Goal: Task Accomplishment & Management: Manage account settings

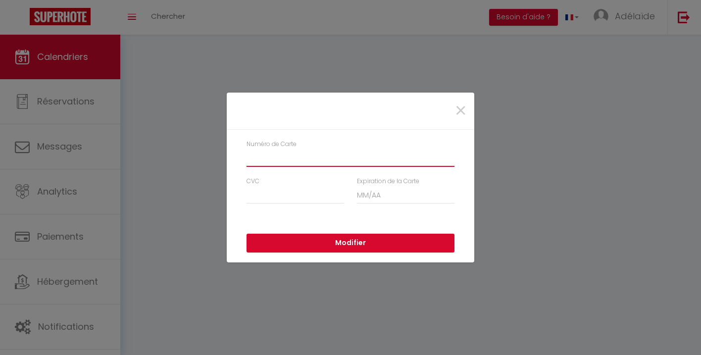
click at [315, 156] on input "Numéro de Carte" at bounding box center [351, 158] width 208 height 18
type input "5137786600151798"
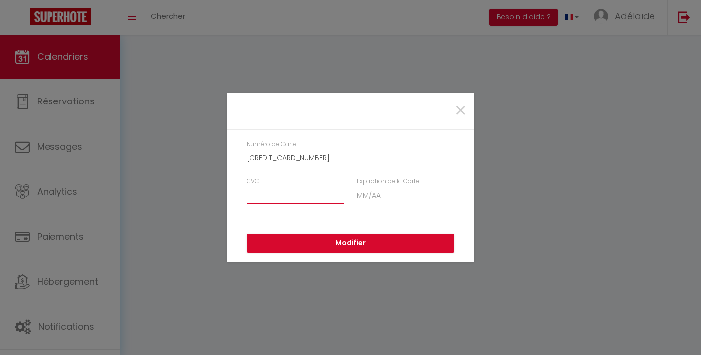
click at [293, 194] on input "CVC" at bounding box center [296, 195] width 98 height 18
type input "0"
type input "781"
click at [379, 193] on input "Expiration de la Carte" at bounding box center [406, 195] width 98 height 18
type input "09 / 29"
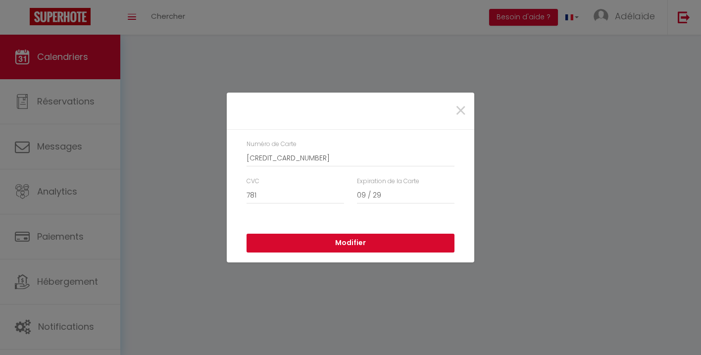
click at [355, 241] on button "Modifier" at bounding box center [351, 243] width 208 height 19
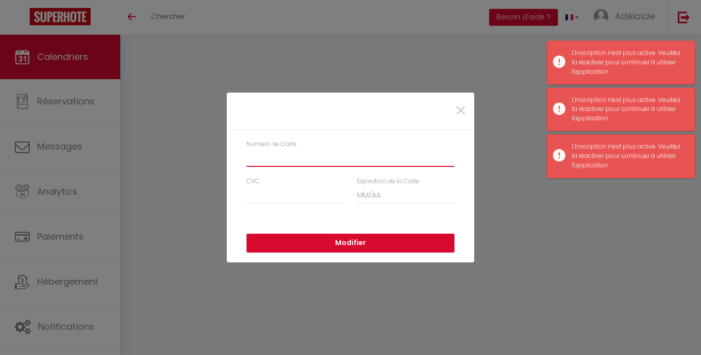
click at [392, 158] on input "Numéro de Carte" at bounding box center [351, 158] width 208 height 18
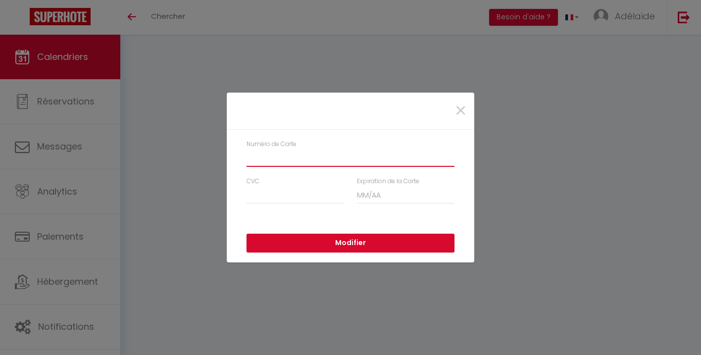
click at [398, 158] on input "Numéro de Carte" at bounding box center [351, 158] width 208 height 18
type input "5137786600151798"
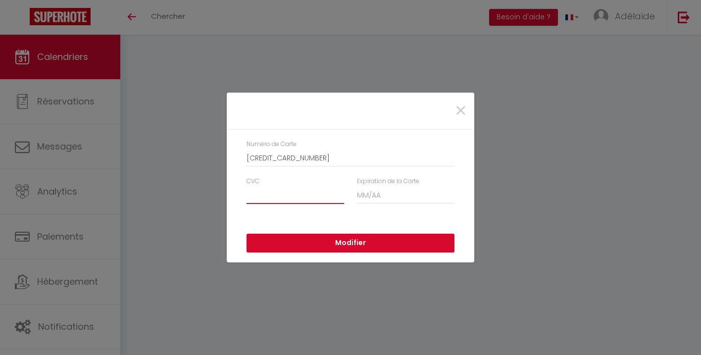
click at [302, 201] on input "CVC" at bounding box center [296, 195] width 98 height 18
type input "781"
click at [386, 197] on input "Expiration de la Carte" at bounding box center [406, 195] width 98 height 18
type input "09 / 29"
click at [363, 243] on button "Modifier" at bounding box center [351, 243] width 208 height 19
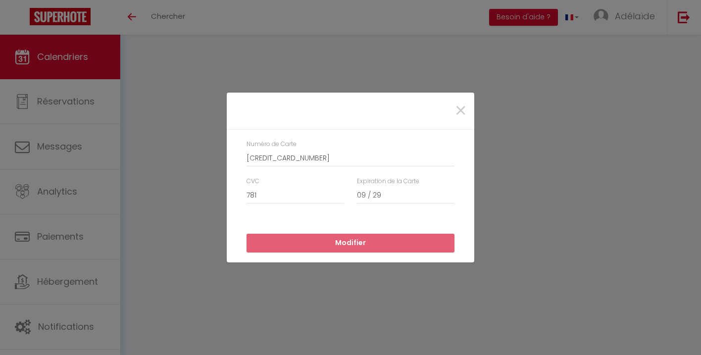
click at [387, 129] on div "×" at bounding box center [351, 111] width 248 height 37
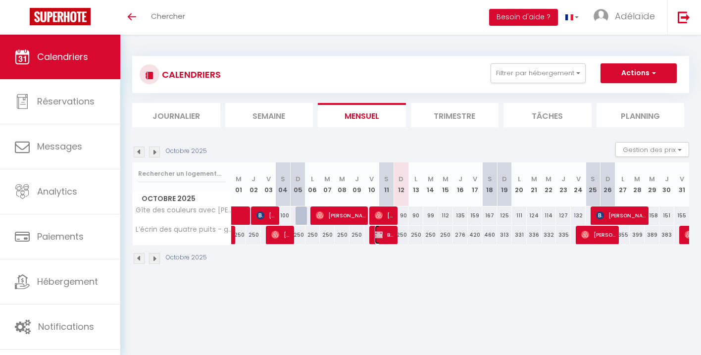
click at [389, 235] on span "BOOKED" at bounding box center [385, 234] width 20 height 19
select select "OK"
select select "KO"
select select "0"
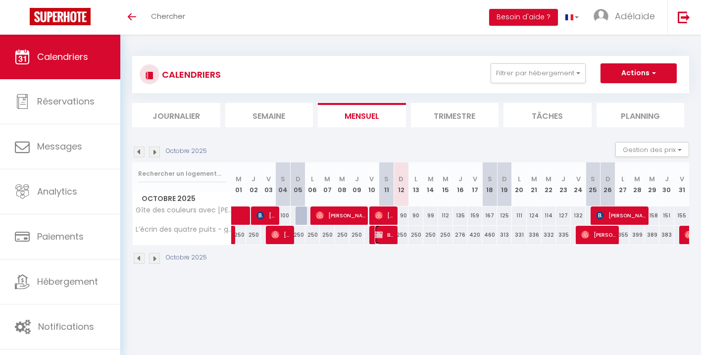
select select "1"
select select
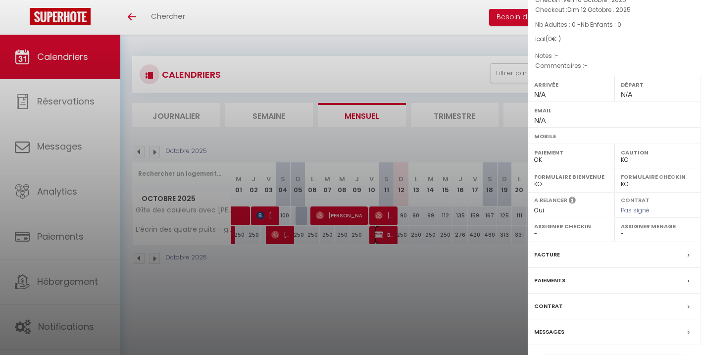
scroll to position [107, 0]
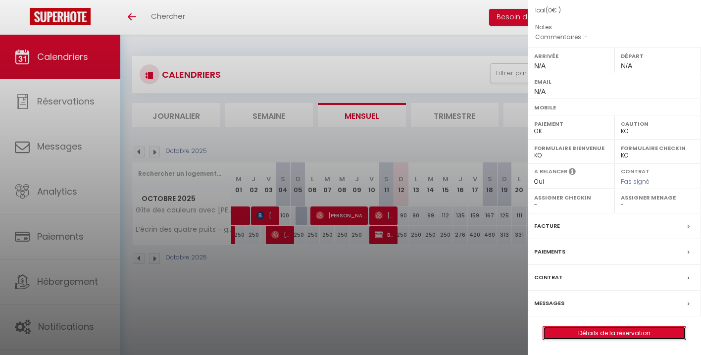
click at [612, 332] on link "Détails de la réservation" at bounding box center [614, 333] width 143 height 13
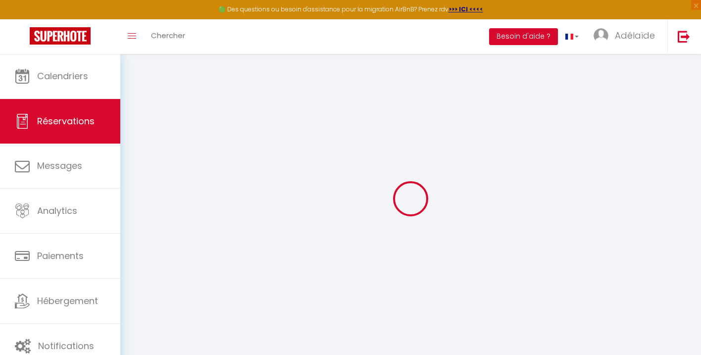
select select
checkbox input "false"
select select
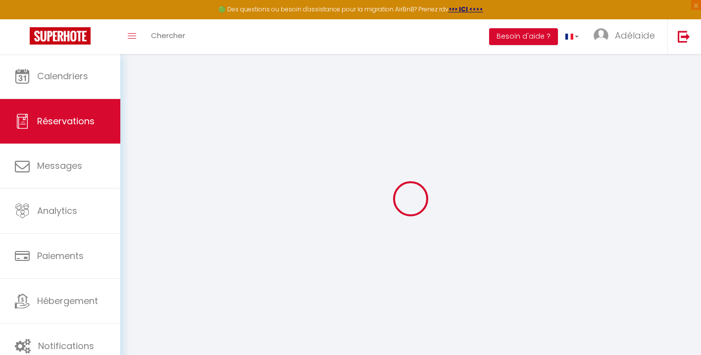
select select
checkbox input "false"
select select
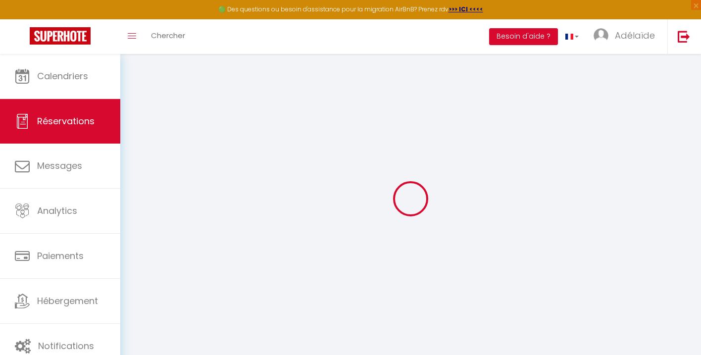
select select
checkbox input "false"
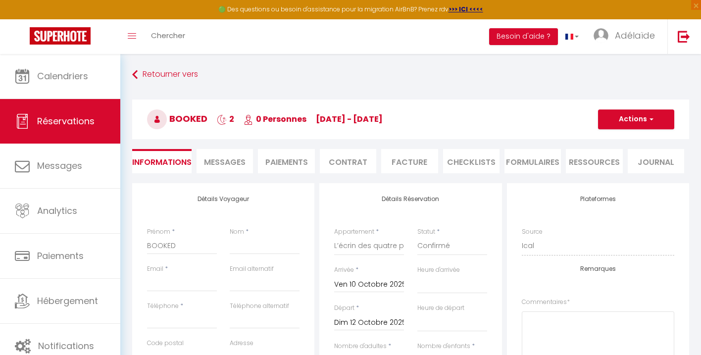
select select
checkbox input "false"
select select
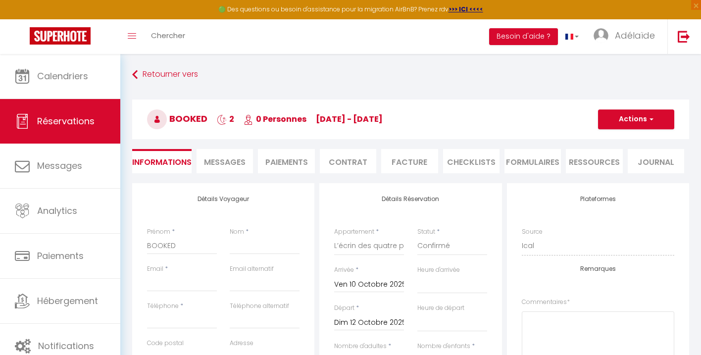
checkbox input "false"
select select
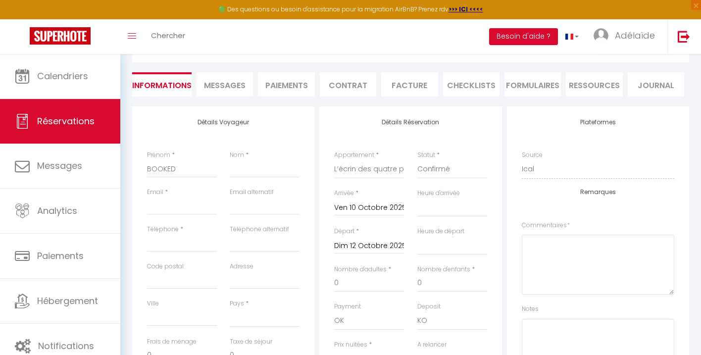
scroll to position [80, 0]
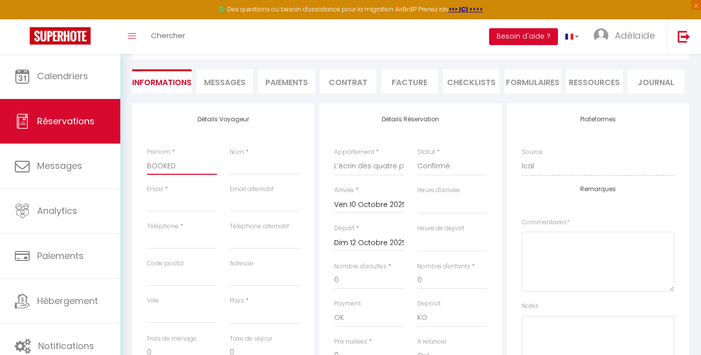
click at [182, 166] on input "BOOKED" at bounding box center [182, 166] width 70 height 18
type input "BOOKE"
select select
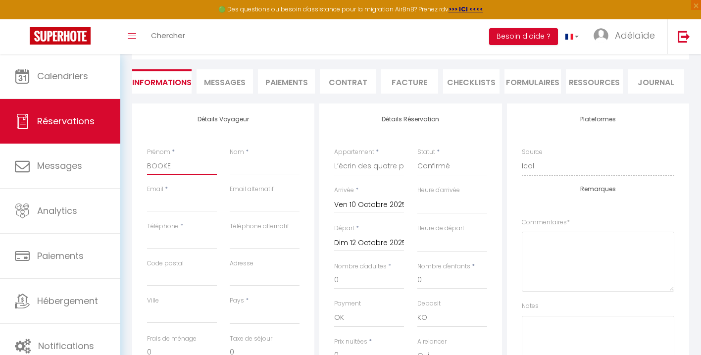
checkbox input "false"
type input "BOOK"
select select
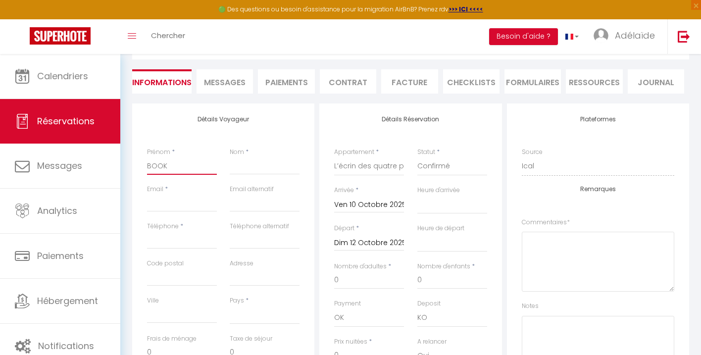
checkbox input "false"
type input "BOO"
select select
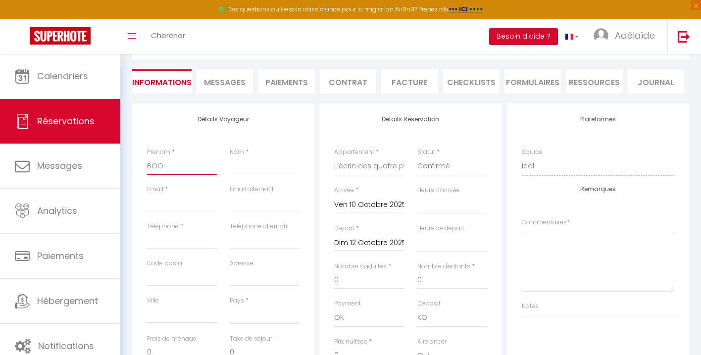
checkbox input "false"
type input "BO"
select select
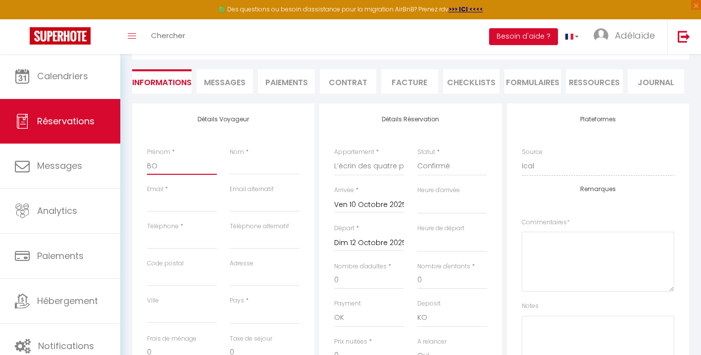
checkbox input "false"
type input "B"
select select
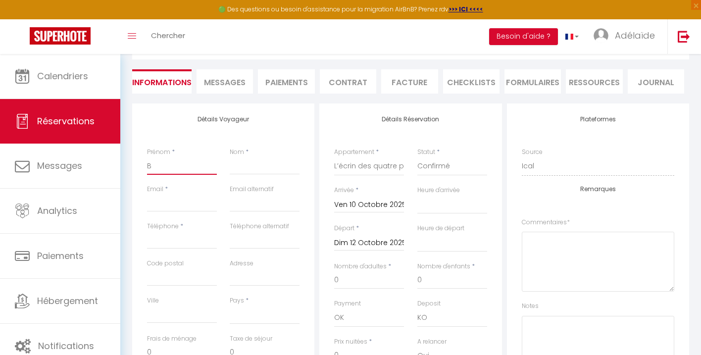
checkbox input "false"
select select
checkbox input "false"
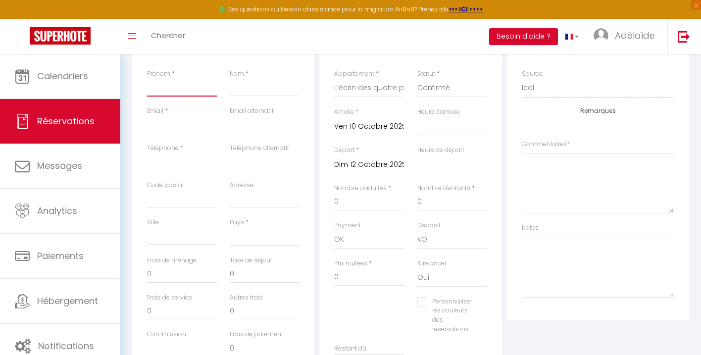
scroll to position [155, 0]
type input "M"
select select
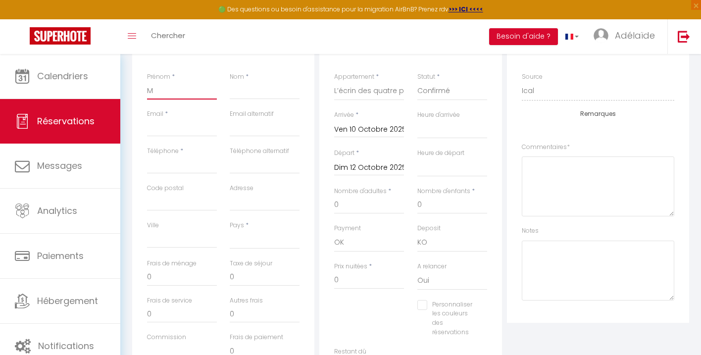
checkbox input "false"
type input "Ma"
select select
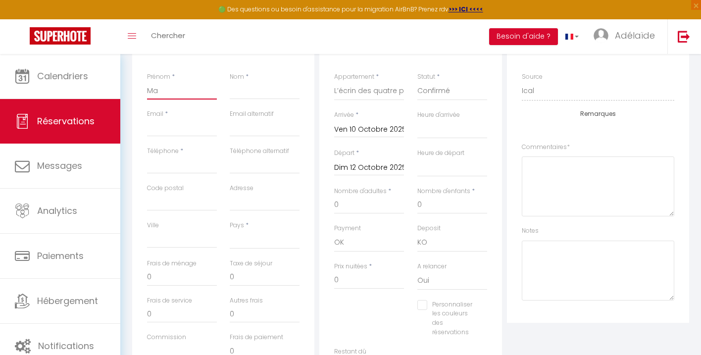
checkbox input "false"
type input "Mar"
select select
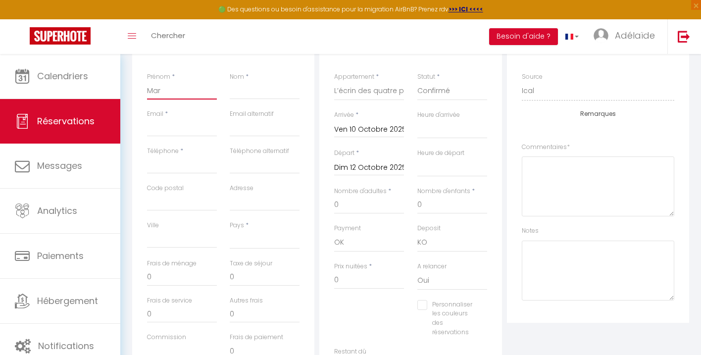
checkbox input "false"
type input "Mari"
select select
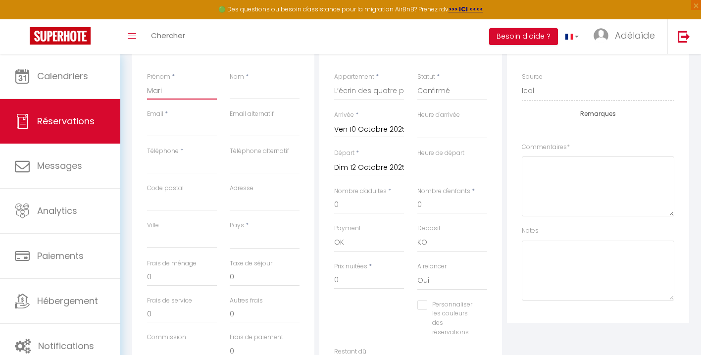
checkbox input "false"
type input "[PERSON_NAME]"
select select
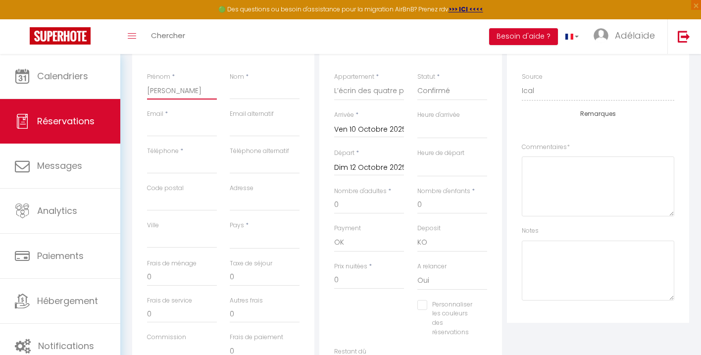
checkbox input "false"
type input "[PERSON_NAME]"
select select
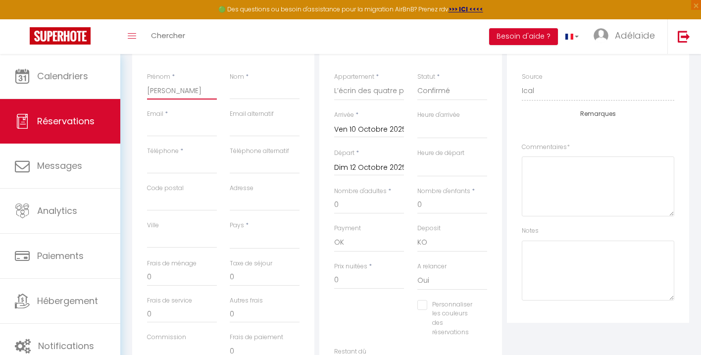
checkbox input "false"
type input "[PERSON_NAME]"
select select
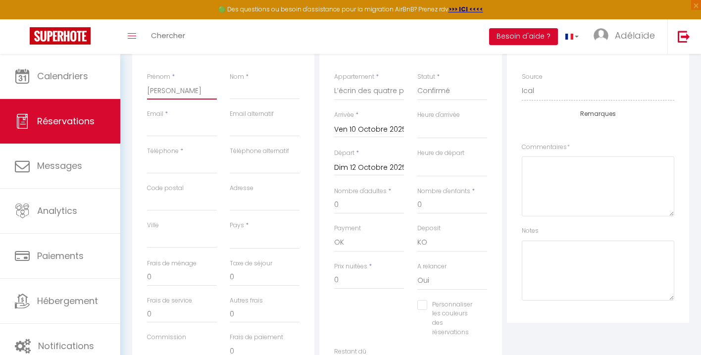
checkbox input "false"
type input "[PERSON_NAME]"
select select
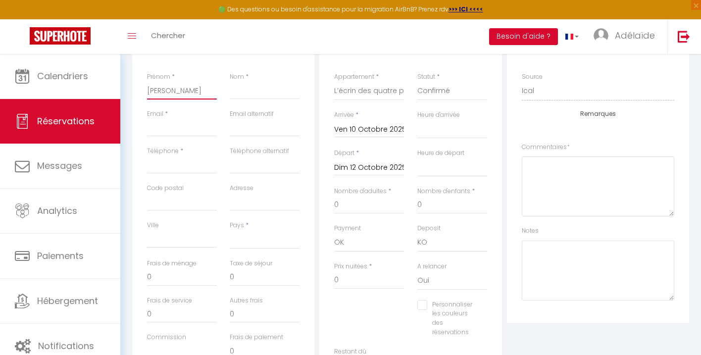
checkbox input "false"
type input "[PERSON_NAME]"
select select
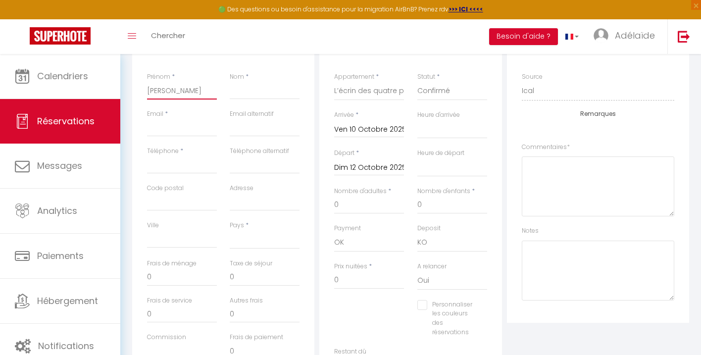
checkbox input "false"
type input "[PERSON_NAME]"
select select
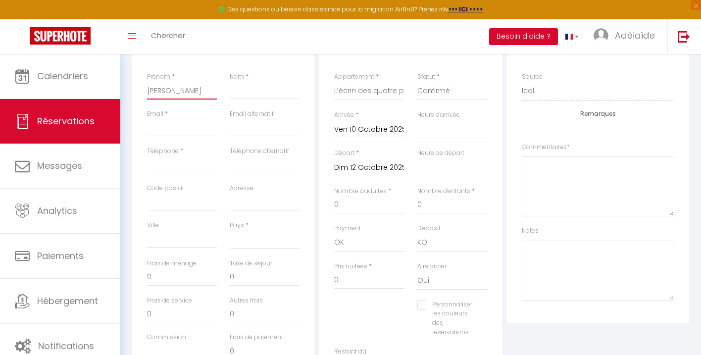
checkbox input "false"
type input "[PERSON_NAME]"
select select
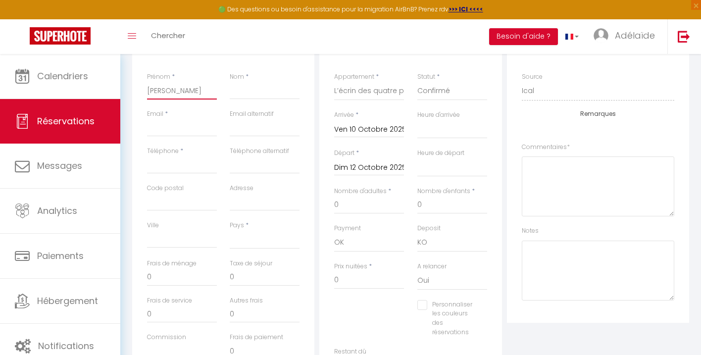
checkbox input "false"
type input "[PERSON_NAME]"
select select
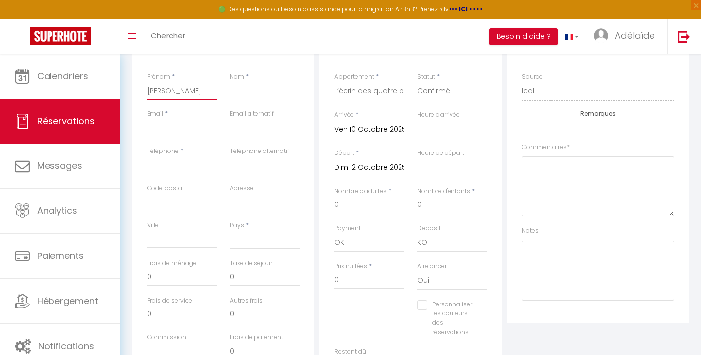
checkbox input "false"
type input "[PERSON_NAME]"
select select
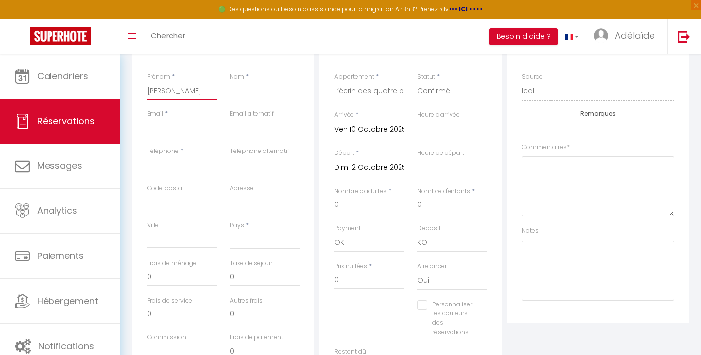
checkbox input "false"
type input "[PERSON_NAME]"
type input "H"
select select
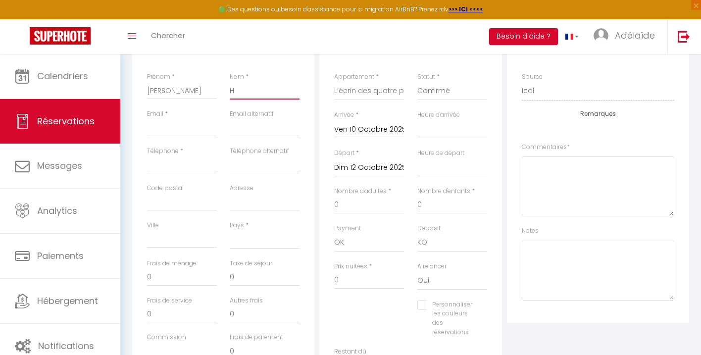
select select
checkbox input "false"
type input "HA"
select select
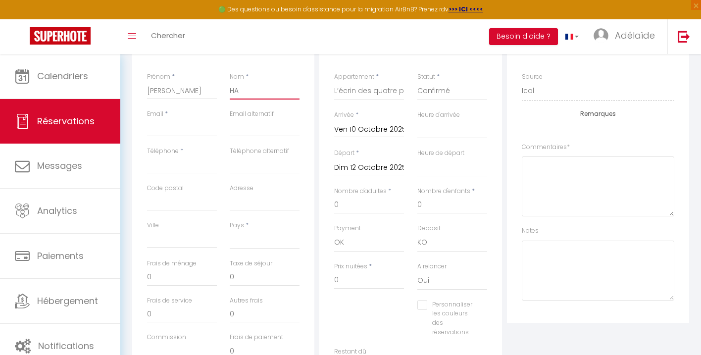
select select
checkbox input "false"
type input "HAR"
select select
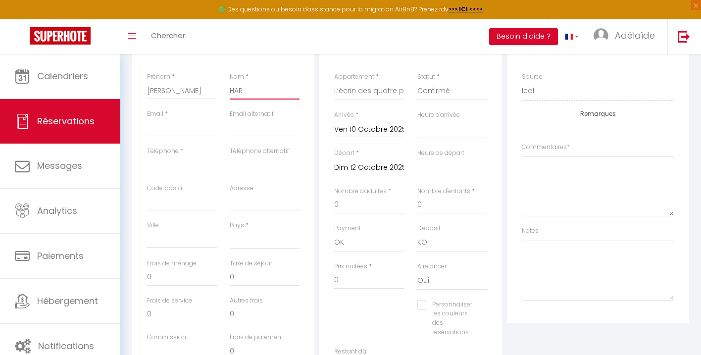
select select
checkbox input "false"
type input "HARE"
select select
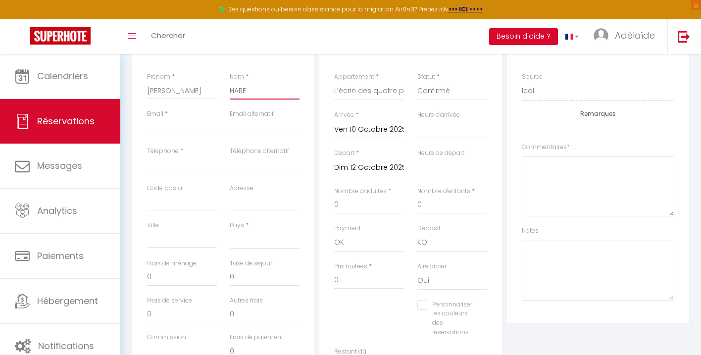
select select
checkbox input "false"
type input "HAREL"
select select
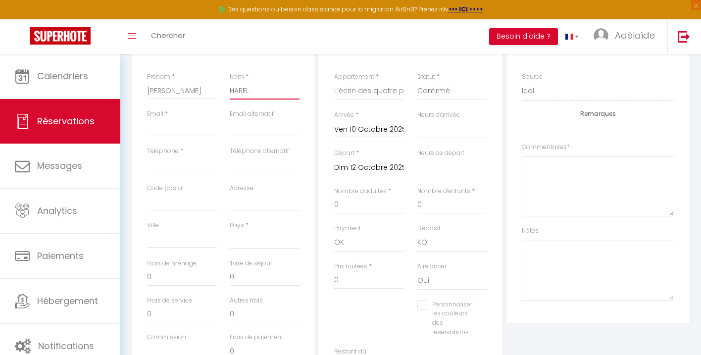
select select
checkbox input "false"
type input "HAREL"
click at [179, 128] on input "Email client" at bounding box center [182, 128] width 70 height 18
type input "m"
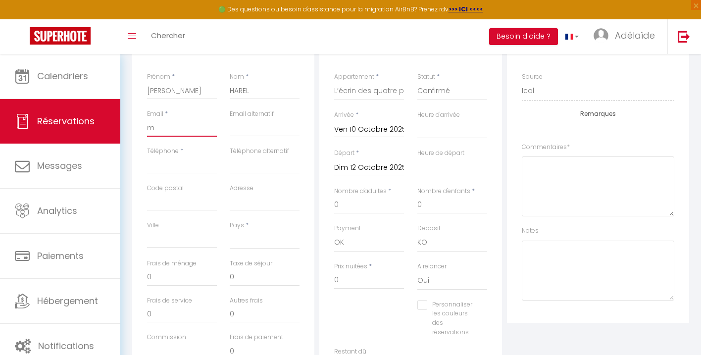
select select
checkbox input "false"
type input "ma"
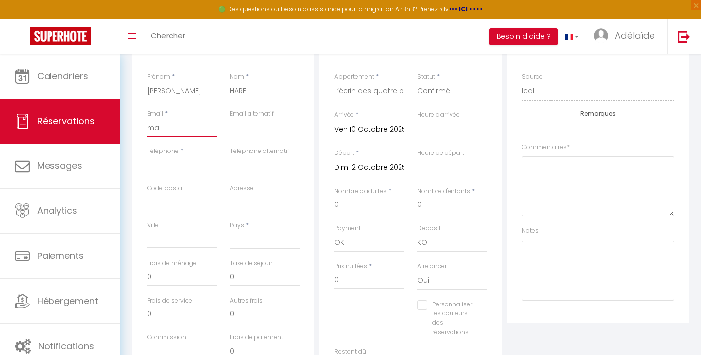
select select
checkbox input "false"
type input "mar"
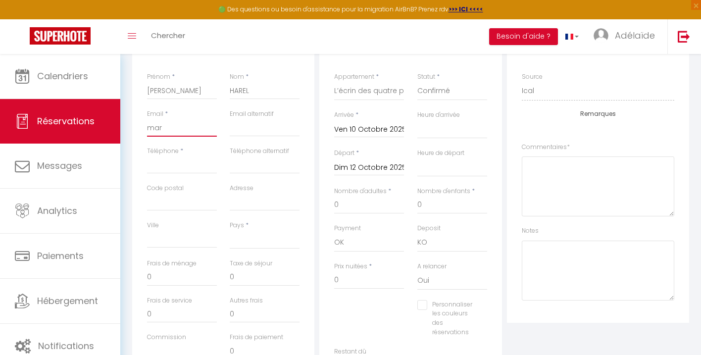
select select
checkbox input "false"
type input "mari"
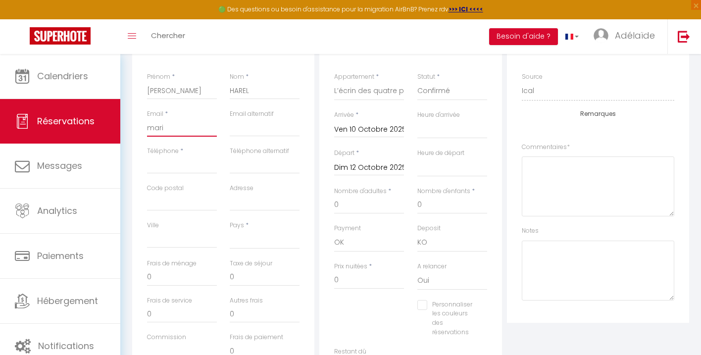
select select
checkbox input "false"
type input "marie"
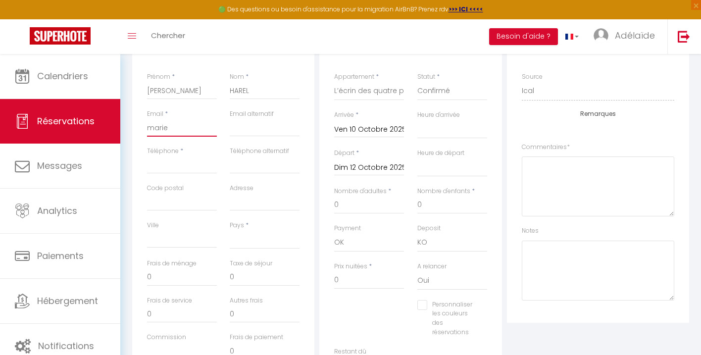
select select
checkbox input "false"
type input "mariet"
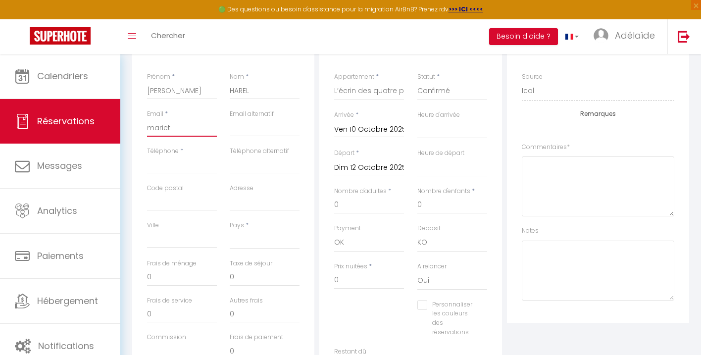
select select
checkbox input "false"
type input "[PERSON_NAME]"
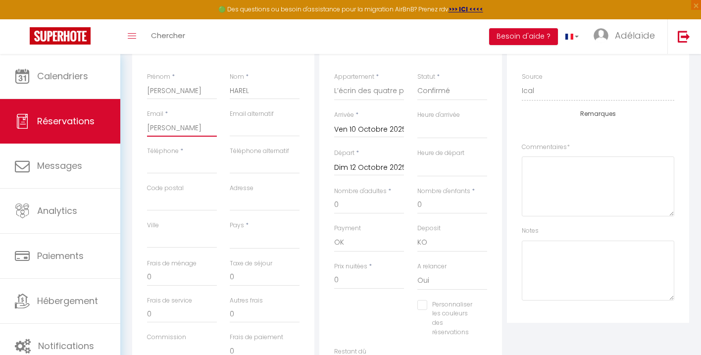
select select
checkbox input "false"
type input "marietat"
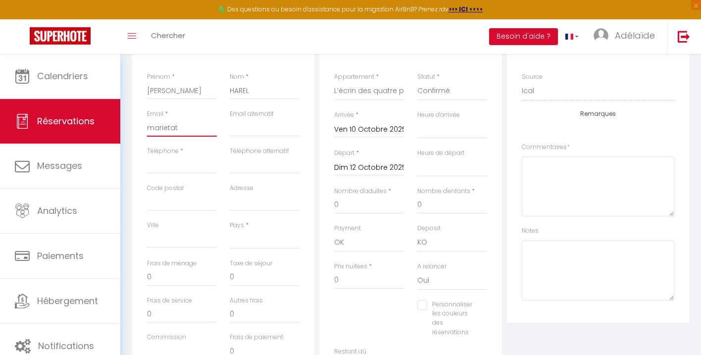
select select
checkbox input "false"
type input "marietate"
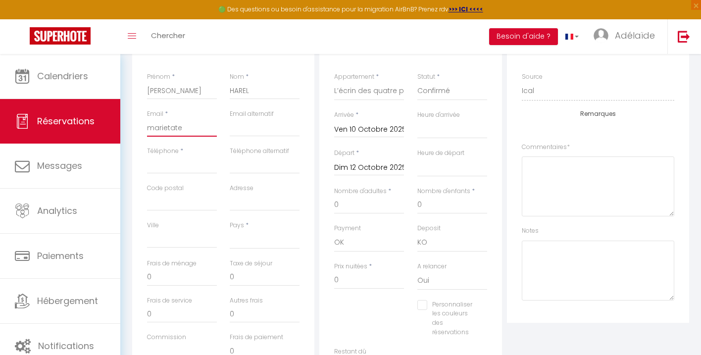
select select
checkbox input "false"
type input "marietateu"
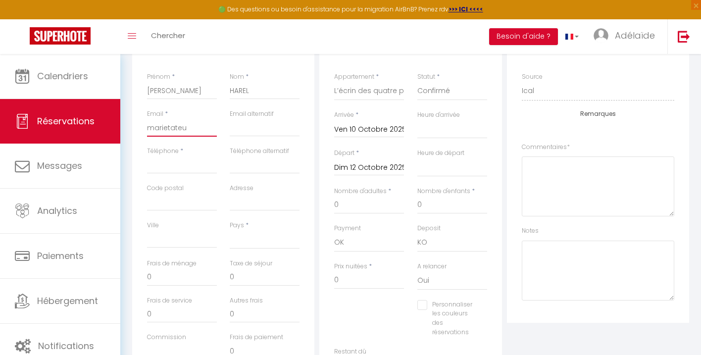
select select
checkbox input "false"
type input "marietateu1"
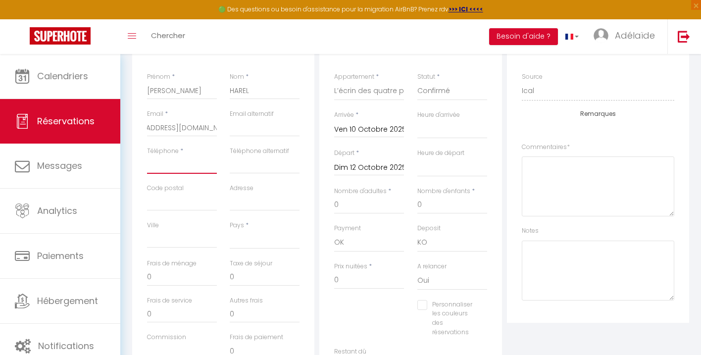
scroll to position [0, 0]
click at [178, 164] on input "Téléphone" at bounding box center [182, 165] width 70 height 18
click at [165, 206] on input "Code postal" at bounding box center [182, 202] width 70 height 18
click at [154, 258] on div "Ville" at bounding box center [182, 240] width 83 height 38
click at [175, 202] on input "Code postal" at bounding box center [182, 202] width 70 height 18
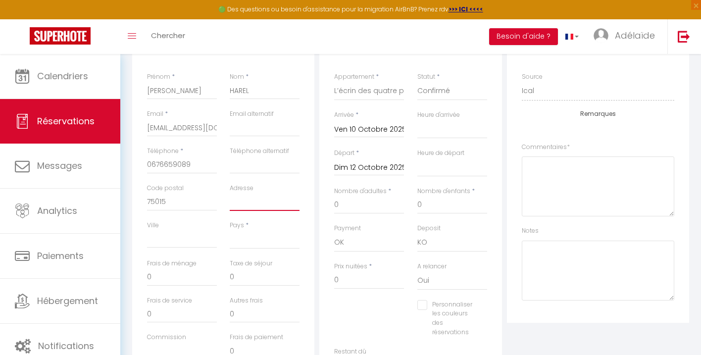
click at [278, 205] on input "Adresse" at bounding box center [265, 202] width 70 height 18
click at [181, 243] on input "Ville" at bounding box center [182, 239] width 70 height 18
click at [252, 245] on select "[GEOGRAPHIC_DATA] [GEOGRAPHIC_DATA] [GEOGRAPHIC_DATA] [GEOGRAPHIC_DATA] [GEOGRA…" at bounding box center [265, 239] width 70 height 19
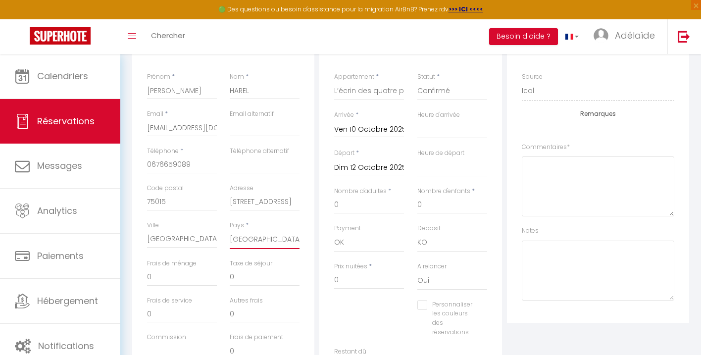
click at [230, 230] on select "[GEOGRAPHIC_DATA] [GEOGRAPHIC_DATA] [GEOGRAPHIC_DATA] [GEOGRAPHIC_DATA] [GEOGRA…" at bounding box center [265, 239] width 70 height 19
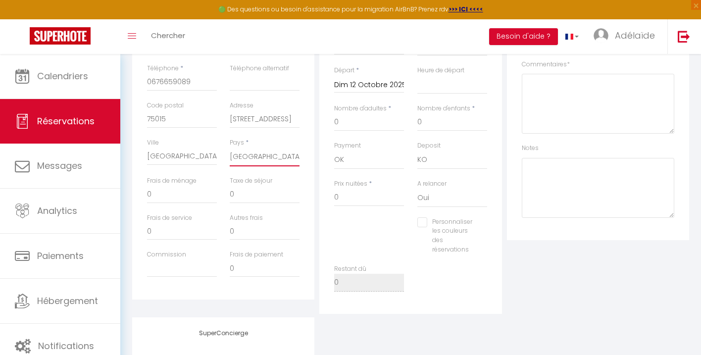
scroll to position [244, 0]
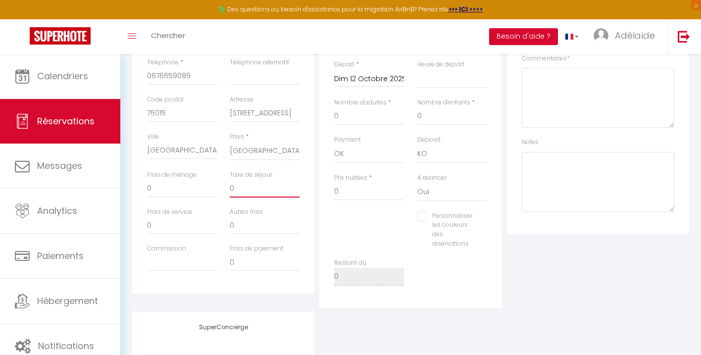
click at [234, 191] on input "0" at bounding box center [265, 189] width 70 height 18
click at [153, 192] on input "0" at bounding box center [182, 189] width 70 height 18
click at [182, 229] on input "0" at bounding box center [182, 225] width 70 height 18
click at [257, 231] on input "0" at bounding box center [265, 225] width 70 height 18
click at [247, 263] on input "0" at bounding box center [265, 263] width 70 height 18
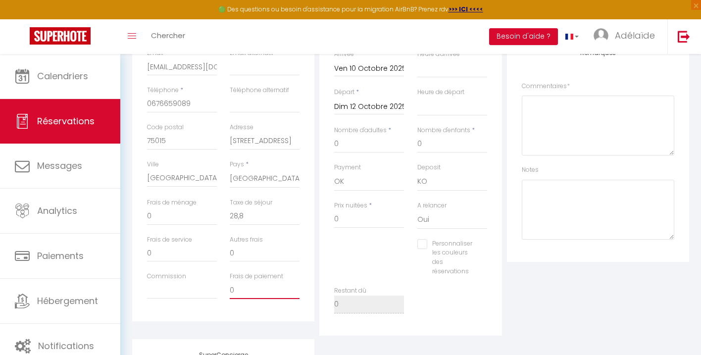
scroll to position [221, 0]
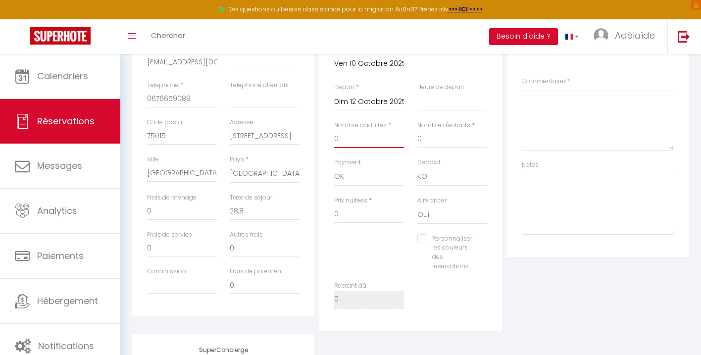
click at [338, 143] on input "0" at bounding box center [369, 139] width 70 height 18
click at [424, 139] on input "0" at bounding box center [452, 139] width 70 height 18
click at [407, 251] on div "Personnaliser les couleurs des réservations #D7092E" at bounding box center [411, 257] width 166 height 47
click at [360, 215] on input "880" at bounding box center [369, 215] width 70 height 18
click at [350, 216] on input "880" at bounding box center [369, 215] width 70 height 18
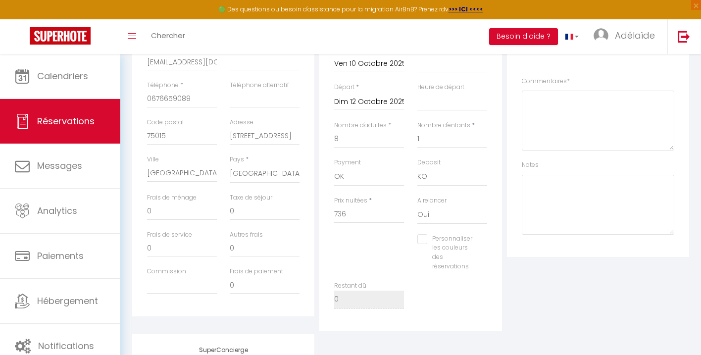
click at [382, 254] on div at bounding box center [369, 254] width 83 height 0
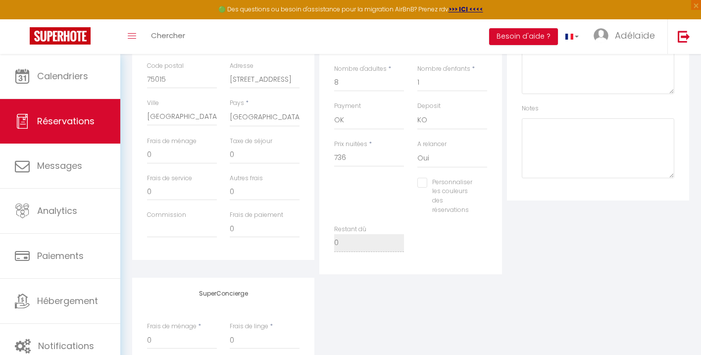
scroll to position [281, 0]
click at [430, 249] on div "Restant dû 0" at bounding box center [411, 239] width 166 height 37
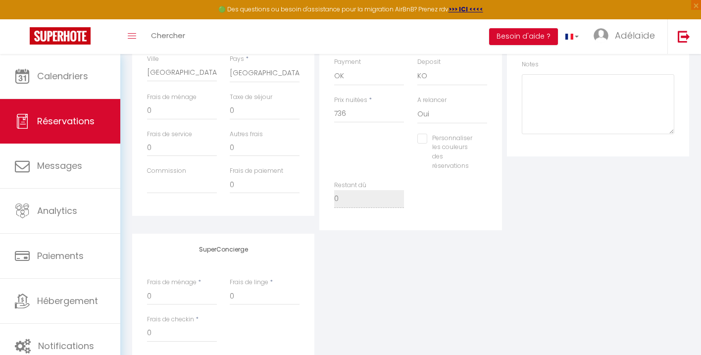
scroll to position [320, 0]
click at [468, 197] on div "Restant dû 0" at bounding box center [411, 200] width 166 height 37
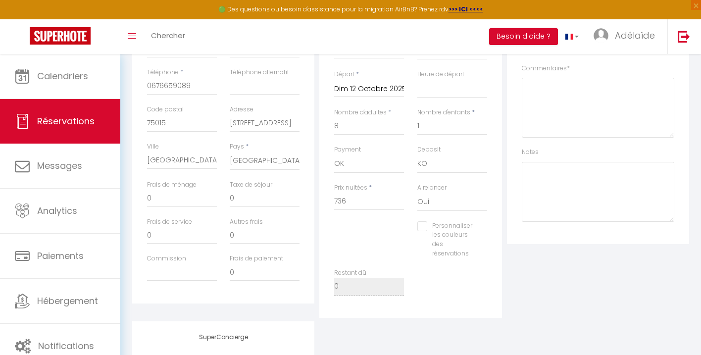
scroll to position [237, 0]
click at [194, 270] on input "Commission" at bounding box center [182, 269] width 70 height 18
drag, startPoint x: 244, startPoint y: 197, endPoint x: 219, endPoint y: 195, distance: 24.8
click at [219, 195] on div "Frais de ménage 0 Taxe de séjour 0" at bounding box center [224, 195] width 166 height 37
click at [266, 232] on input "0" at bounding box center [265, 232] width 70 height 18
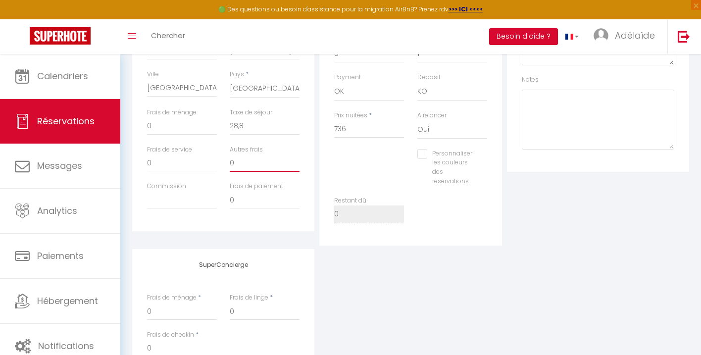
scroll to position [305, 0]
click at [259, 128] on input "28,8" at bounding box center [265, 128] width 70 height 18
click at [272, 168] on input "0" at bounding box center [265, 164] width 70 height 18
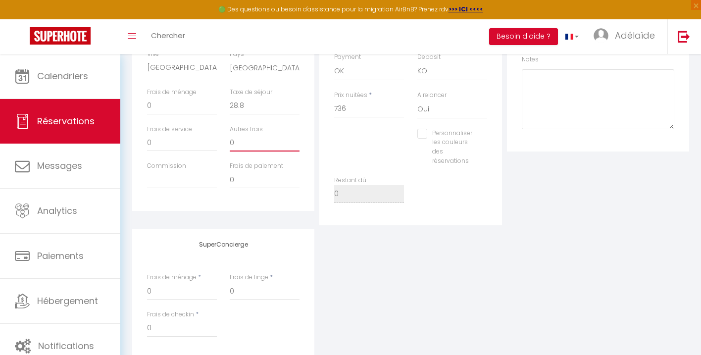
scroll to position [400, 0]
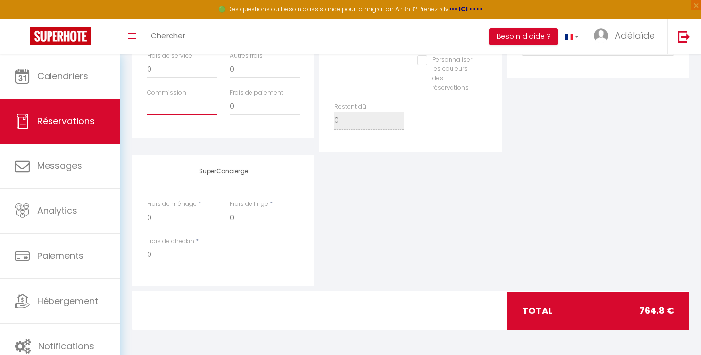
click at [172, 111] on input "Commission" at bounding box center [182, 107] width 70 height 18
click at [258, 109] on input "0" at bounding box center [265, 107] width 70 height 18
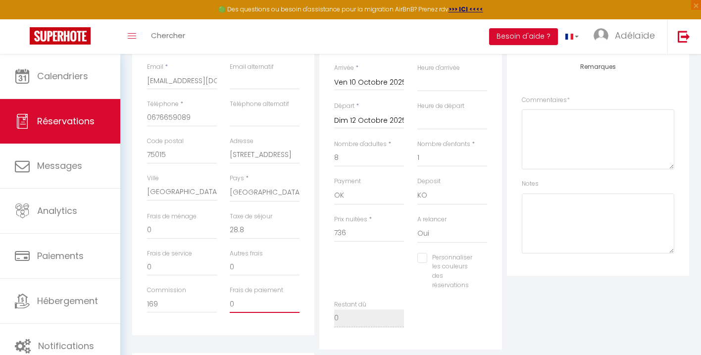
scroll to position [201, 0]
click at [286, 264] on input "0" at bounding box center [265, 268] width 70 height 18
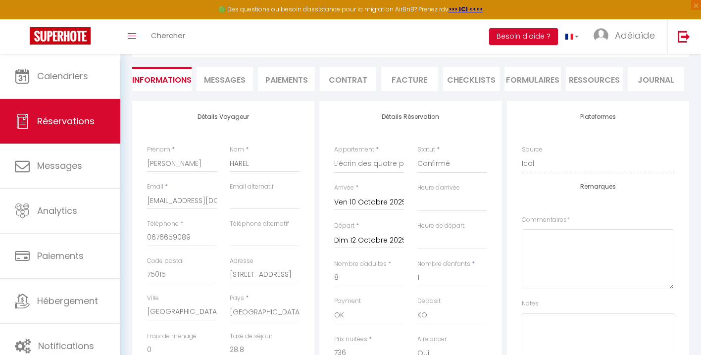
scroll to position [80, 0]
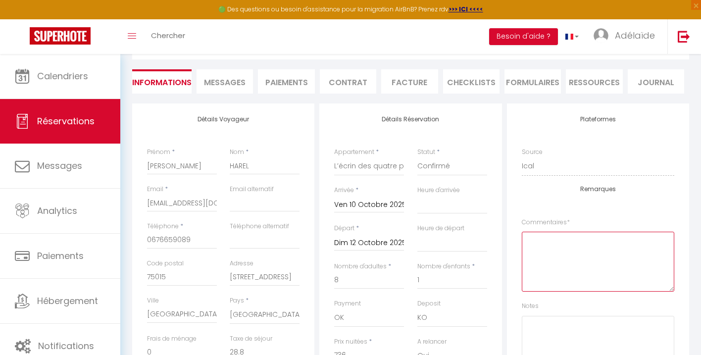
click at [587, 266] on textarea at bounding box center [598, 262] width 153 height 60
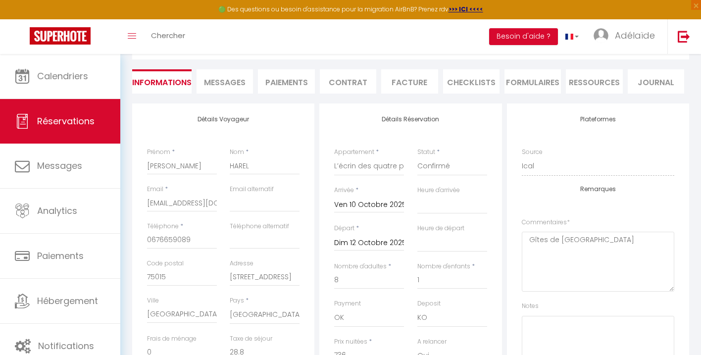
click at [640, 215] on div "Remarques Commentaires * Gîtes de [GEOGRAPHIC_DATA] Notes" at bounding box center [598, 281] width 153 height 190
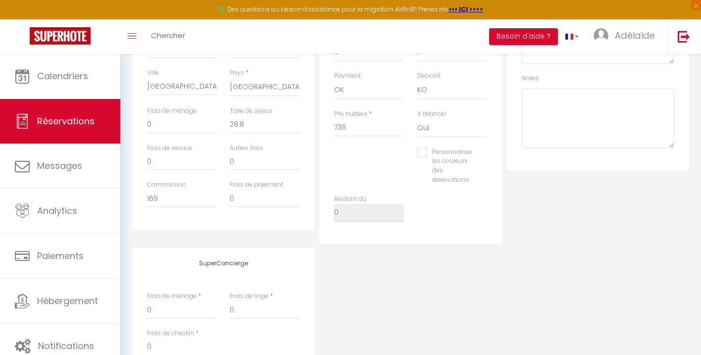
scroll to position [308, 0]
click at [192, 201] on input "169" at bounding box center [182, 198] width 70 height 18
click at [266, 197] on input "0" at bounding box center [265, 198] width 70 height 18
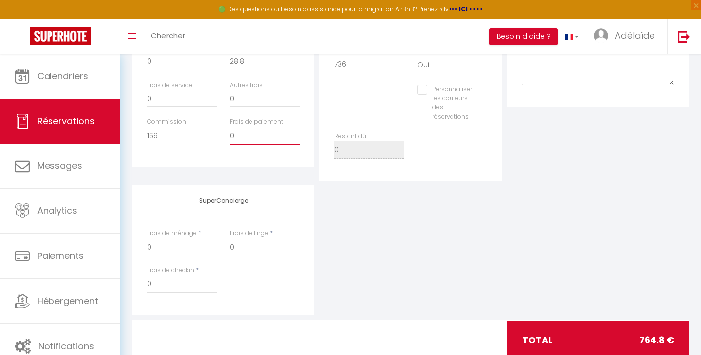
scroll to position [400, 0]
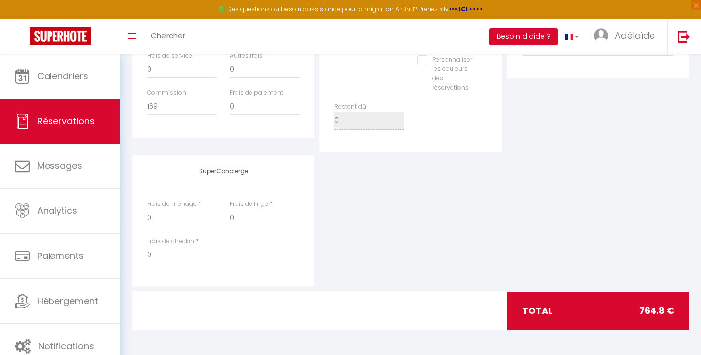
click at [659, 304] on span "764.8 €" at bounding box center [656, 311] width 35 height 14
click at [651, 317] on div "total 764.8 €" at bounding box center [599, 311] width 182 height 39
click at [415, 174] on div "SuperConcierge Frais de ménage * 0 Frais de linge * 0 Frais de checkin * 0" at bounding box center [411, 220] width 562 height 131
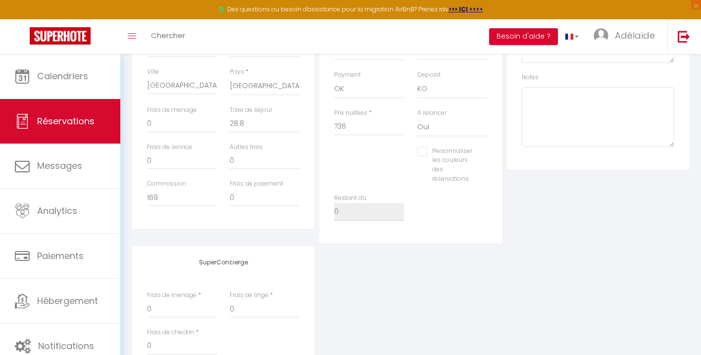
scroll to position [282, 0]
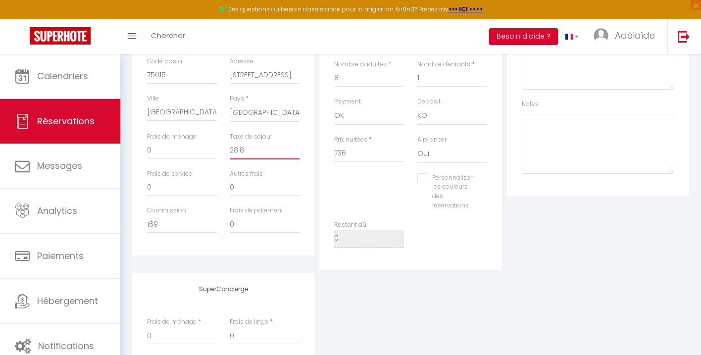
click at [255, 152] on input "28.8" at bounding box center [265, 151] width 70 height 18
click at [249, 187] on input "0" at bounding box center [265, 187] width 70 height 18
click at [243, 223] on input "0" at bounding box center [265, 224] width 70 height 18
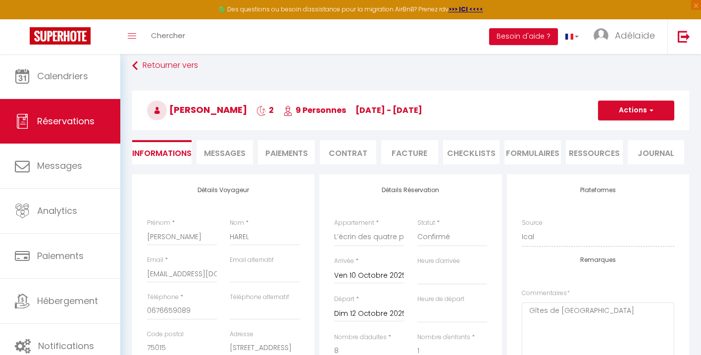
scroll to position [0, 0]
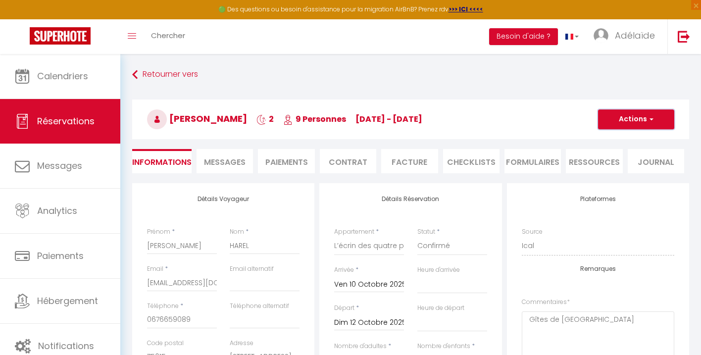
click at [646, 123] on button "Actions" at bounding box center [636, 119] width 76 height 20
click at [626, 141] on link "Enregistrer" at bounding box center [626, 141] width 78 height 13
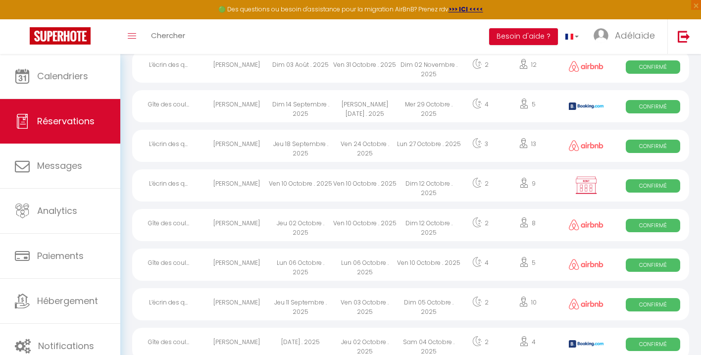
scroll to position [381, 0]
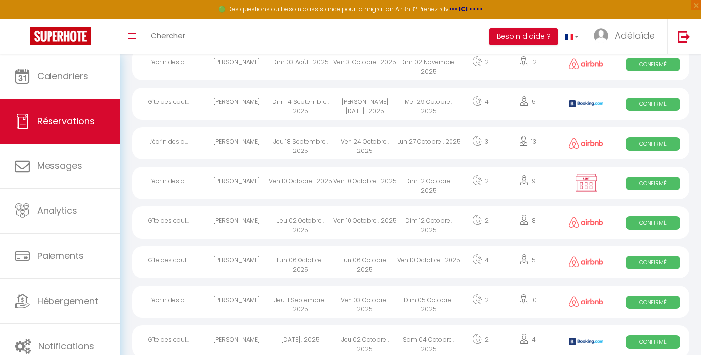
click at [366, 147] on div "Ven 24 Octobre . 2025" at bounding box center [365, 143] width 64 height 32
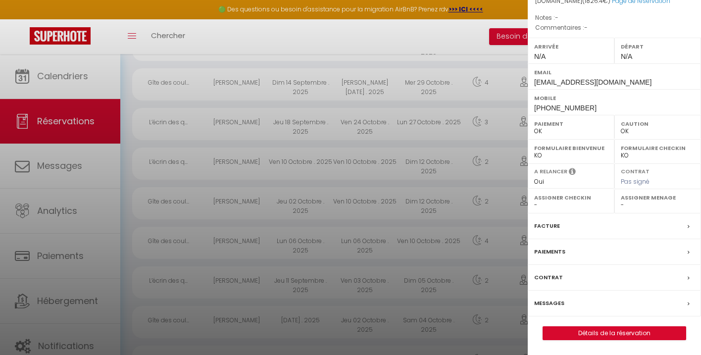
scroll to position [401, 0]
click at [555, 247] on label "Paiements" at bounding box center [549, 252] width 31 height 10
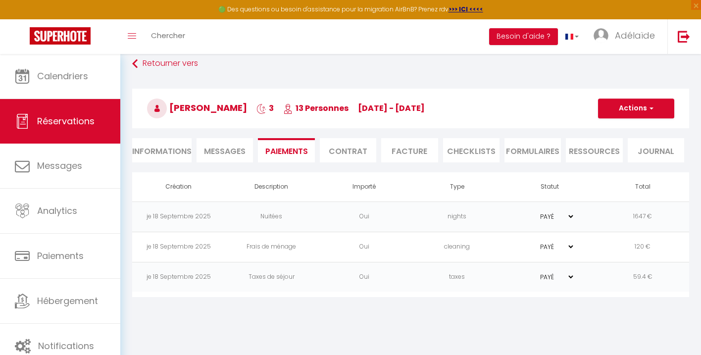
scroll to position [10, 0]
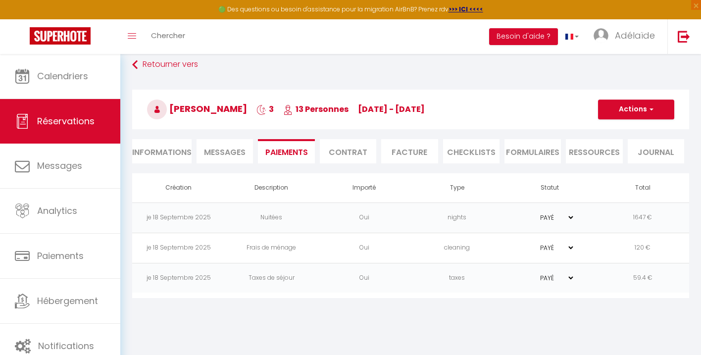
click at [412, 152] on li "Facture" at bounding box center [409, 151] width 56 height 24
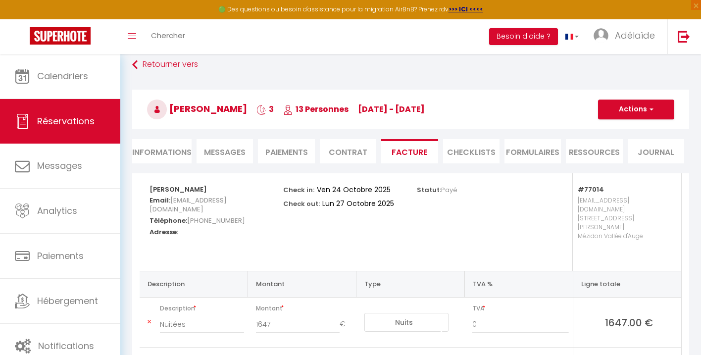
click at [286, 151] on li "Paiements" at bounding box center [286, 151] width 56 height 24
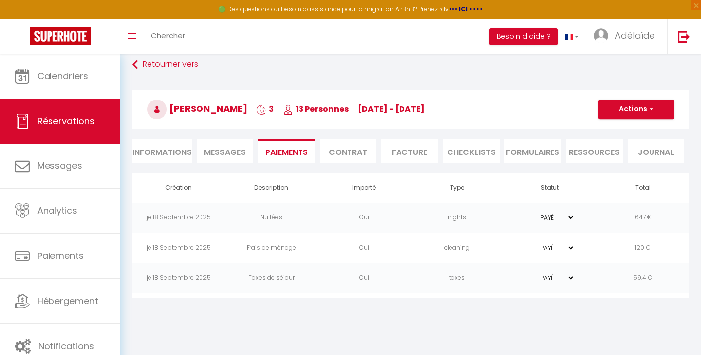
click at [233, 151] on span "Messages" at bounding box center [225, 152] width 42 height 11
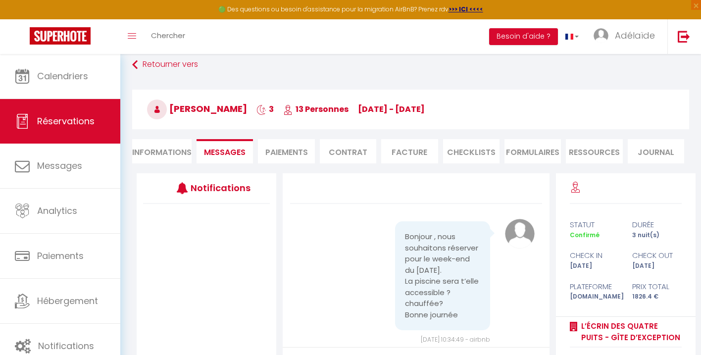
click at [153, 151] on li "Informations" at bounding box center [161, 151] width 59 height 24
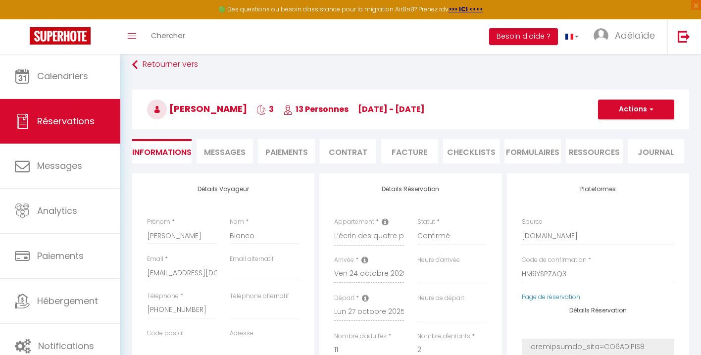
click at [237, 149] on span "Messages" at bounding box center [225, 152] width 42 height 11
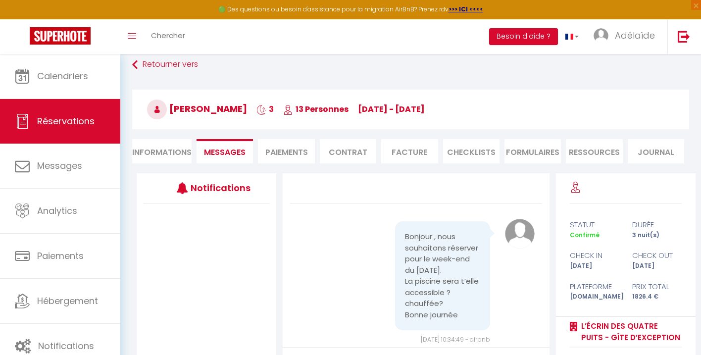
click at [299, 151] on li "Paiements" at bounding box center [286, 151] width 56 height 24
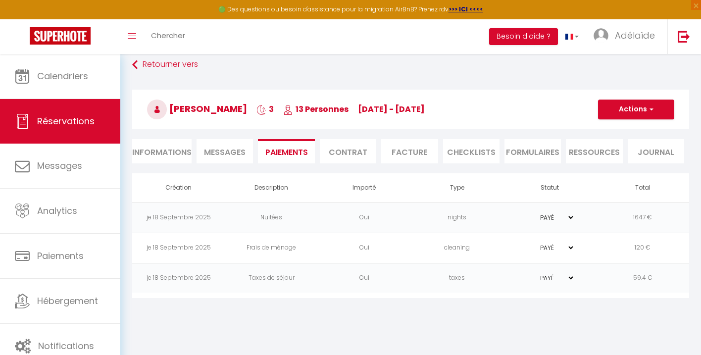
click at [217, 149] on span "Messages" at bounding box center [225, 152] width 42 height 11
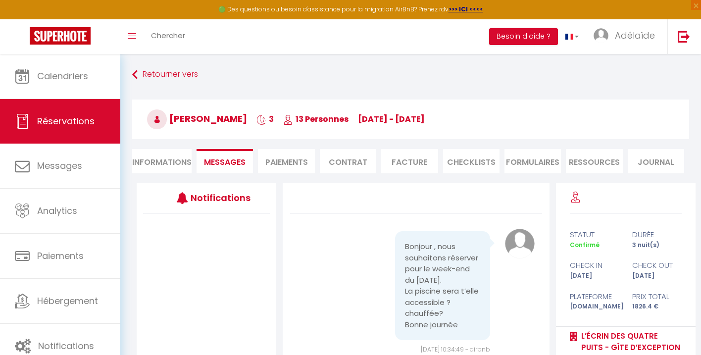
click at [656, 168] on li "Journal" at bounding box center [656, 161] width 56 height 24
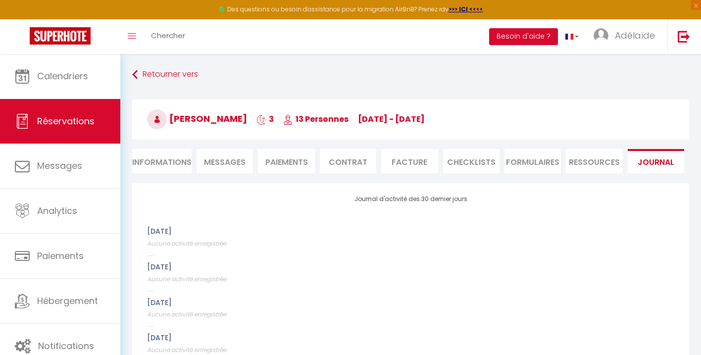
click at [152, 160] on li "Informations" at bounding box center [161, 161] width 59 height 24
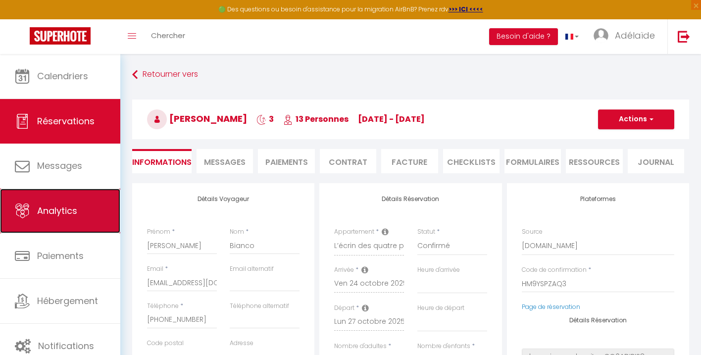
click at [84, 208] on link "Analytics" at bounding box center [60, 211] width 120 height 45
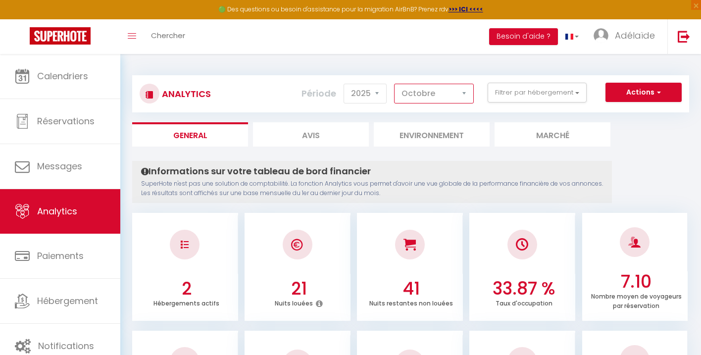
click at [467, 91] on select "[PERSON_NAME] Mars Avril Mai Juin Juillet Août Septembre Octobre Novembre Décem…" at bounding box center [434, 94] width 80 height 20
click at [395, 84] on select "[PERSON_NAME] Mars Avril Mai Juin Juillet Août Septembre Octobre Novembre Décem…" at bounding box center [434, 94] width 80 height 20
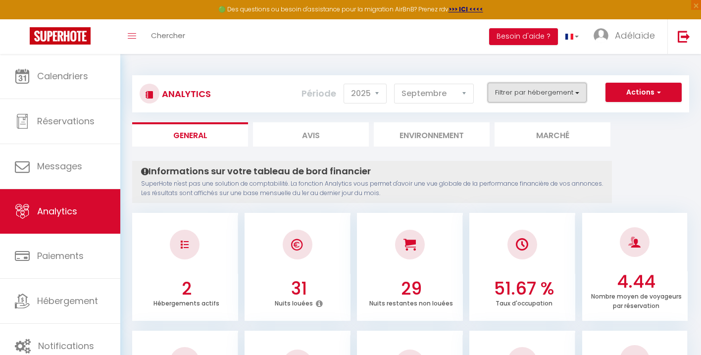
click at [544, 93] on button "Filtrer par hébergement" at bounding box center [537, 93] width 99 height 20
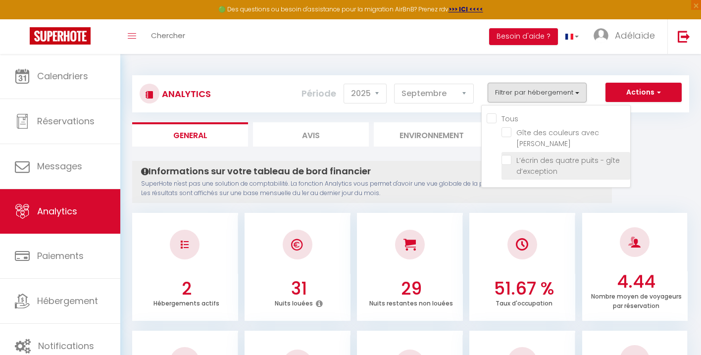
click at [507, 155] on d’exception "checkbox" at bounding box center [566, 160] width 129 height 10
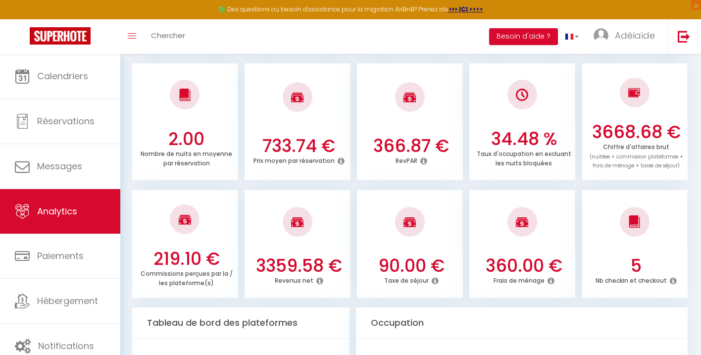
scroll to position [268, 0]
drag, startPoint x: 593, startPoint y: 154, endPoint x: 677, endPoint y: 167, distance: 85.6
click at [677, 167] on span "(nuitées + commission plateformes + frais de ménage + taxes de séjour)" at bounding box center [637, 161] width 94 height 17
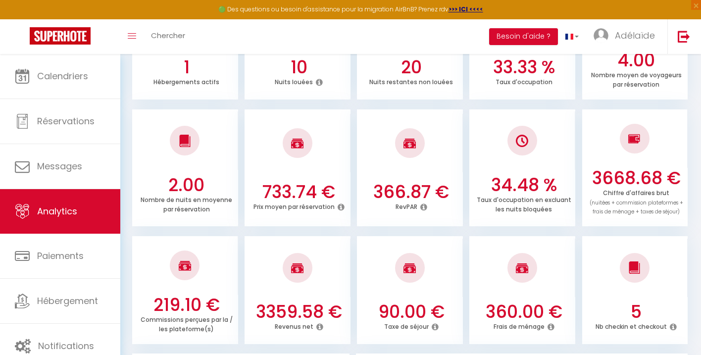
scroll to position [229, 0]
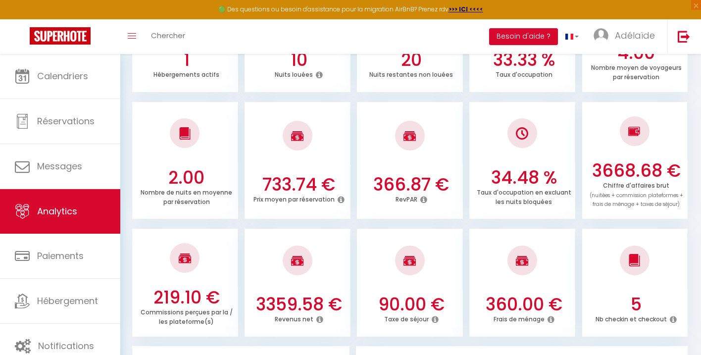
click at [422, 201] on icon at bounding box center [423, 200] width 7 height 8
click at [419, 224] on div "219.10 € Commissions perçues par la / les plateforme(s) 3359.58 € Revenus net 9…" at bounding box center [410, 278] width 557 height 118
drag, startPoint x: 495, startPoint y: 173, endPoint x: 556, endPoint y: 176, distance: 61.0
click at [556, 176] on h3 "34.48 %" at bounding box center [524, 177] width 98 height 21
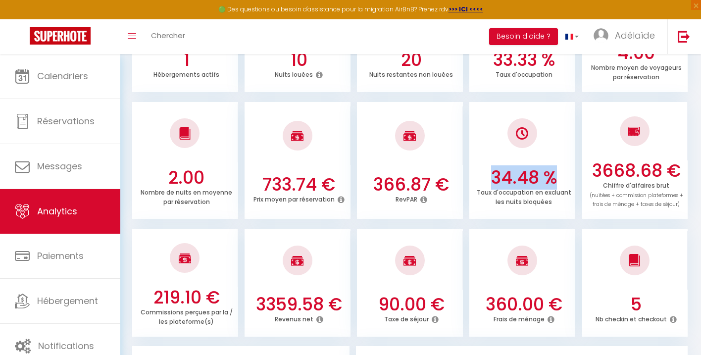
drag, startPoint x: 556, startPoint y: 176, endPoint x: 483, endPoint y: 176, distance: 72.8
click at [483, 176] on h3 "34.48 %" at bounding box center [524, 177] width 98 height 21
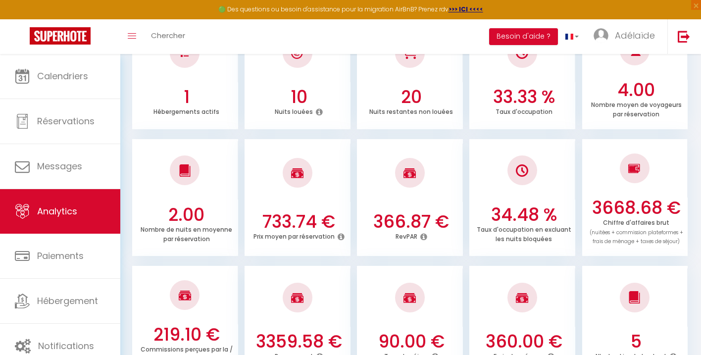
scroll to position [193, 0]
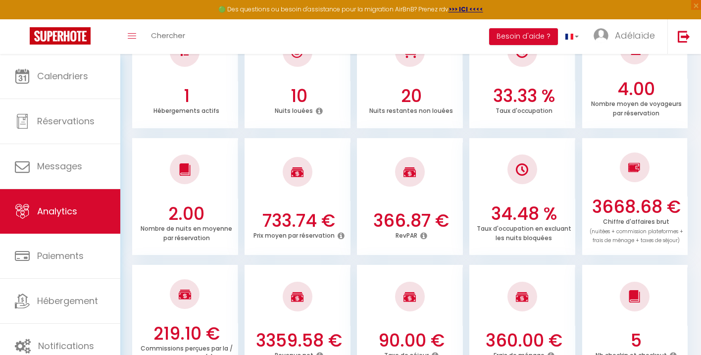
click at [631, 224] on p "Chiffre d'affaires brut (nuitées + commission plateformes + frais de ménage + t…" at bounding box center [637, 229] width 94 height 29
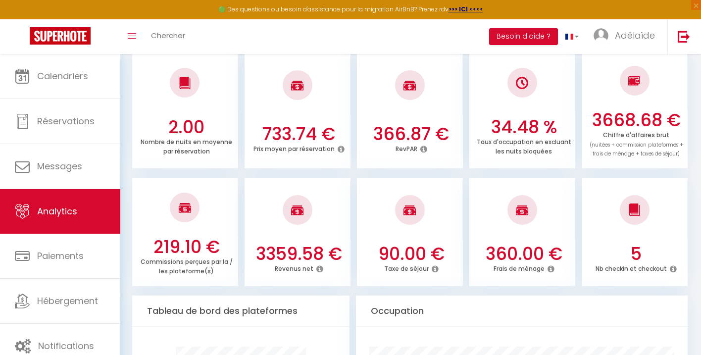
scroll to position [282, 0]
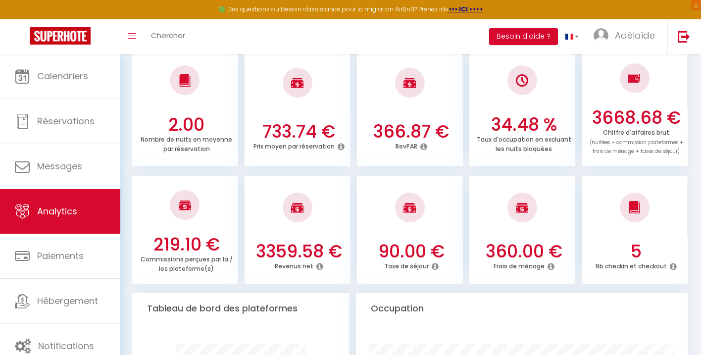
click at [321, 267] on icon at bounding box center [319, 266] width 7 height 8
drag, startPoint x: 350, startPoint y: 261, endPoint x: 360, endPoint y: 271, distance: 14.7
click at [360, 271] on div "Chiffre d'affaires - commissions - taxes de séjour" at bounding box center [386, 266] width 118 height 29
drag, startPoint x: 360, startPoint y: 271, endPoint x: 332, endPoint y: 258, distance: 30.6
click at [332, 258] on div "Chiffre d'affaires - commissions - taxes de séjour" at bounding box center [386, 266] width 118 height 29
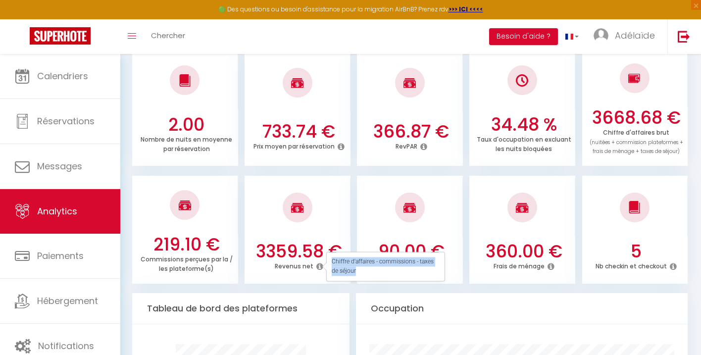
click at [332, 258] on div "Chiffre d'affaires - commissions - taxes de séjour" at bounding box center [386, 266] width 118 height 29
drag, startPoint x: 332, startPoint y: 258, endPoint x: 366, endPoint y: 278, distance: 39.2
click at [366, 278] on div "Chiffre d'affaires - commissions - taxes de séjour" at bounding box center [386, 266] width 118 height 29
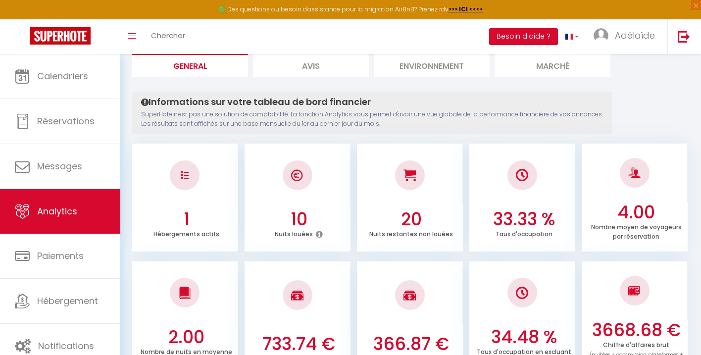
scroll to position [0, 0]
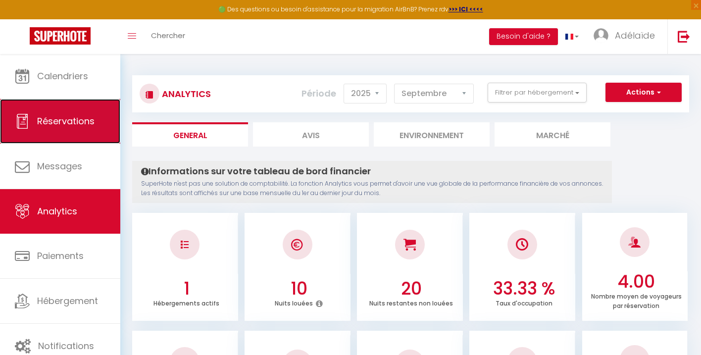
click at [88, 126] on span "Réservations" at bounding box center [65, 121] width 57 height 12
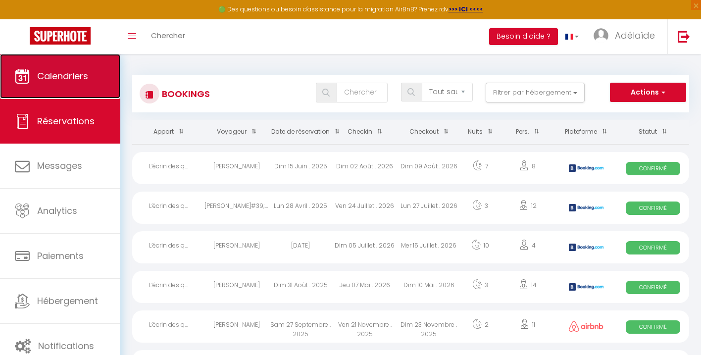
click at [81, 71] on span "Calendriers" at bounding box center [62, 76] width 51 height 12
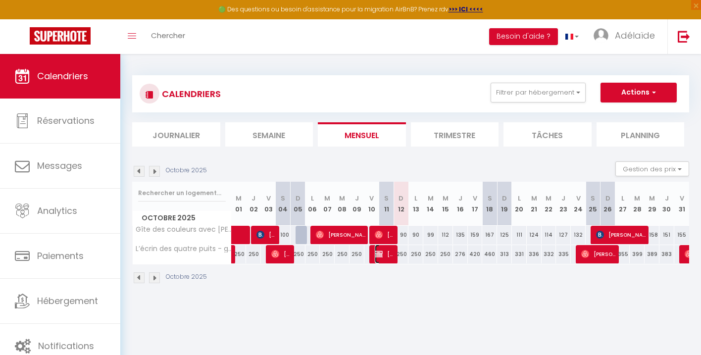
click at [388, 257] on span "[PERSON_NAME]" at bounding box center [385, 254] width 20 height 19
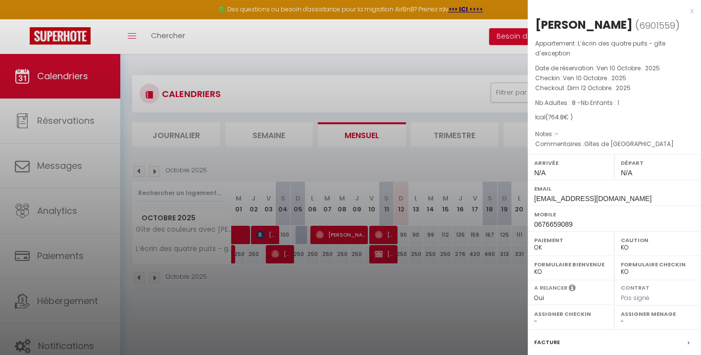
click at [288, 250] on div at bounding box center [350, 177] width 701 height 355
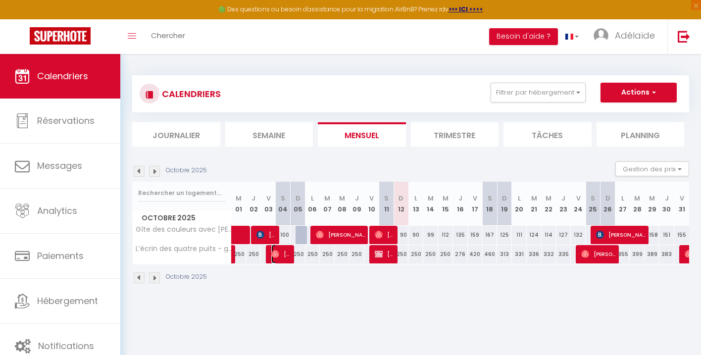
click at [288, 259] on span "[PERSON_NAME]" at bounding box center [281, 254] width 20 height 19
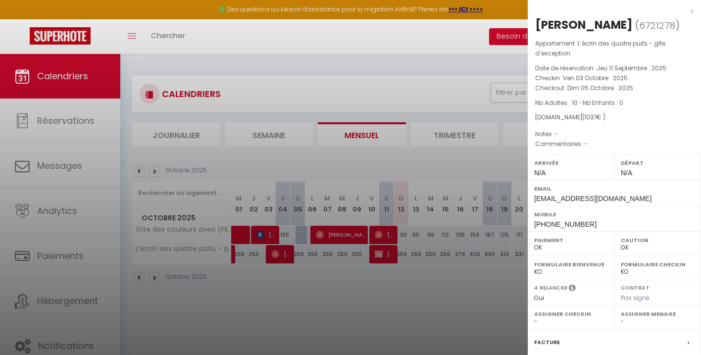
click at [384, 252] on div at bounding box center [350, 177] width 701 height 355
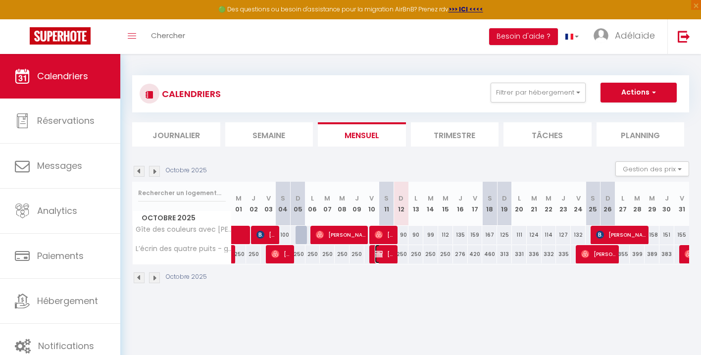
click at [393, 257] on span "[PERSON_NAME]" at bounding box center [385, 254] width 20 height 19
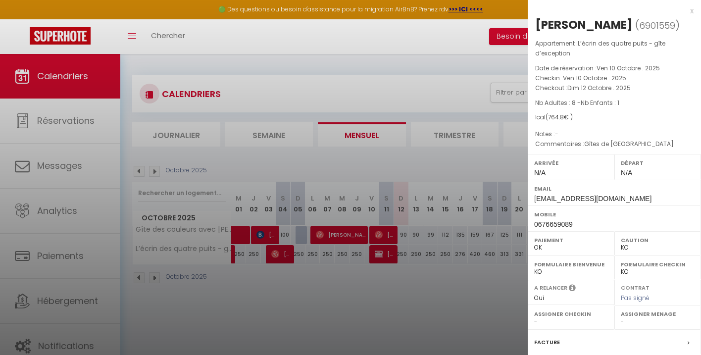
click at [450, 292] on div at bounding box center [350, 177] width 701 height 355
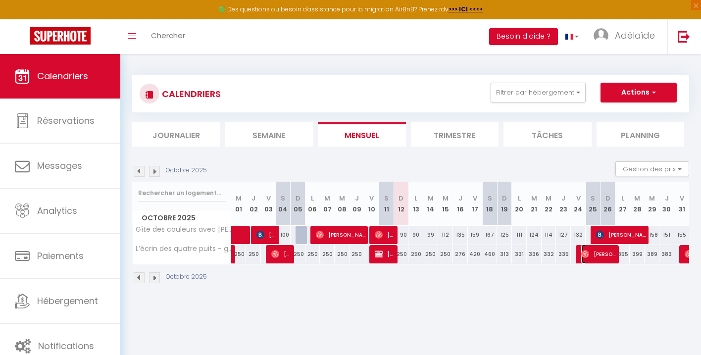
click at [601, 254] on span "[PERSON_NAME]" at bounding box center [598, 254] width 35 height 19
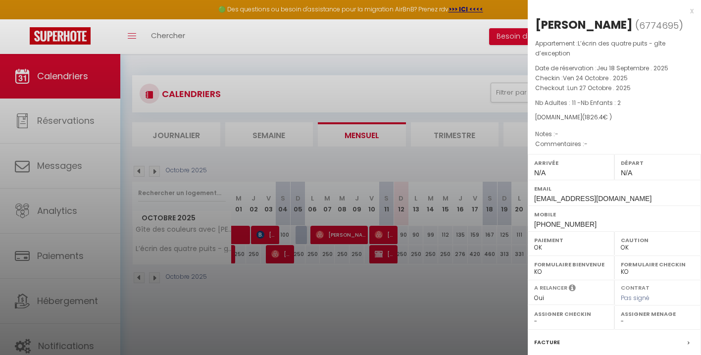
click at [467, 278] on div at bounding box center [350, 177] width 701 height 355
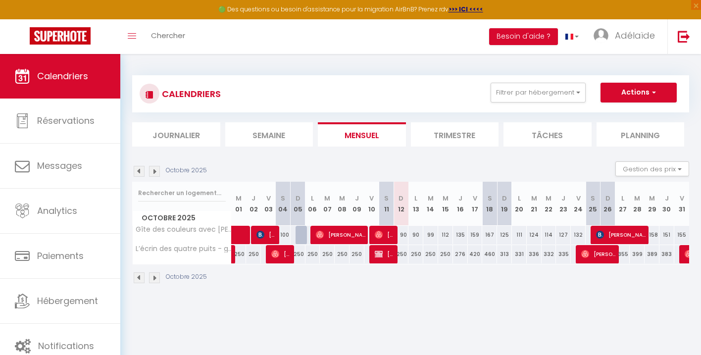
click at [139, 170] on img at bounding box center [139, 171] width 11 height 11
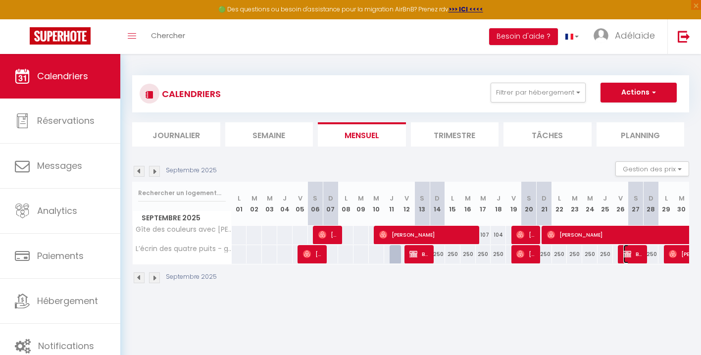
click at [633, 254] on span "BLOCKED" at bounding box center [633, 254] width 20 height 19
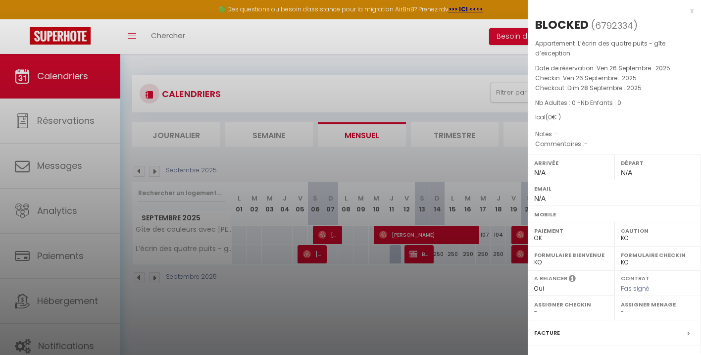
scroll to position [107, 0]
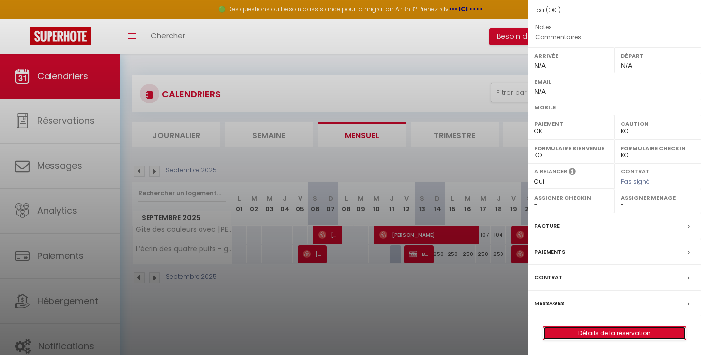
click at [597, 334] on link "Détails de la réservation" at bounding box center [614, 333] width 143 height 13
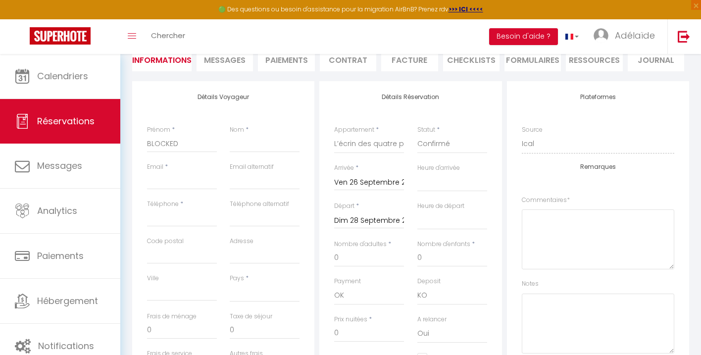
scroll to position [97, 0]
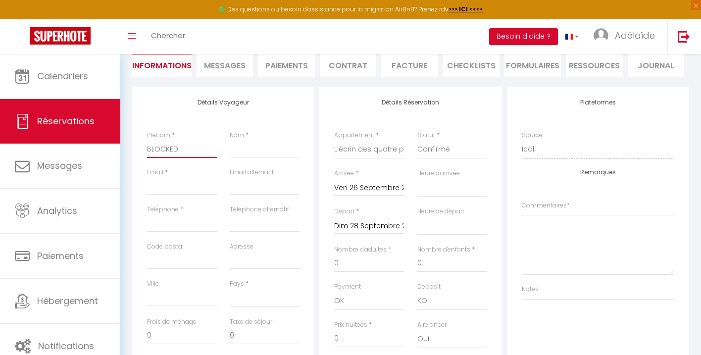
click at [184, 155] on input "BLOCKED" at bounding box center [182, 149] width 70 height 18
click at [155, 187] on input "Email client" at bounding box center [182, 186] width 70 height 18
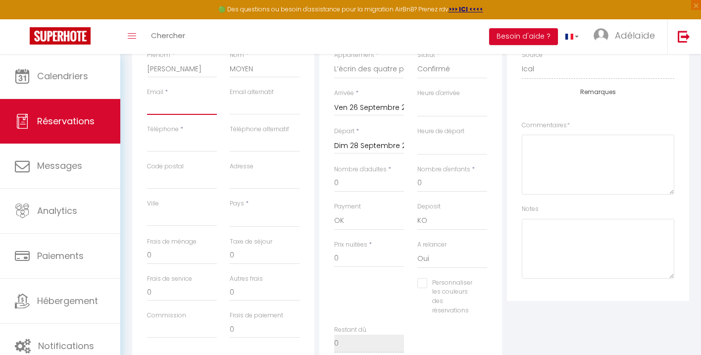
scroll to position [180, 0]
click at [258, 217] on select "[GEOGRAPHIC_DATA] [GEOGRAPHIC_DATA] [GEOGRAPHIC_DATA] [GEOGRAPHIC_DATA] [GEOGRA…" at bounding box center [265, 215] width 70 height 19
click at [230, 206] on select "[GEOGRAPHIC_DATA] [GEOGRAPHIC_DATA] [GEOGRAPHIC_DATA] [GEOGRAPHIC_DATA] [GEOGRA…" at bounding box center [265, 215] width 70 height 19
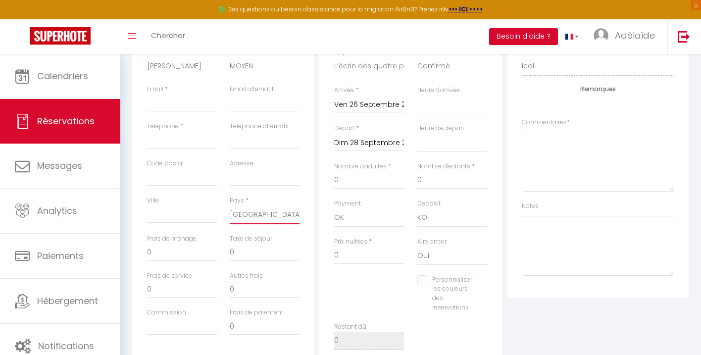
click at [256, 216] on select "[GEOGRAPHIC_DATA] [GEOGRAPHIC_DATA] [GEOGRAPHIC_DATA] [GEOGRAPHIC_DATA] [GEOGRA…" at bounding box center [265, 215] width 70 height 19
click at [230, 206] on select "[GEOGRAPHIC_DATA] [GEOGRAPHIC_DATA] [GEOGRAPHIC_DATA] [GEOGRAPHIC_DATA] [GEOGRA…" at bounding box center [265, 215] width 70 height 19
click at [191, 142] on input "Téléphone" at bounding box center [182, 140] width 70 height 18
click at [252, 138] on input "Téléphone alternatif" at bounding box center [265, 140] width 70 height 18
click at [194, 178] on input "Code postal" at bounding box center [182, 177] width 70 height 18
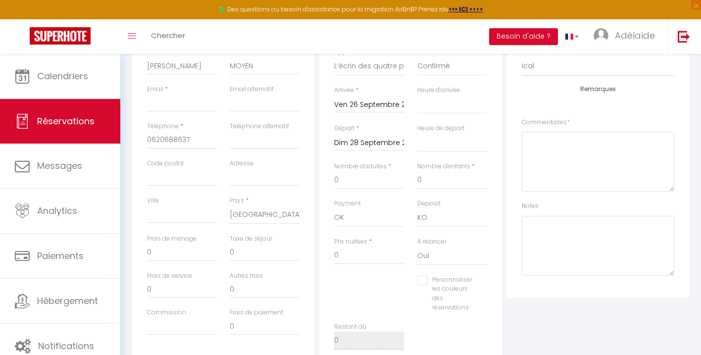
click at [192, 164] on div "Code postal" at bounding box center [182, 172] width 70 height 27
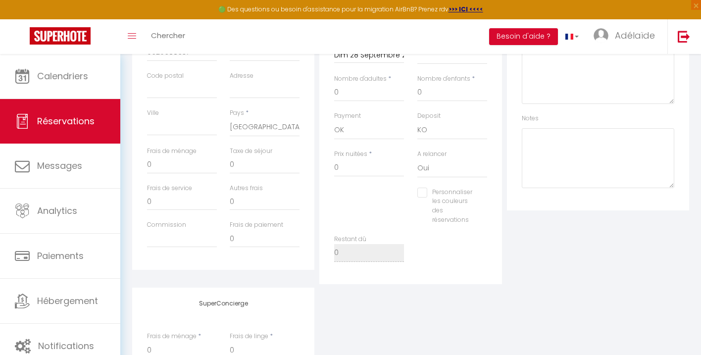
scroll to position [268, 0]
click at [237, 166] on input "0" at bounding box center [265, 164] width 70 height 18
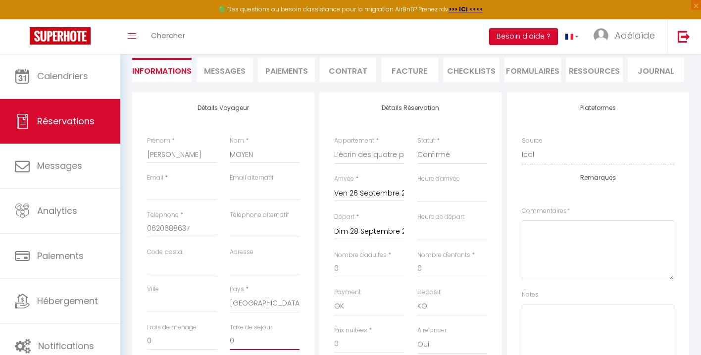
scroll to position [90, 0]
click at [184, 195] on input "Email client" at bounding box center [182, 193] width 70 height 18
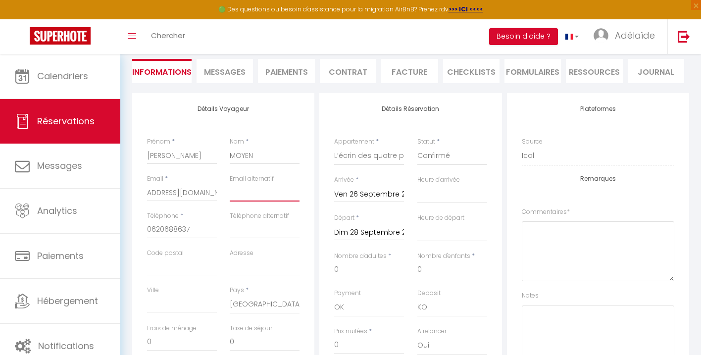
click at [254, 190] on input "email" at bounding box center [265, 193] width 70 height 18
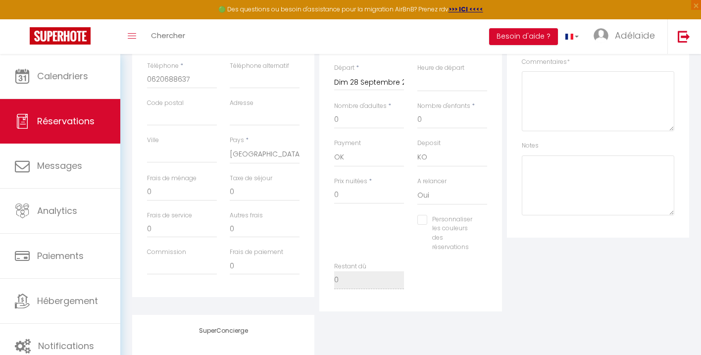
scroll to position [258, 0]
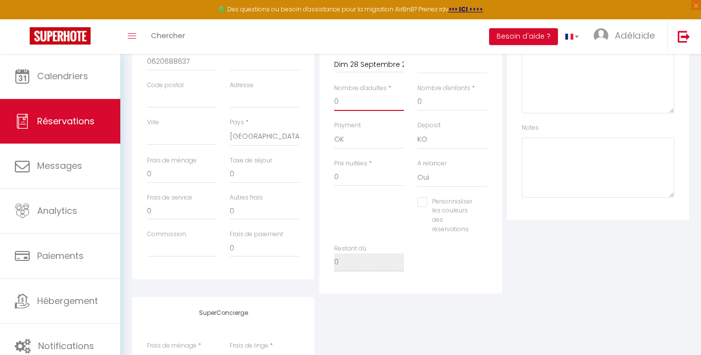
click at [349, 104] on input "0" at bounding box center [369, 102] width 70 height 18
click at [425, 104] on input "0" at bounding box center [452, 102] width 70 height 18
click at [371, 178] on input "588" at bounding box center [369, 177] width 70 height 18
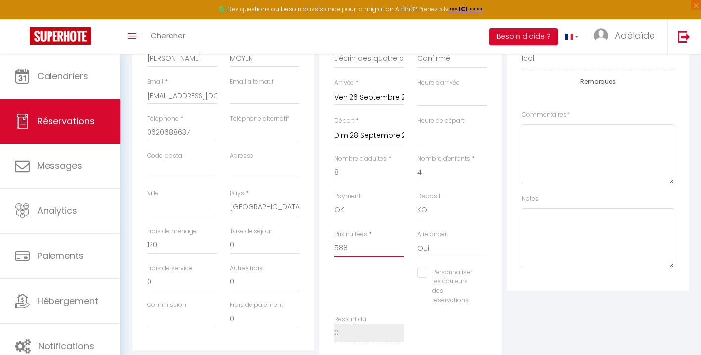
scroll to position [184, 0]
click at [357, 282] on div "Personnaliser les couleurs des réservations #D7092E" at bounding box center [411, 294] width 166 height 47
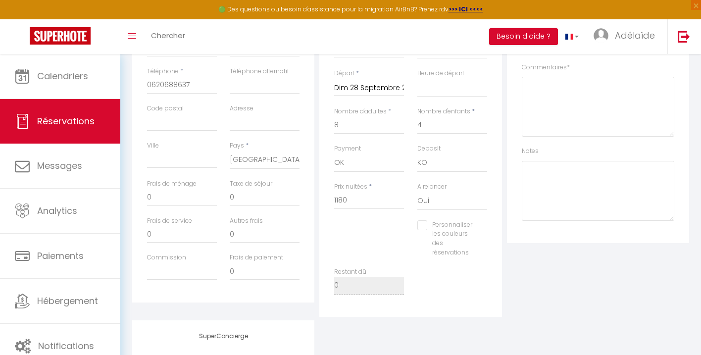
scroll to position [237, 0]
click at [248, 191] on input "0" at bounding box center [265, 195] width 70 height 18
click at [290, 216] on div "Autres frais 0" at bounding box center [265, 227] width 70 height 27
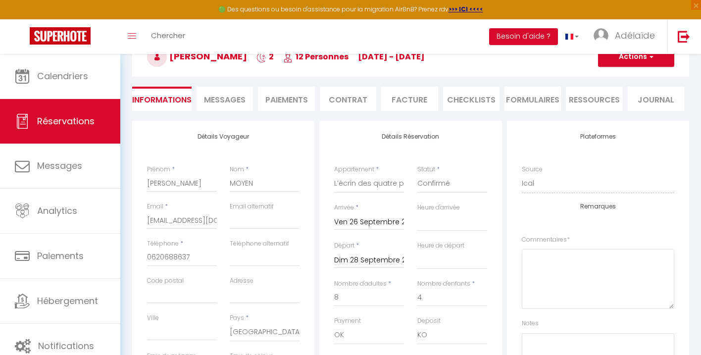
scroll to position [66, 0]
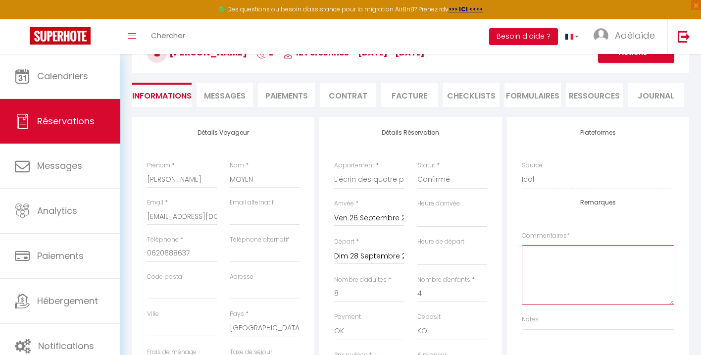
click at [552, 272] on textarea at bounding box center [598, 275] width 153 height 60
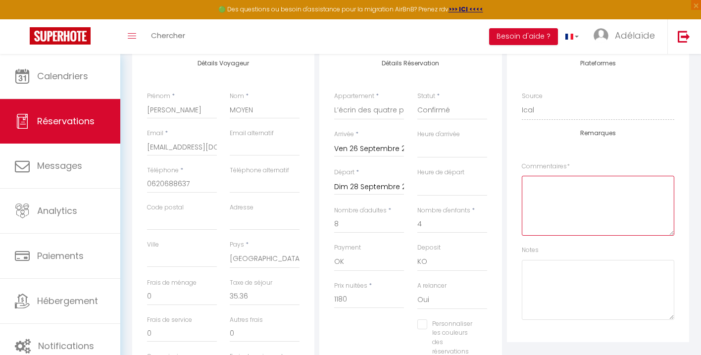
scroll to position [132, 0]
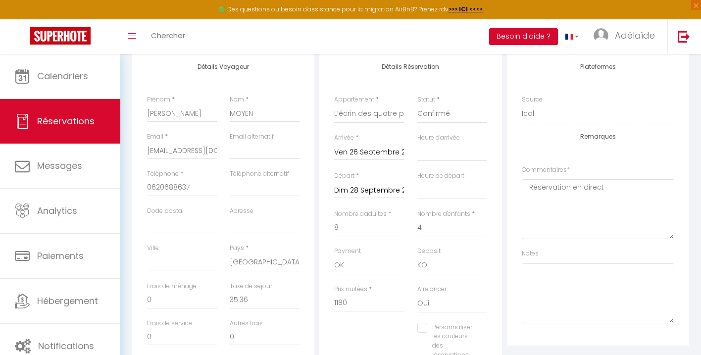
click at [632, 157] on div "Remarques Commentaires * Réservation en direct Notes" at bounding box center [598, 228] width 153 height 190
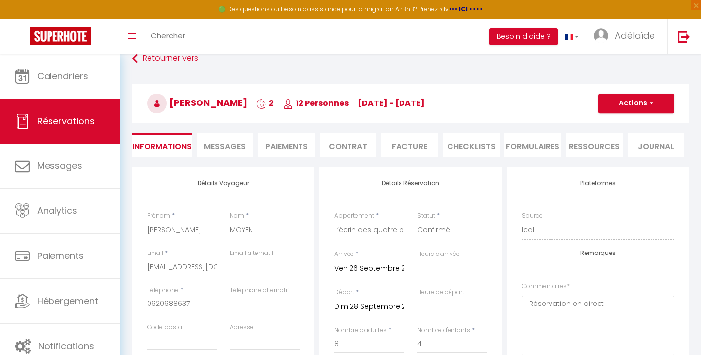
scroll to position [11, 0]
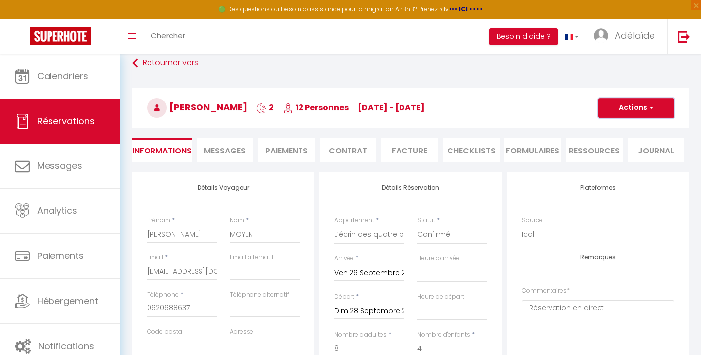
click at [633, 108] on button "Actions" at bounding box center [636, 108] width 76 height 20
click at [631, 130] on link "Enregistrer" at bounding box center [626, 129] width 78 height 13
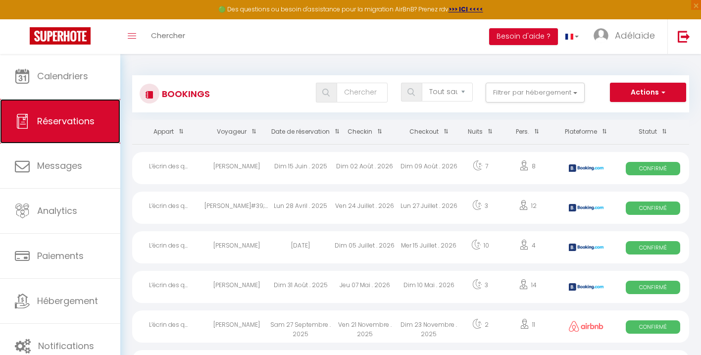
click at [76, 112] on link "Réservations" at bounding box center [60, 121] width 120 height 45
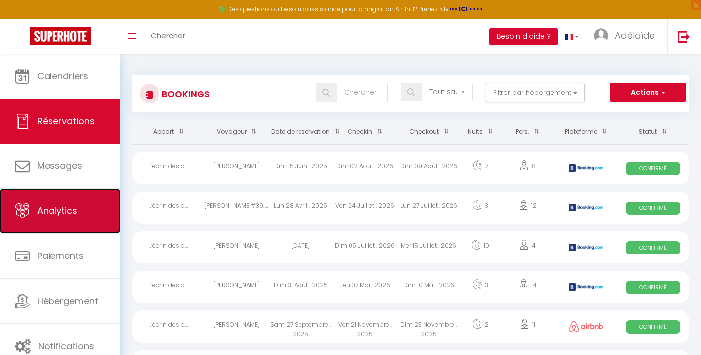
click at [69, 217] on span "Analytics" at bounding box center [57, 211] width 40 height 12
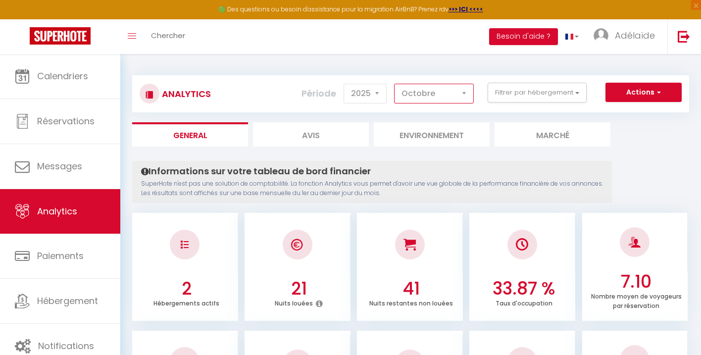
click at [451, 98] on select "[PERSON_NAME] Mars Avril Mai Juin Juillet Août Septembre Octobre Novembre Décem…" at bounding box center [434, 94] width 80 height 20
click at [395, 84] on select "[PERSON_NAME] Mars Avril Mai Juin Juillet Août Septembre Octobre Novembre Décem…" at bounding box center [434, 94] width 80 height 20
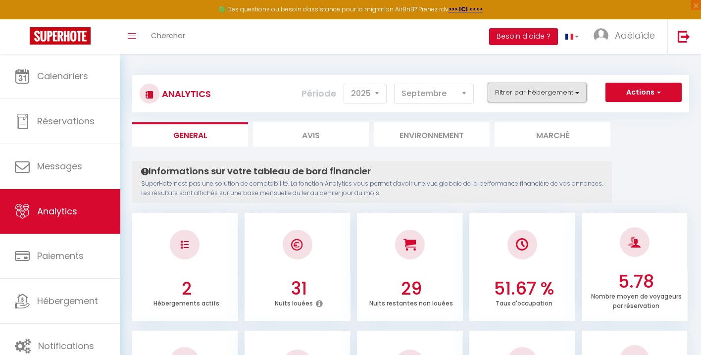
click at [514, 92] on button "Filtrer par hébergement" at bounding box center [537, 93] width 99 height 20
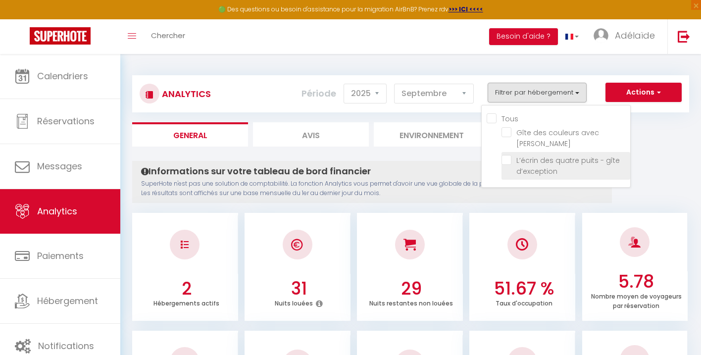
click at [507, 155] on d’exception "checkbox" at bounding box center [566, 160] width 129 height 10
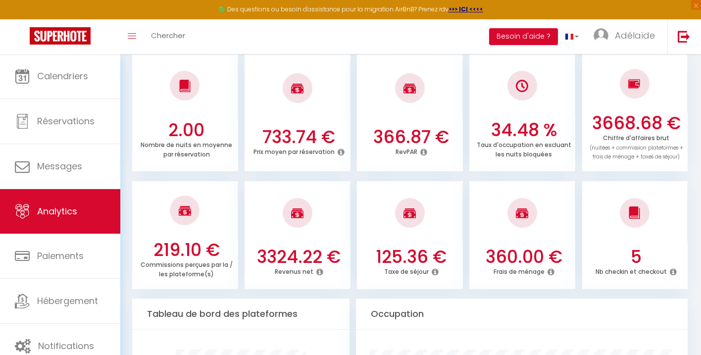
scroll to position [293, 0]
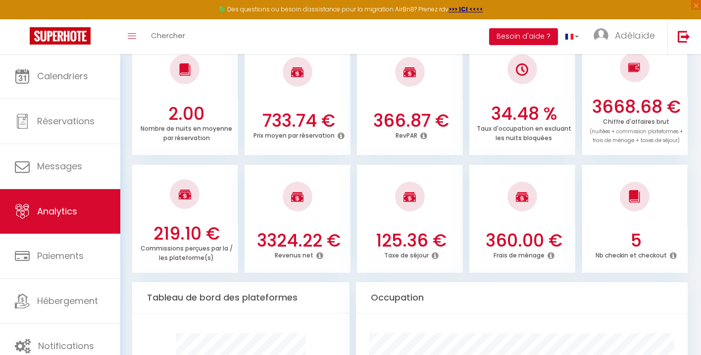
click at [351, 265] on ul "219.10 € Commissions perçues par la / les plateforme(s) 3324.22 € Revenus net 1…" at bounding box center [410, 217] width 557 height 110
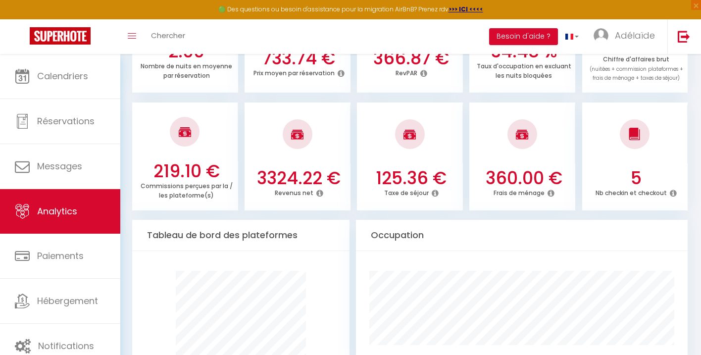
scroll to position [358, 0]
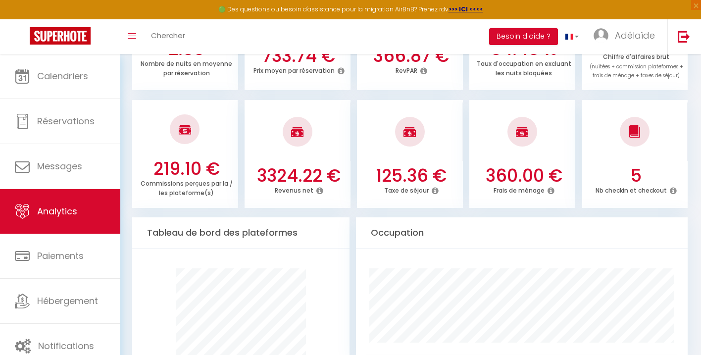
click at [319, 192] on icon at bounding box center [319, 191] width 7 height 8
click at [351, 132] on ul "219.10 € Commissions perçues par la / les plateforme(s) 3324.22 € Revenus net 1…" at bounding box center [410, 153] width 557 height 110
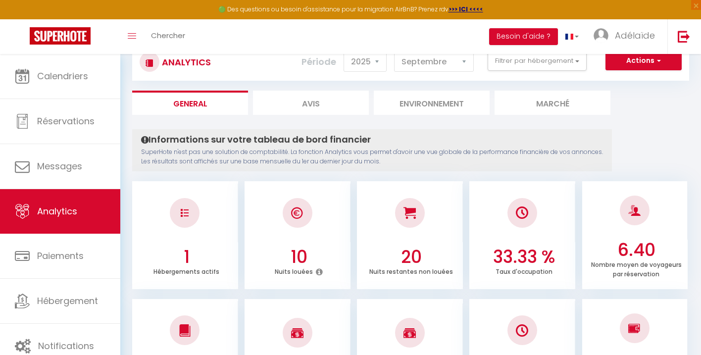
scroll to position [35, 0]
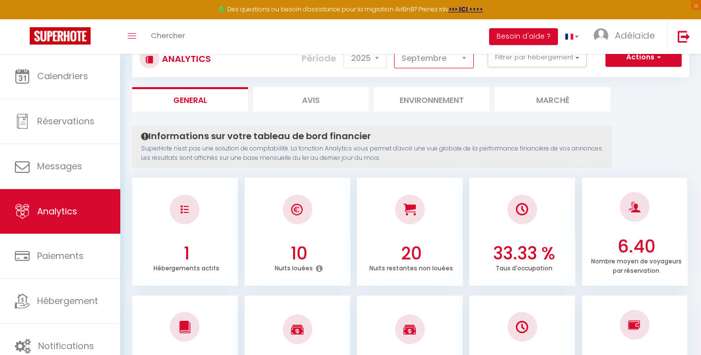
click at [466, 60] on select "[PERSON_NAME] Mars Avril Mai Juin Juillet Août Septembre Octobre Novembre Décem…" at bounding box center [434, 59] width 80 height 20
click at [395, 49] on select "[PERSON_NAME] Mars Avril Mai Juin Juillet Août Septembre Octobre Novembre Décem…" at bounding box center [434, 59] width 80 height 20
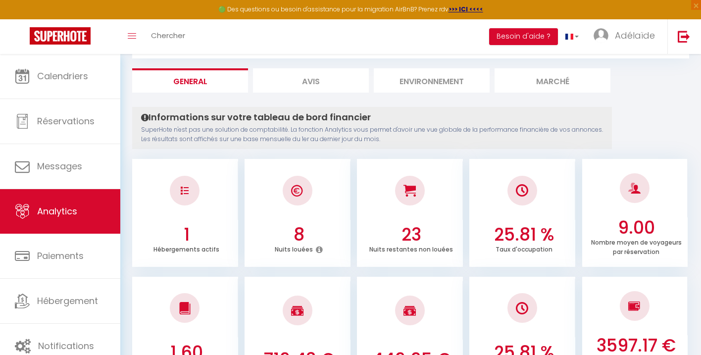
scroll to position [0, 0]
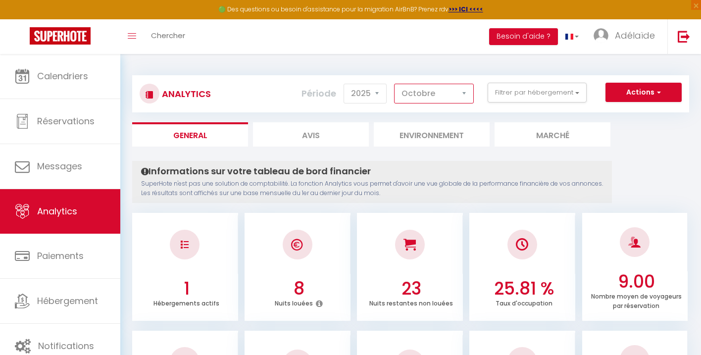
click at [450, 94] on select "[PERSON_NAME] Mars Avril Mai Juin Juillet Août Septembre Octobre Novembre Décem…" at bounding box center [434, 94] width 80 height 20
click at [395, 84] on select "[PERSON_NAME] Mars Avril Mai Juin Juillet Août Septembre Octobre Novembre Décem…" at bounding box center [434, 94] width 80 height 20
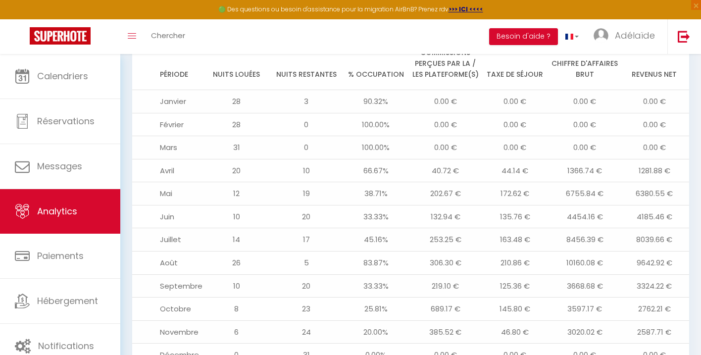
scroll to position [1044, 0]
drag, startPoint x: 364, startPoint y: 225, endPoint x: 398, endPoint y: 225, distance: 33.7
click at [398, 230] on td "45.16%" at bounding box center [376, 241] width 70 height 23
drag, startPoint x: 397, startPoint y: 225, endPoint x: 360, endPoint y: 222, distance: 36.3
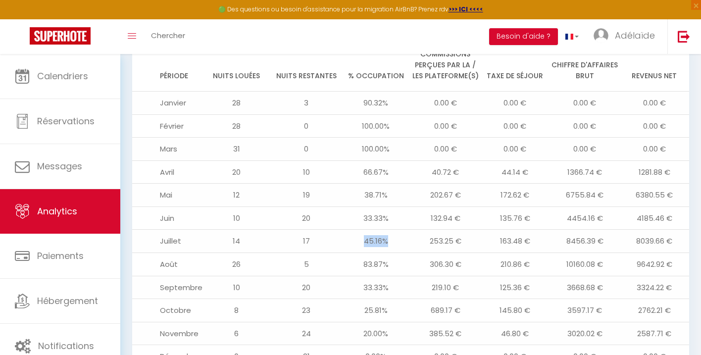
click at [360, 230] on td "45.16%" at bounding box center [376, 241] width 70 height 23
drag, startPoint x: 365, startPoint y: 224, endPoint x: 391, endPoint y: 225, distance: 25.8
click at [391, 230] on td "45.16%" at bounding box center [376, 241] width 70 height 23
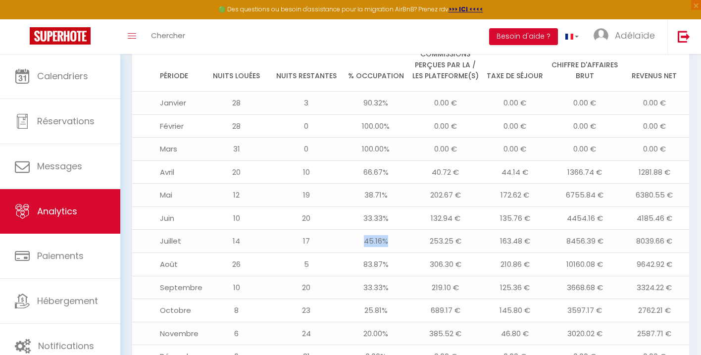
drag, startPoint x: 391, startPoint y: 225, endPoint x: 361, endPoint y: 221, distance: 30.4
click at [361, 230] on td "45.16%" at bounding box center [376, 241] width 70 height 23
drag, startPoint x: 365, startPoint y: 247, endPoint x: 384, endPoint y: 249, distance: 18.9
click at [384, 253] on td "83.87%" at bounding box center [376, 264] width 70 height 23
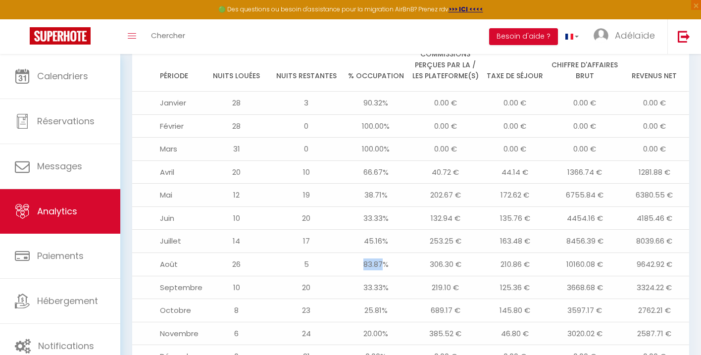
click at [384, 253] on td "83.87%" at bounding box center [376, 264] width 70 height 23
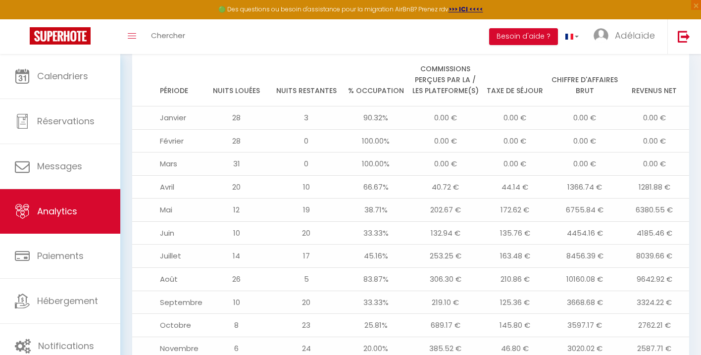
scroll to position [1030, 0]
drag, startPoint x: 389, startPoint y: 101, endPoint x: 357, endPoint y: 96, distance: 32.1
click at [357, 105] on td "90.32%" at bounding box center [376, 116] width 70 height 23
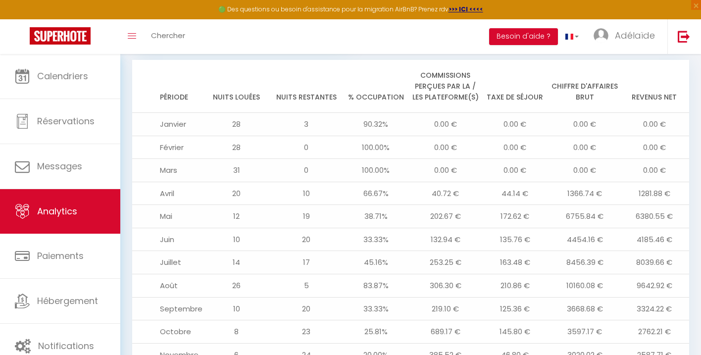
scroll to position [1021, 0]
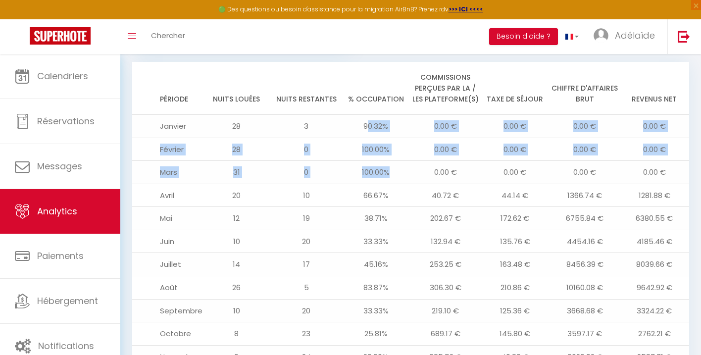
drag, startPoint x: 391, startPoint y: 157, endPoint x: 366, endPoint y: 109, distance: 54.0
click at [366, 115] on tbody "[DATE] 3 90.32% 0.00 € 0.00 € 0.00 € 0.00 € [DATE] 0 100.00% 0.00 € 0.00 € 0.00…" at bounding box center [410, 266] width 557 height 302
click at [366, 115] on td "90.32%" at bounding box center [376, 126] width 70 height 23
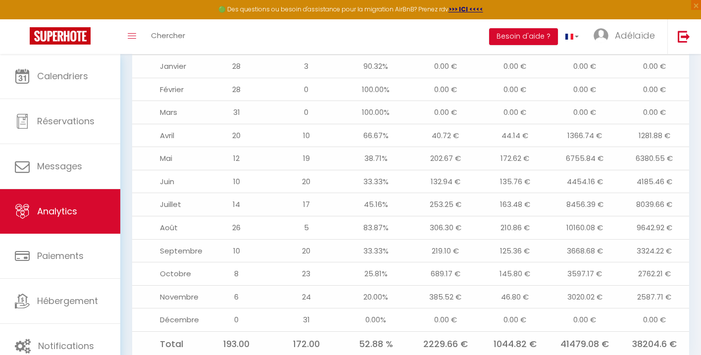
scroll to position [1082, 0]
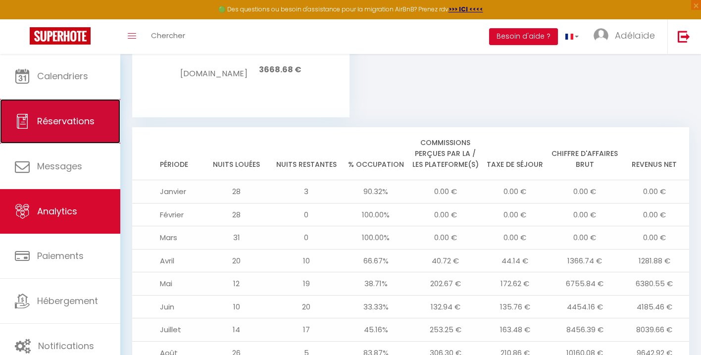
click at [83, 127] on link "Réservations" at bounding box center [60, 121] width 120 height 45
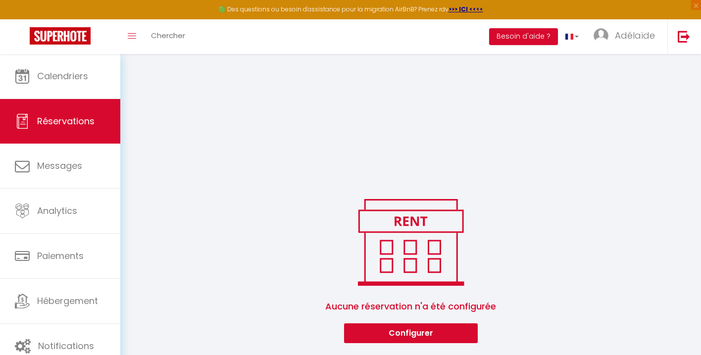
scroll to position [1522, 0]
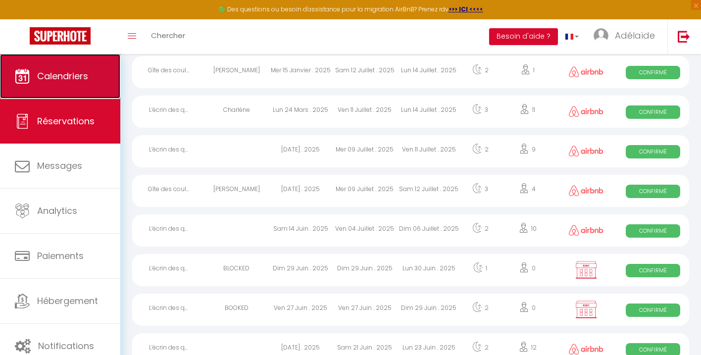
click at [71, 77] on span "Calendriers" at bounding box center [62, 76] width 51 height 12
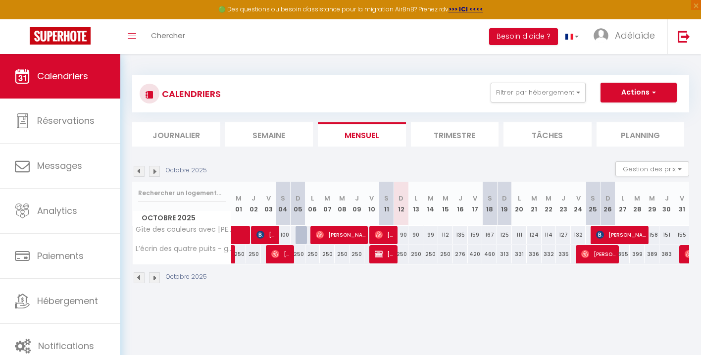
click at [138, 170] on img at bounding box center [139, 171] width 11 height 11
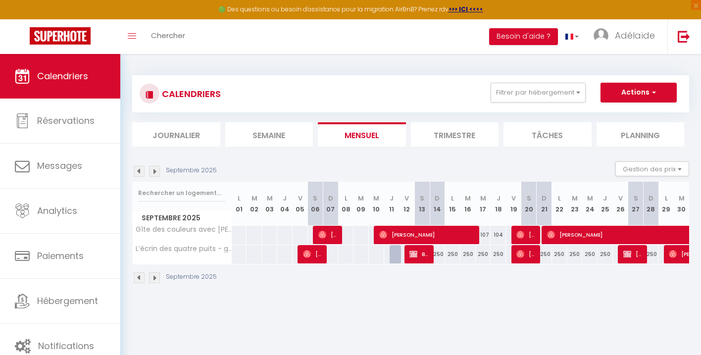
click at [156, 167] on img at bounding box center [154, 171] width 11 height 11
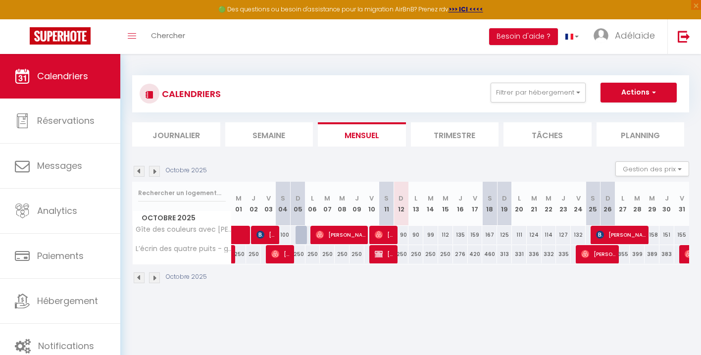
click at [154, 172] on img at bounding box center [154, 171] width 11 height 11
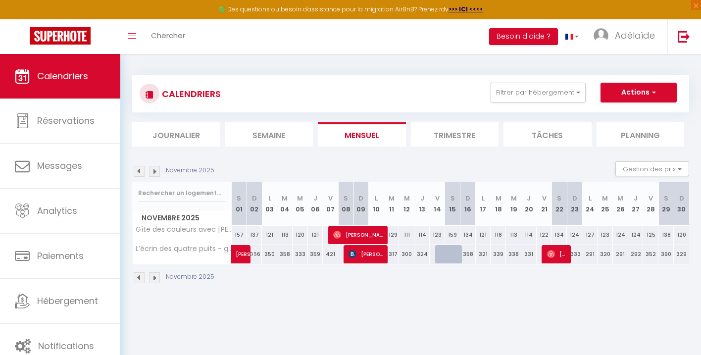
click at [452, 255] on div at bounding box center [458, 260] width 15 height 19
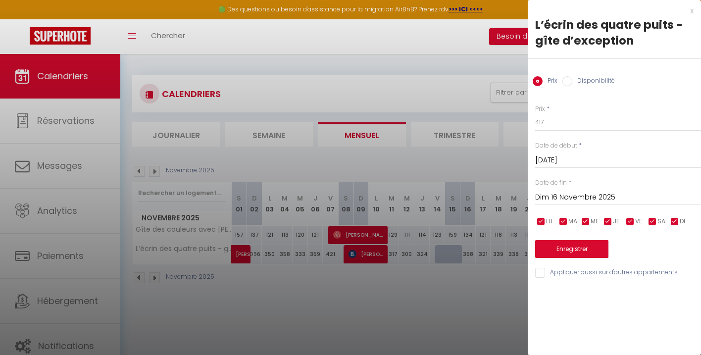
click at [456, 295] on div at bounding box center [350, 177] width 701 height 355
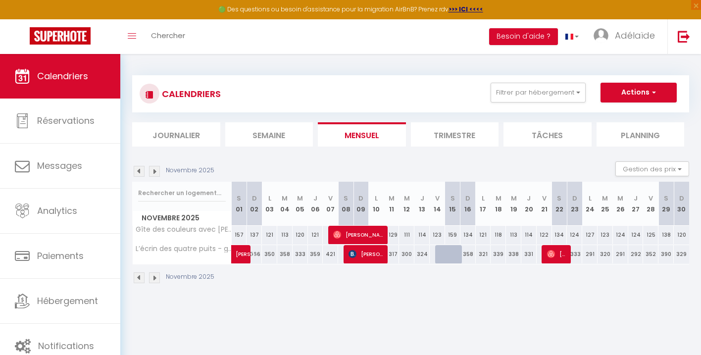
click at [445, 258] on div "417" at bounding box center [453, 254] width 16 height 18
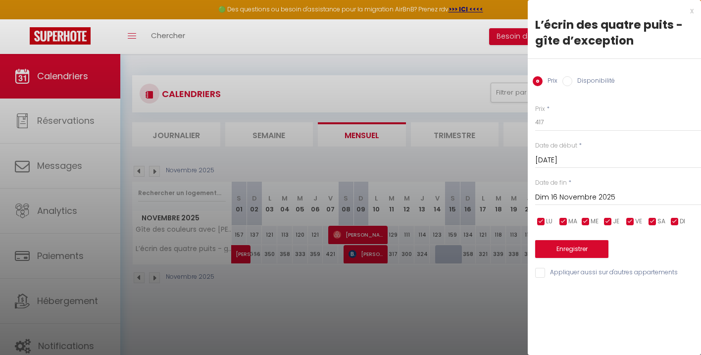
click at [693, 10] on div "x" at bounding box center [611, 11] width 166 height 12
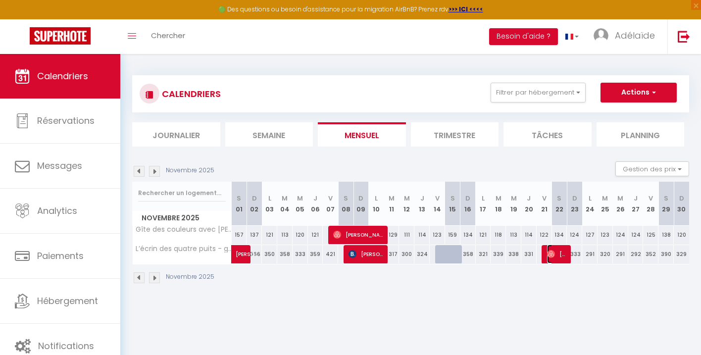
click at [559, 258] on span "[PERSON_NAME]" at bounding box center [557, 254] width 20 height 19
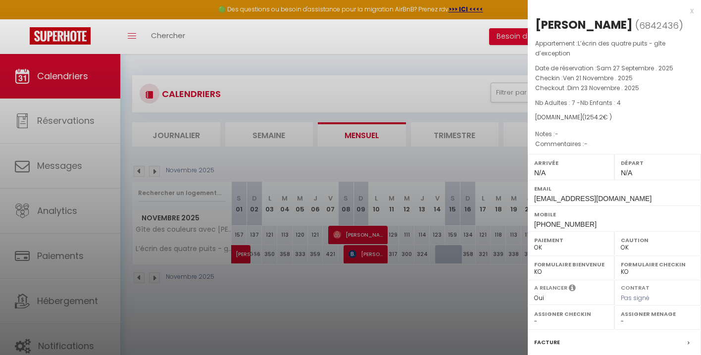
click at [690, 11] on div "x" at bounding box center [611, 11] width 166 height 12
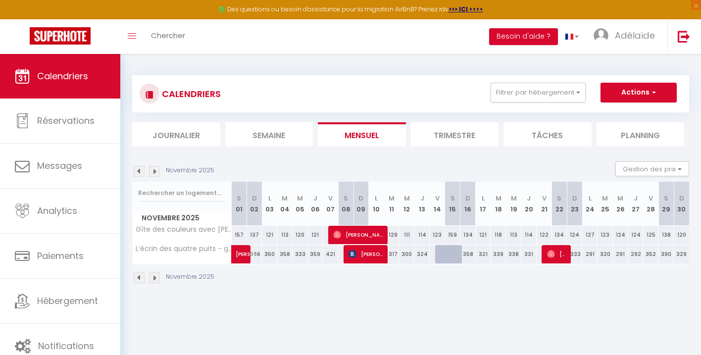
click at [445, 257] on div at bounding box center [452, 254] width 15 height 19
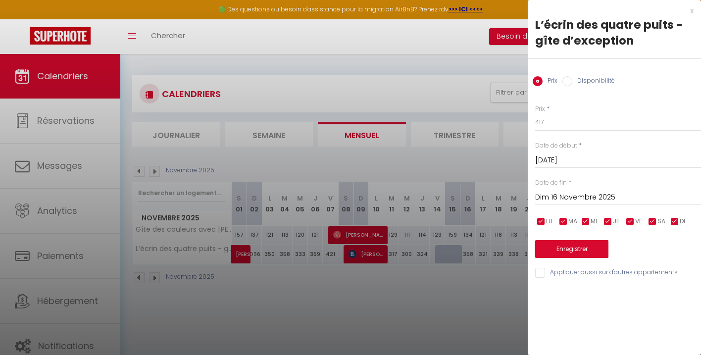
click at [693, 9] on div "x" at bounding box center [611, 11] width 166 height 12
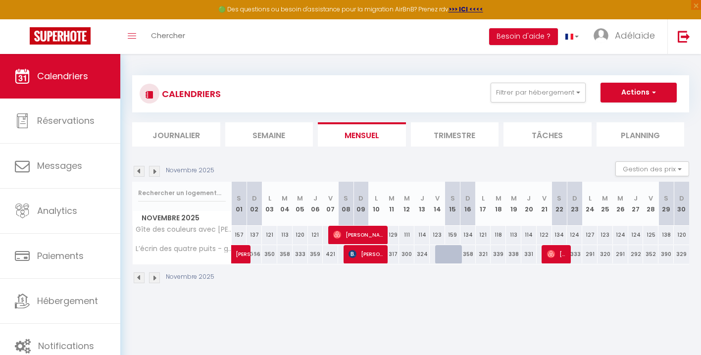
click at [481, 257] on div "321" at bounding box center [483, 254] width 15 height 18
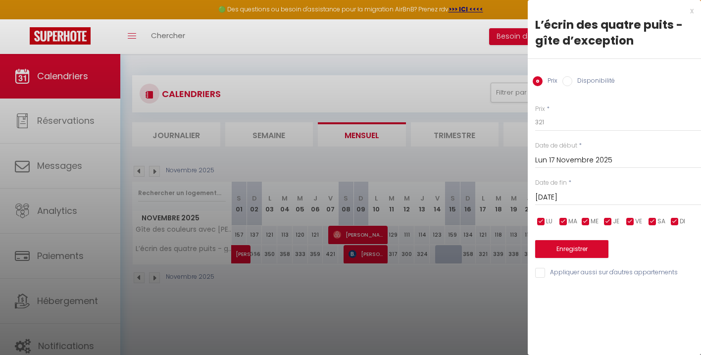
click at [691, 9] on div "x" at bounding box center [611, 11] width 166 height 12
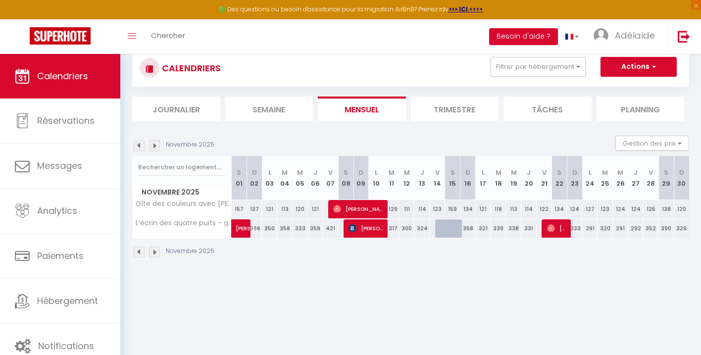
scroll to position [23, 0]
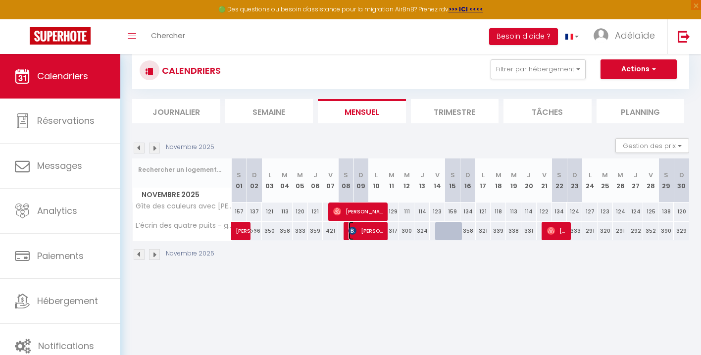
click at [377, 235] on span "[PERSON_NAME]" at bounding box center [367, 230] width 36 height 19
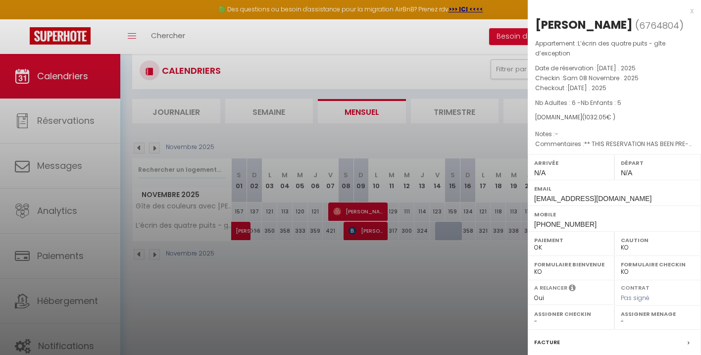
click at [692, 8] on div "x" at bounding box center [611, 11] width 166 height 12
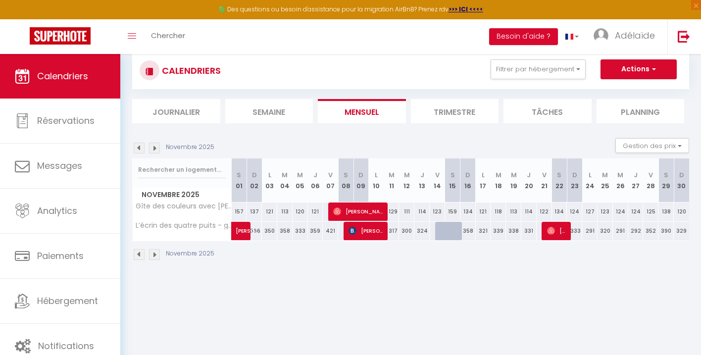
click at [140, 149] on img at bounding box center [139, 148] width 11 height 11
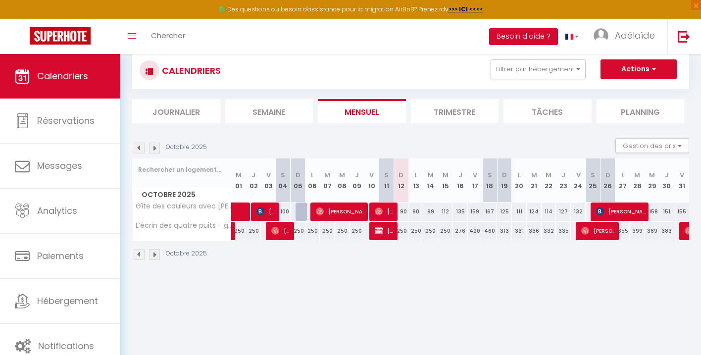
click at [140, 149] on img at bounding box center [139, 148] width 11 height 11
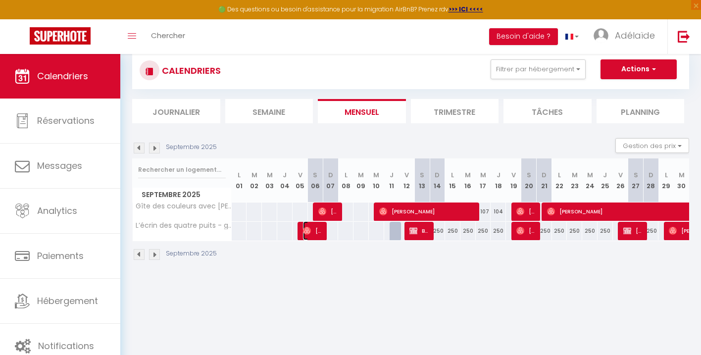
click at [315, 230] on span "[PERSON_NAME]" at bounding box center [313, 230] width 20 height 19
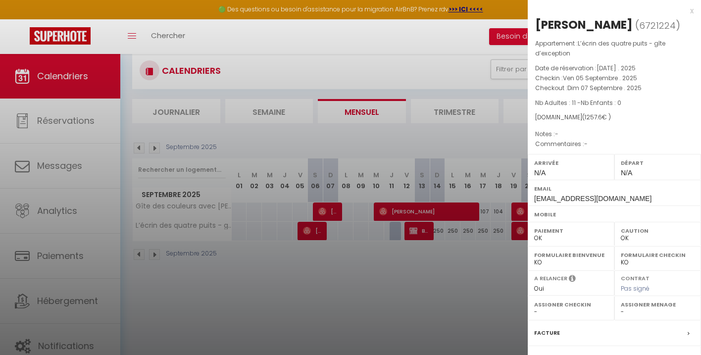
click at [692, 9] on div "x" at bounding box center [611, 11] width 166 height 12
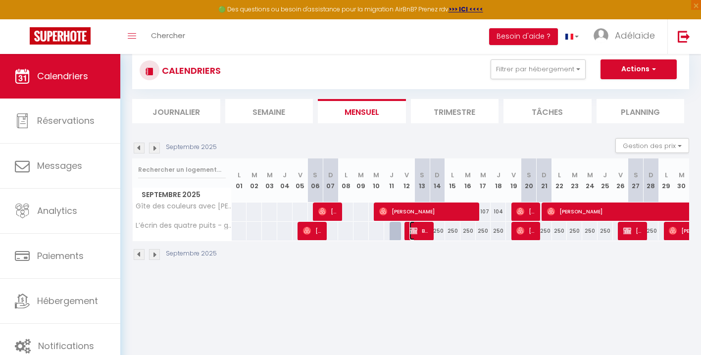
click at [416, 231] on img at bounding box center [414, 231] width 8 height 8
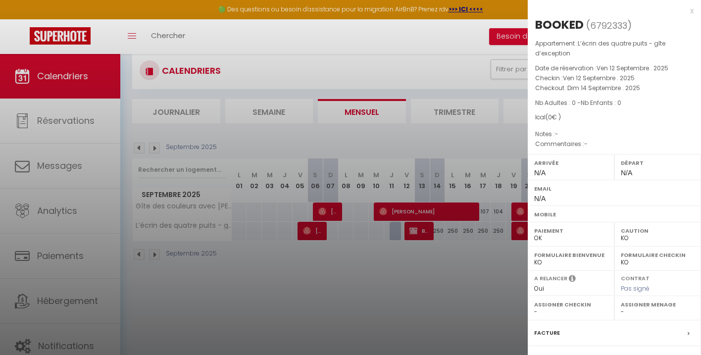
click at [690, 10] on div "x" at bounding box center [611, 11] width 166 height 12
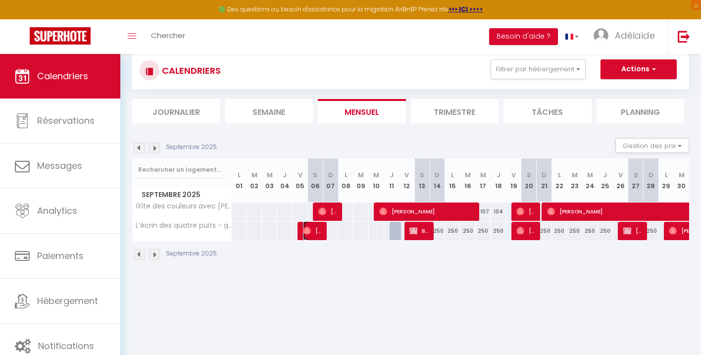
click at [313, 236] on span "[PERSON_NAME]" at bounding box center [313, 230] width 20 height 19
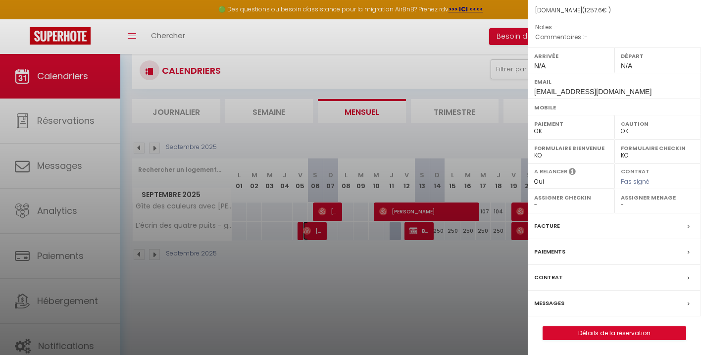
scroll to position [0, 0]
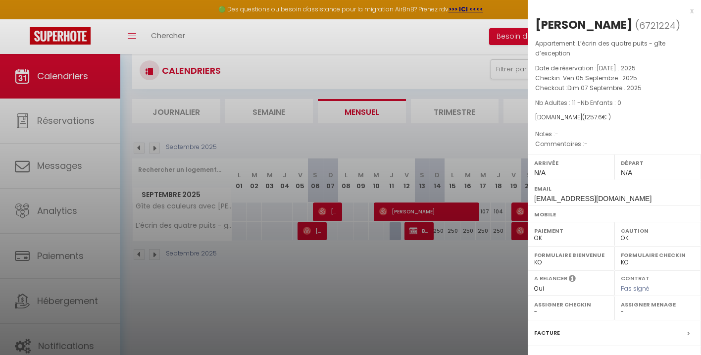
click at [691, 12] on div "x" at bounding box center [611, 11] width 166 height 12
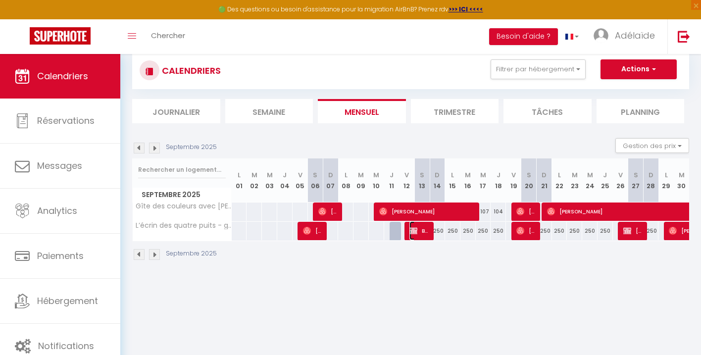
click at [421, 232] on span "BOOKED" at bounding box center [420, 230] width 20 height 19
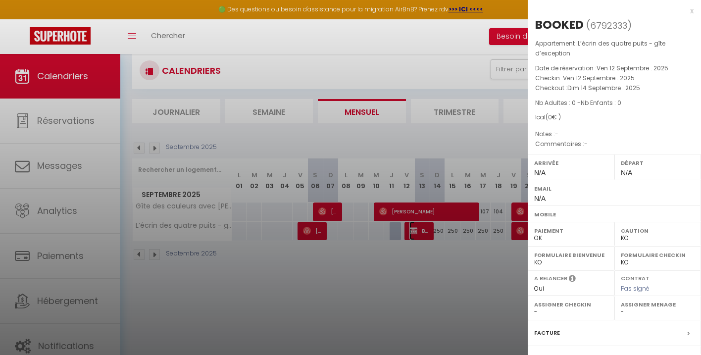
scroll to position [107, 0]
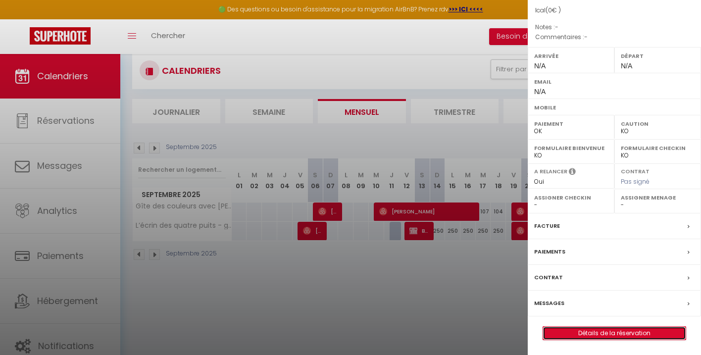
click at [621, 336] on link "Détails de la réservation" at bounding box center [614, 333] width 143 height 13
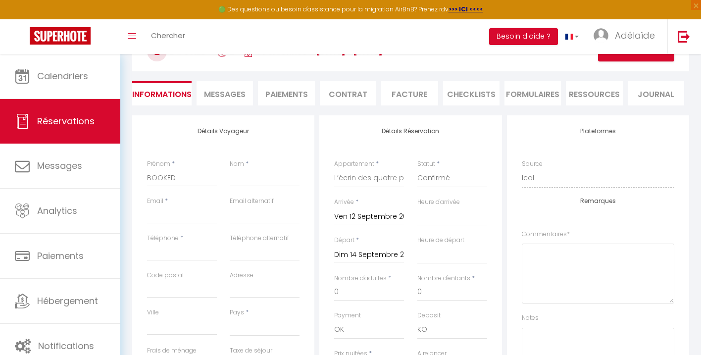
scroll to position [74, 0]
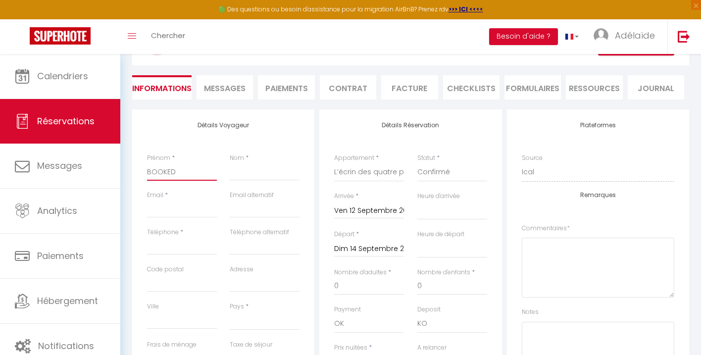
click at [184, 172] on input "BOOKED" at bounding box center [182, 172] width 70 height 18
click at [253, 181] on div "Nom *" at bounding box center [264, 172] width 83 height 37
click at [254, 171] on input "Nom" at bounding box center [265, 172] width 70 height 18
click at [188, 209] on input "Email client" at bounding box center [182, 209] width 70 height 18
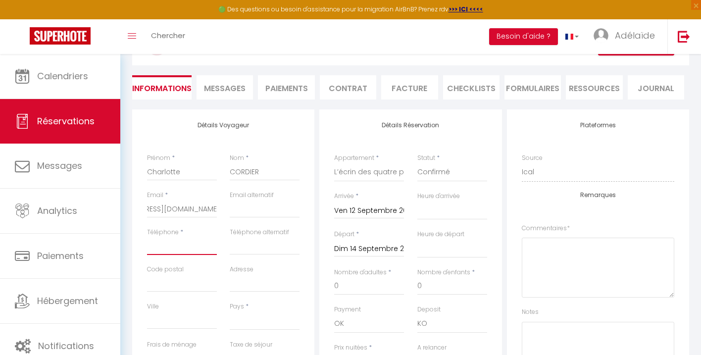
click at [182, 248] on input "Téléphone" at bounding box center [182, 246] width 70 height 18
click at [188, 284] on input "Code postal" at bounding box center [182, 283] width 70 height 18
click at [254, 292] on div "Adresse" at bounding box center [264, 283] width 83 height 37
click at [251, 313] on select "[GEOGRAPHIC_DATA] [GEOGRAPHIC_DATA] [GEOGRAPHIC_DATA] [GEOGRAPHIC_DATA] [GEOGRA…" at bounding box center [265, 320] width 70 height 19
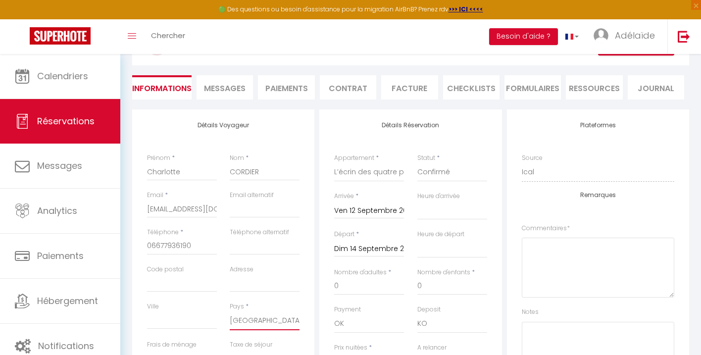
click at [230, 311] on select "[GEOGRAPHIC_DATA] [GEOGRAPHIC_DATA] [GEOGRAPHIC_DATA] [GEOGRAPHIC_DATA] [GEOGRA…" at bounding box center [265, 320] width 70 height 19
click at [223, 291] on div "Adresse" at bounding box center [264, 283] width 83 height 37
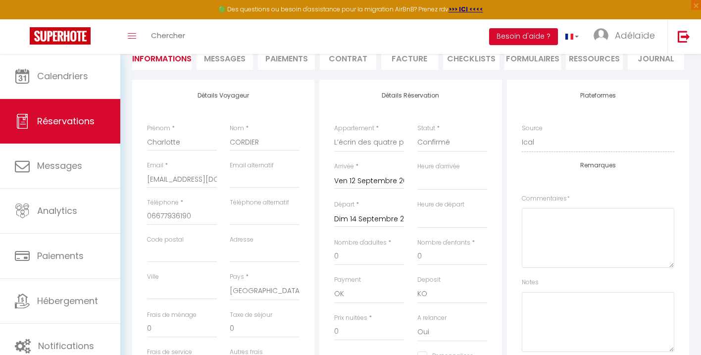
scroll to position [102, 0]
click at [206, 262] on input "Code postal" at bounding box center [182, 255] width 70 height 18
click at [181, 293] on input "Ville" at bounding box center [182, 292] width 70 height 18
click at [219, 284] on div "Ville CAEN" at bounding box center [182, 293] width 83 height 38
click at [234, 263] on input "Adresse" at bounding box center [265, 255] width 70 height 18
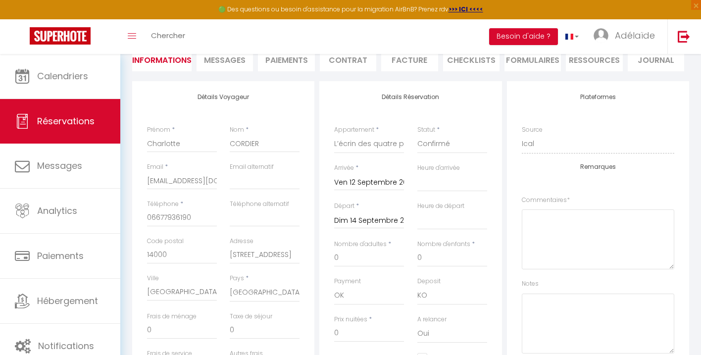
click at [311, 262] on div "Détails Voyageur Prénom * [PERSON_NAME] * CORDIER Email * [EMAIL_ADDRESS][DOMAI…" at bounding box center [223, 258] width 182 height 354
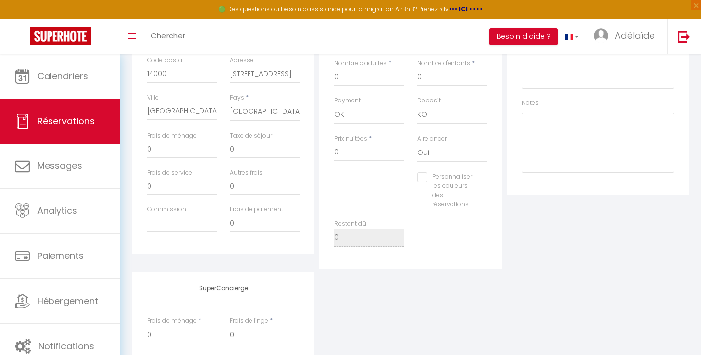
scroll to position [283, 0]
click at [355, 152] on input "0" at bounding box center [369, 152] width 70 height 18
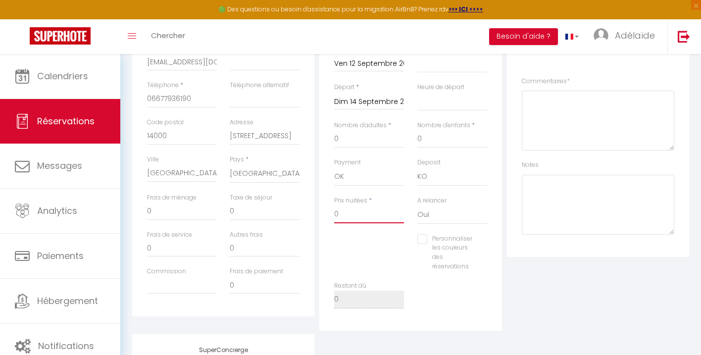
scroll to position [217, 0]
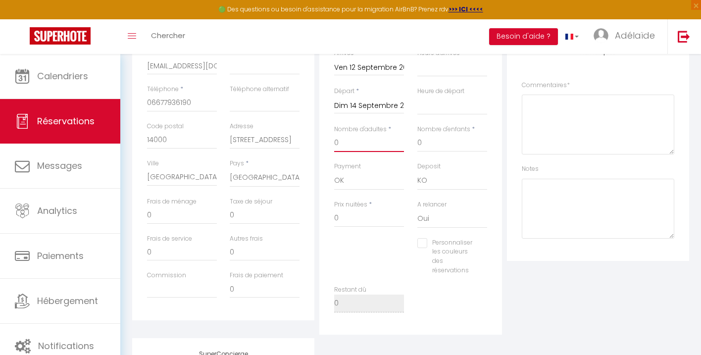
click at [350, 142] on input "0" at bounding box center [369, 143] width 70 height 18
click at [351, 142] on input "0" at bounding box center [369, 143] width 70 height 18
click at [429, 146] on input "0" at bounding box center [452, 143] width 70 height 18
click at [382, 185] on select "OK KO" at bounding box center [369, 180] width 70 height 19
click at [334, 171] on select "OK KO" at bounding box center [369, 180] width 70 height 19
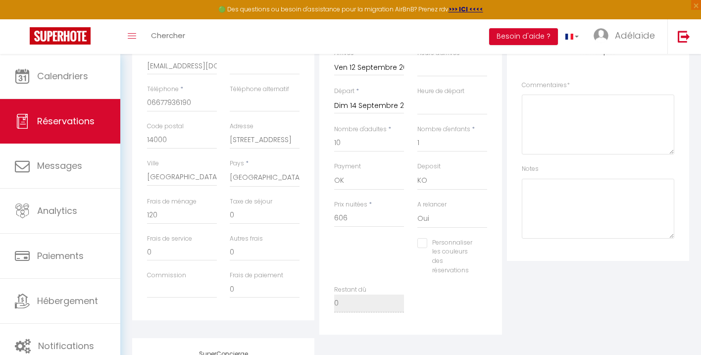
click at [386, 248] on div "Personnaliser les couleurs des réservations #D7092E" at bounding box center [411, 261] width 166 height 47
click at [374, 183] on select "OK KO" at bounding box center [369, 180] width 70 height 19
click at [334, 171] on select "OK KO" at bounding box center [369, 180] width 70 height 19
click at [374, 235] on div "Prix nuitées * 606" at bounding box center [369, 219] width 83 height 38
click at [360, 215] on input "606" at bounding box center [369, 218] width 70 height 18
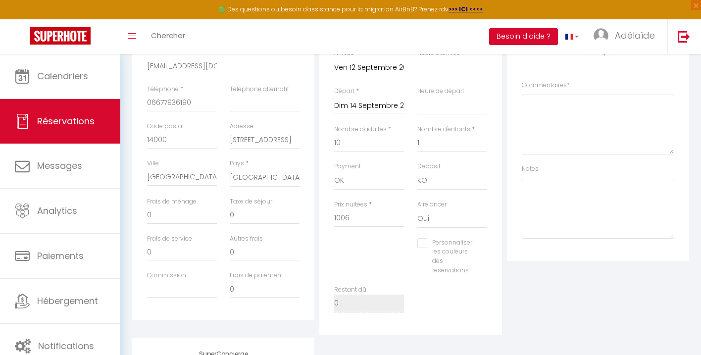
click at [341, 258] on div at bounding box center [369, 258] width 83 height 0
click at [243, 215] on input "0" at bounding box center [265, 215] width 70 height 18
click at [370, 203] on span "*" at bounding box center [370, 204] width 3 height 8
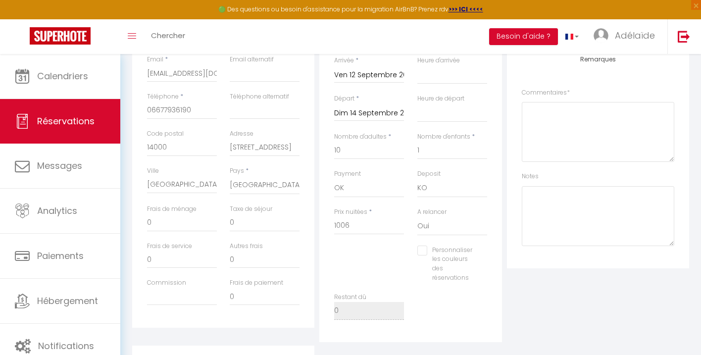
scroll to position [205, 0]
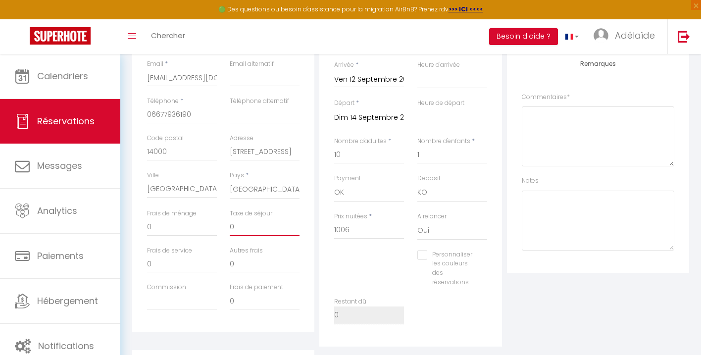
click at [257, 230] on input "0" at bounding box center [265, 227] width 70 height 18
click at [191, 229] on input "0" at bounding box center [182, 227] width 70 height 18
click at [176, 298] on input "Commission" at bounding box center [182, 301] width 70 height 18
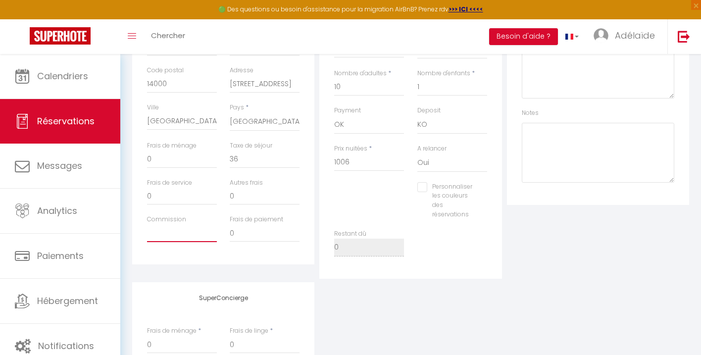
scroll to position [272, 0]
click at [270, 235] on input "0" at bounding box center [265, 234] width 70 height 18
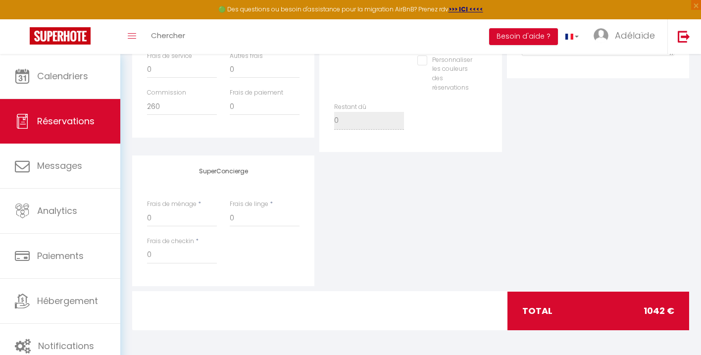
click at [285, 245] on div "Frais de checkin * 0" at bounding box center [224, 255] width 166 height 37
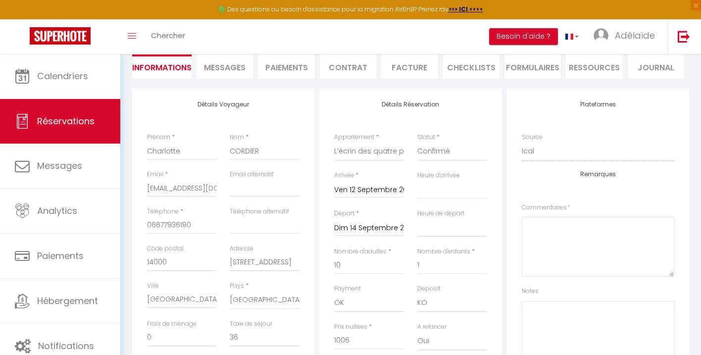
scroll to position [92, 0]
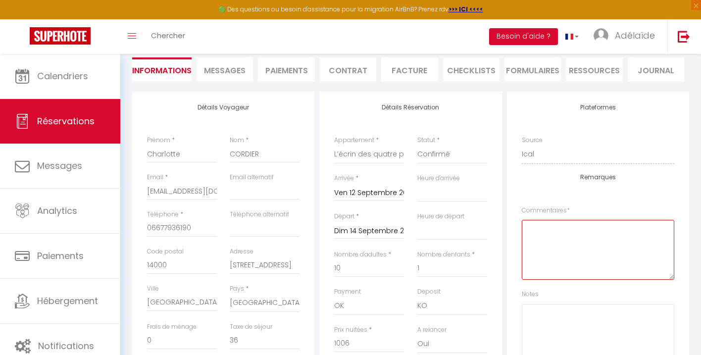
click at [626, 257] on textarea at bounding box center [598, 250] width 153 height 60
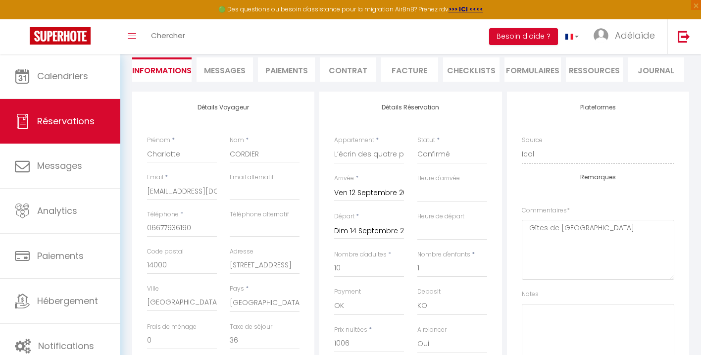
click at [648, 205] on div "Remarques Commentaires * Gîtes de [GEOGRAPHIC_DATA] Notes" at bounding box center [598, 269] width 153 height 190
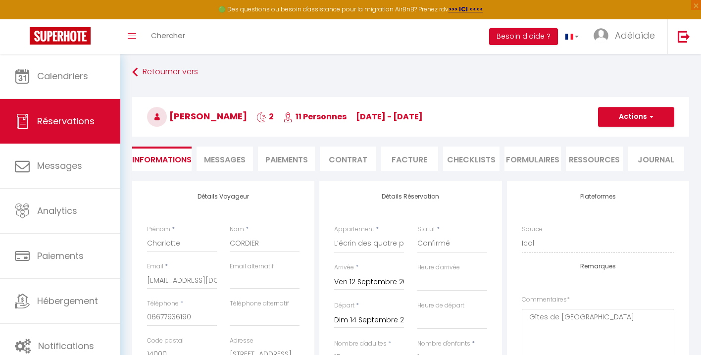
scroll to position [2, 0]
click at [641, 104] on h3 "[PERSON_NAME] 2 11 Personnes [DATE] - [DATE]" at bounding box center [410, 118] width 557 height 40
click at [641, 115] on button "Actions" at bounding box center [636, 117] width 76 height 20
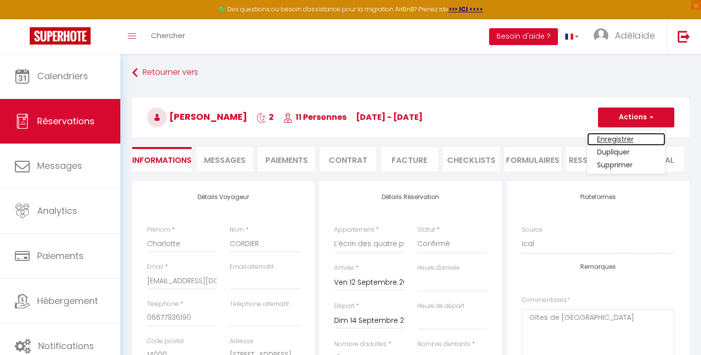
click at [629, 139] on link "Enregistrer" at bounding box center [626, 139] width 78 height 13
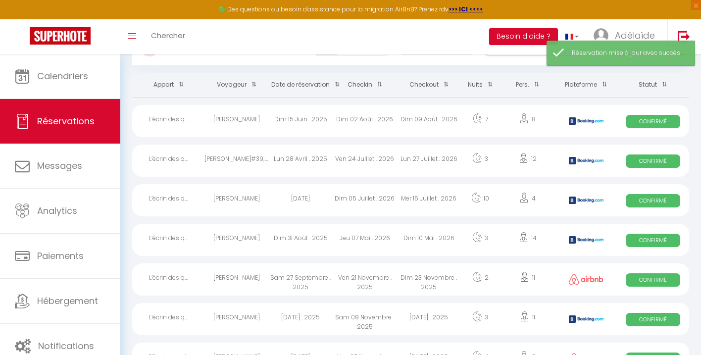
scroll to position [50, 0]
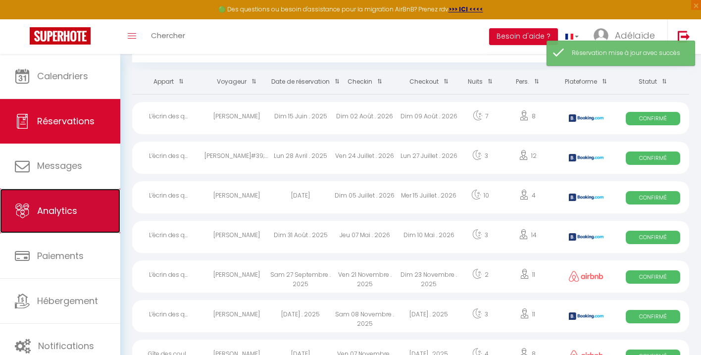
click at [74, 221] on link "Analytics" at bounding box center [60, 211] width 120 height 45
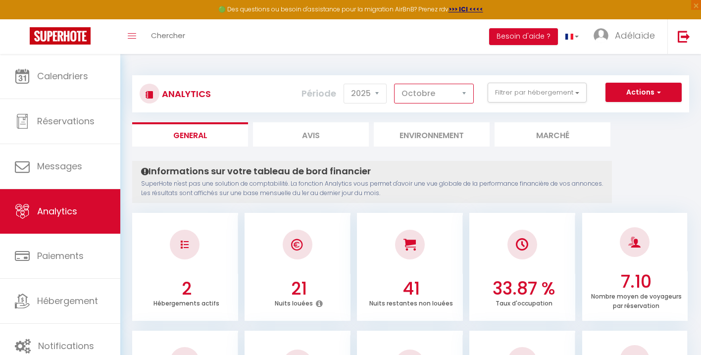
click at [444, 90] on select "[PERSON_NAME] Mars Avril Mai Juin Juillet Août Septembre Octobre Novembre Décem…" at bounding box center [434, 94] width 80 height 20
click at [395, 84] on select "[PERSON_NAME] Mars Avril Mai Juin Juillet Août Septembre Octobre Novembre Décem…" at bounding box center [434, 94] width 80 height 20
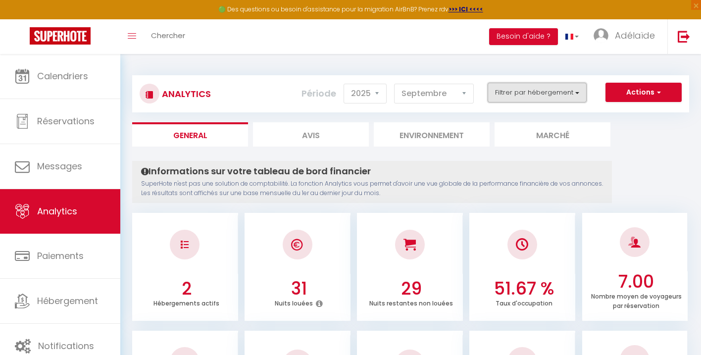
click at [545, 98] on button "Filtrer par hébergement" at bounding box center [537, 93] width 99 height 20
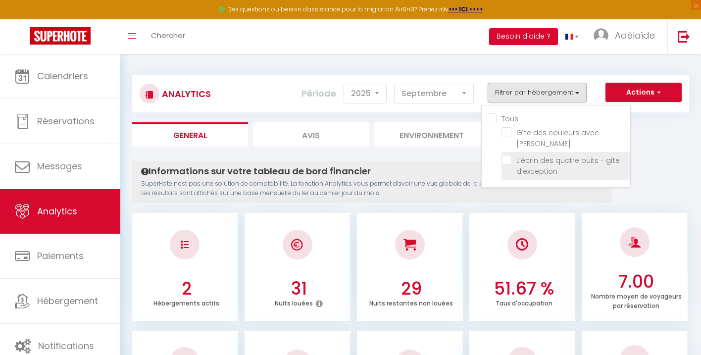
click at [511, 154] on li "L’écrin des quatre puits - gîte d’exception" at bounding box center [566, 166] width 129 height 28
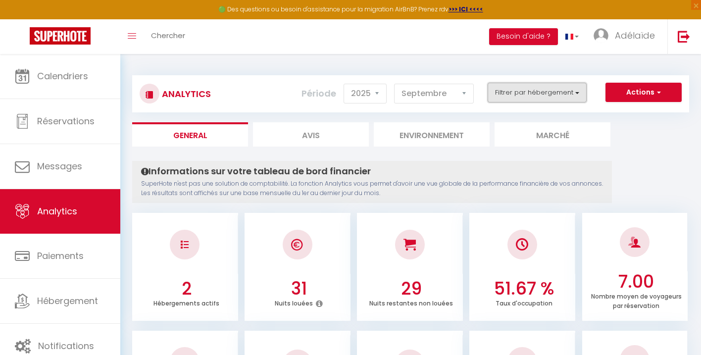
click at [530, 94] on button "Filtrer par hébergement" at bounding box center [537, 93] width 99 height 20
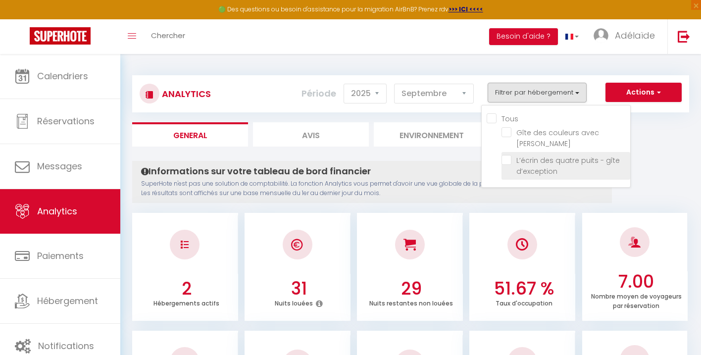
click at [509, 155] on d’exception "checkbox" at bounding box center [566, 160] width 129 height 10
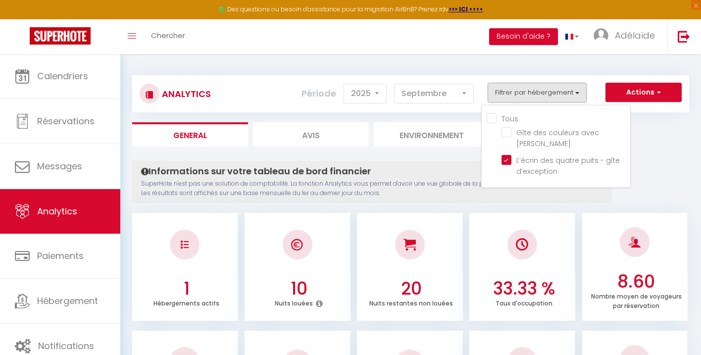
click at [467, 242] on ul "1 Hébergements actifs 10 Nuits louées 20 Nuits restantes non louées 33.33 % Tau…" at bounding box center [410, 265] width 557 height 110
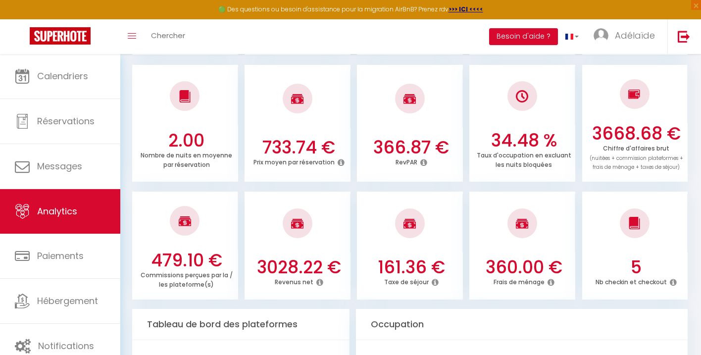
scroll to position [264, 0]
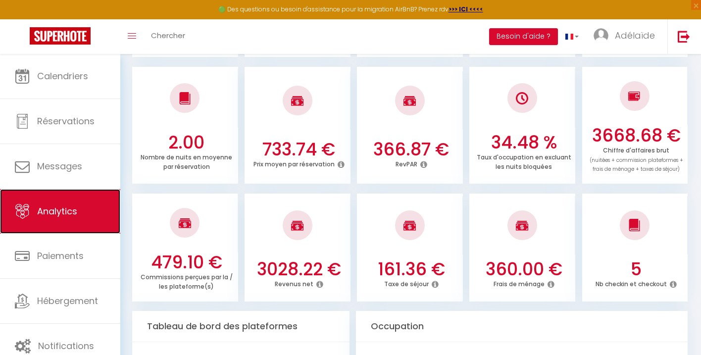
click at [64, 209] on span "Analytics" at bounding box center [57, 211] width 40 height 12
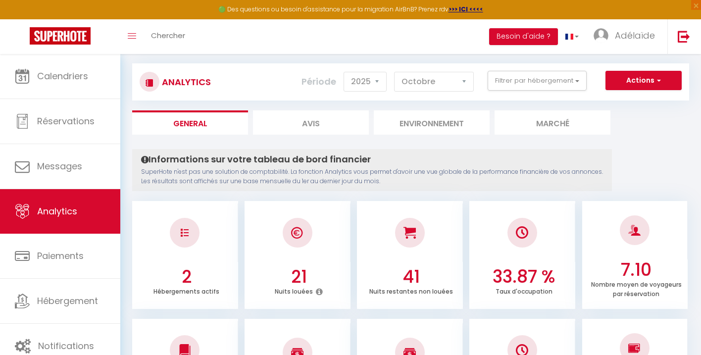
scroll to position [18, 0]
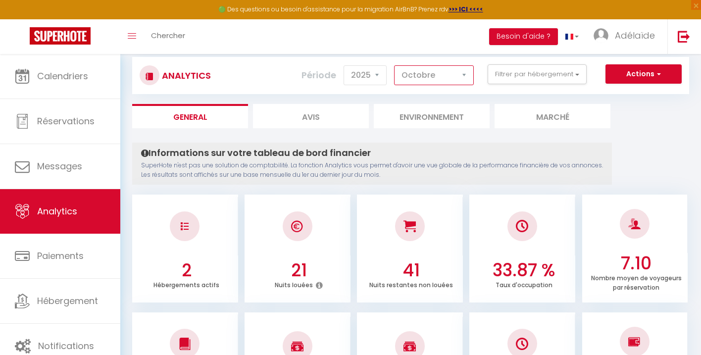
click at [464, 69] on select "[PERSON_NAME] Mars Avril Mai Juin Juillet Août Septembre Octobre Novembre Décem…" at bounding box center [434, 75] width 80 height 20
click at [395, 65] on select "[PERSON_NAME] Mars Avril Mai Juin Juillet Août Septembre Octobre Novembre Décem…" at bounding box center [434, 75] width 80 height 20
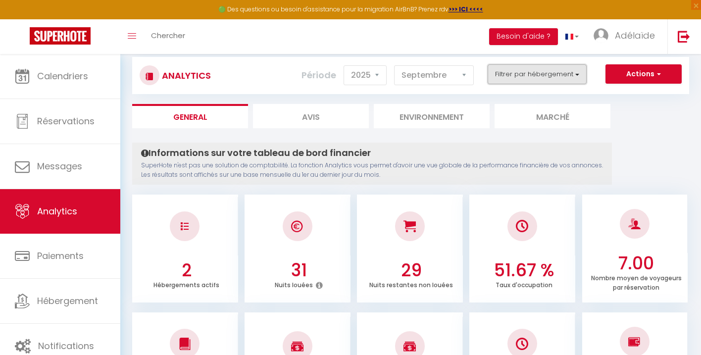
click at [534, 79] on button "Filtrer par hébergement" at bounding box center [537, 74] width 99 height 20
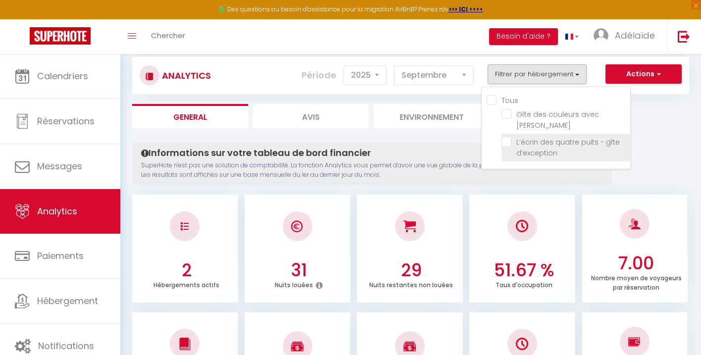
click at [509, 137] on d’exception "checkbox" at bounding box center [566, 142] width 129 height 10
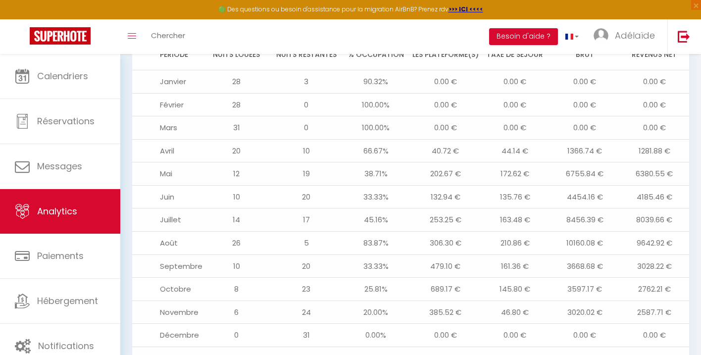
scroll to position [1079, 0]
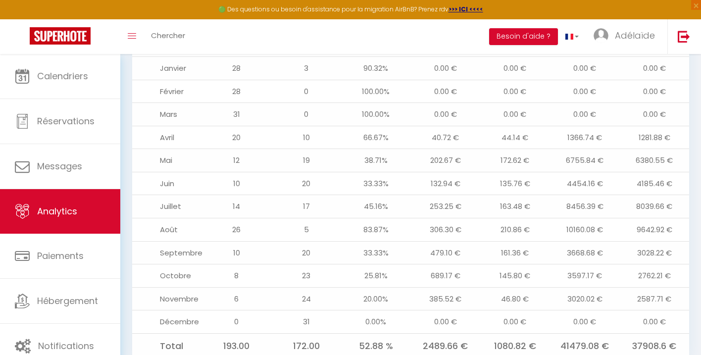
click at [394, 241] on td "33.33%" at bounding box center [376, 252] width 70 height 23
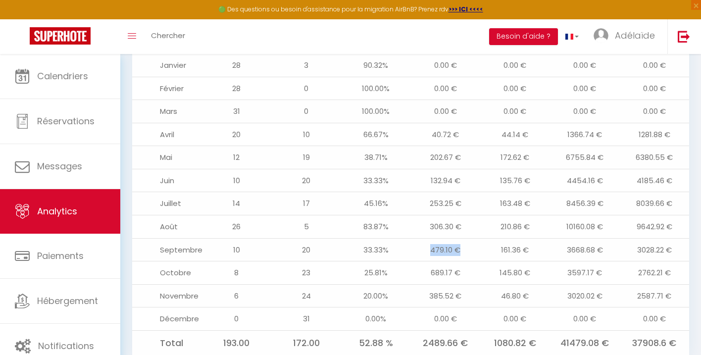
drag, startPoint x: 431, startPoint y: 232, endPoint x: 469, endPoint y: 232, distance: 37.6
click at [469, 238] on td "479.10 €" at bounding box center [446, 249] width 70 height 23
drag, startPoint x: 463, startPoint y: 232, endPoint x: 423, endPoint y: 231, distance: 40.1
click at [423, 238] on td "479.10 €" at bounding box center [446, 249] width 70 height 23
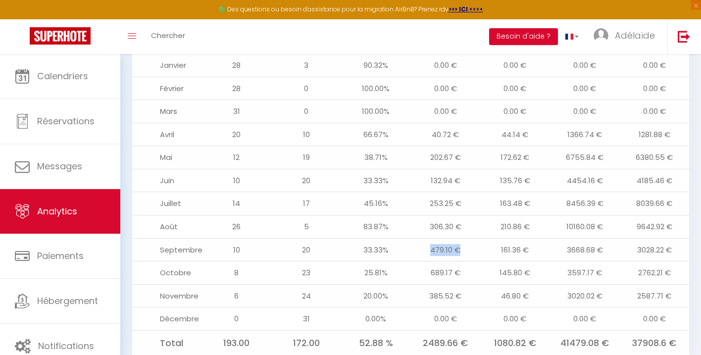
click at [423, 238] on td "479.10 €" at bounding box center [446, 249] width 70 height 23
drag, startPoint x: 431, startPoint y: 232, endPoint x: 474, endPoint y: 231, distance: 43.6
click at [474, 238] on td "479.10 €" at bounding box center [446, 249] width 70 height 23
drag, startPoint x: 603, startPoint y: 235, endPoint x: 573, endPoint y: 235, distance: 29.2
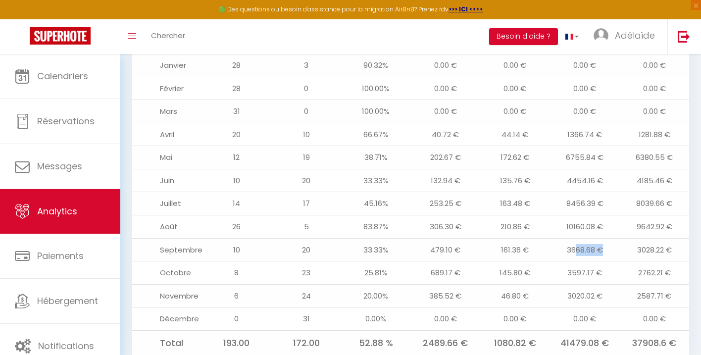
click at [573, 238] on td "3668.68 €" at bounding box center [585, 249] width 70 height 23
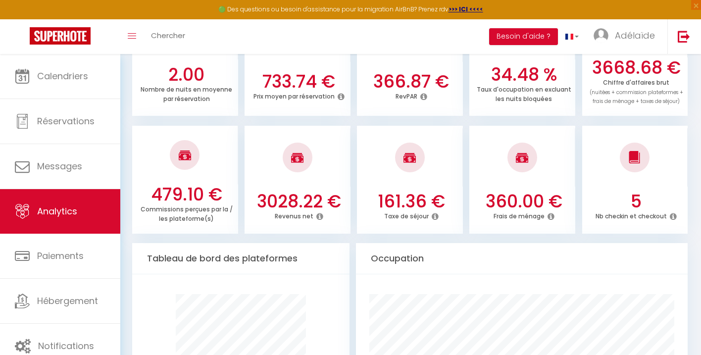
scroll to position [279, 0]
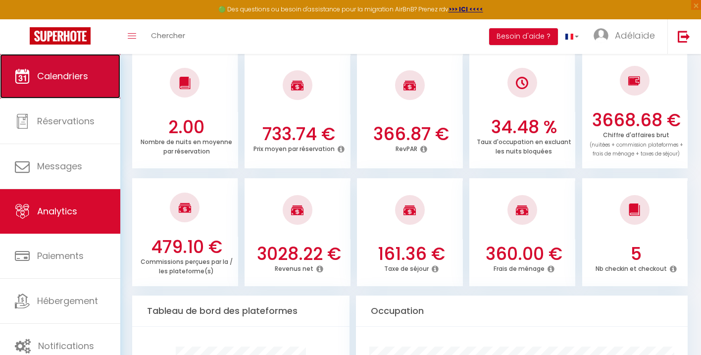
click at [73, 75] on span "Calendriers" at bounding box center [62, 76] width 51 height 12
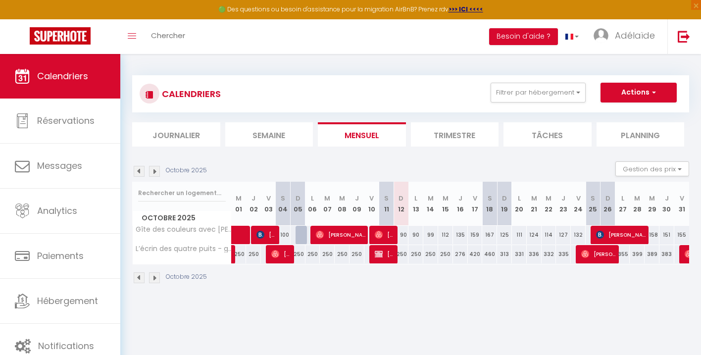
click at [138, 171] on img at bounding box center [139, 171] width 11 height 11
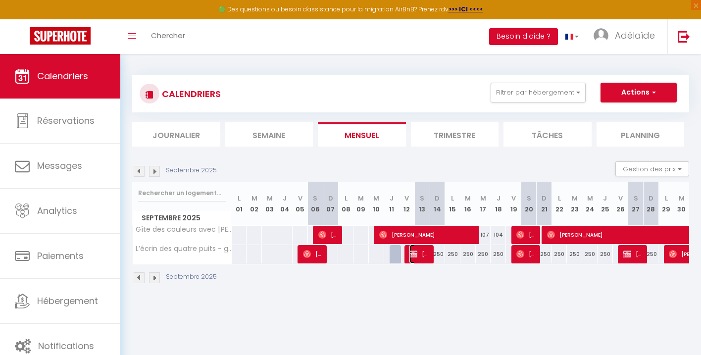
click at [421, 254] on span "[PERSON_NAME]" at bounding box center [420, 254] width 20 height 19
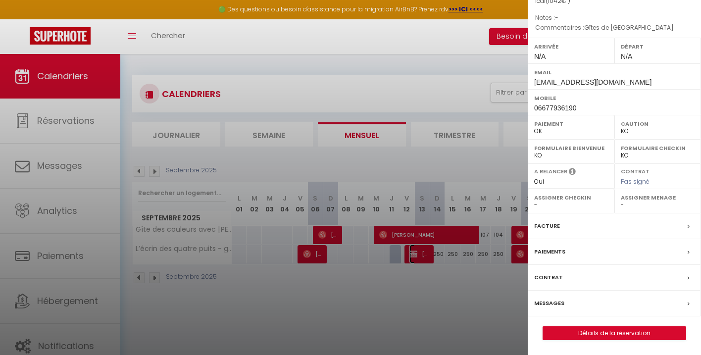
scroll to position [54, 0]
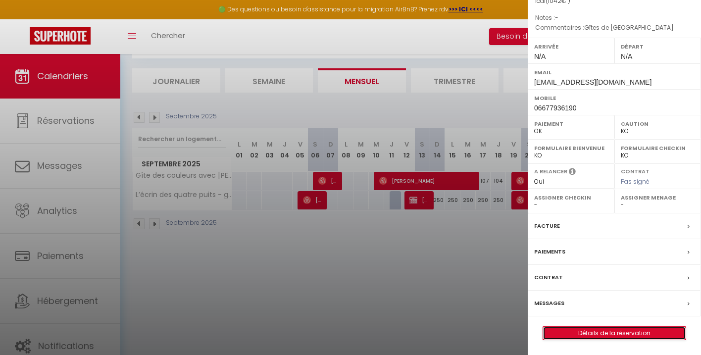
click at [640, 334] on link "Détails de la réservation" at bounding box center [614, 333] width 143 height 13
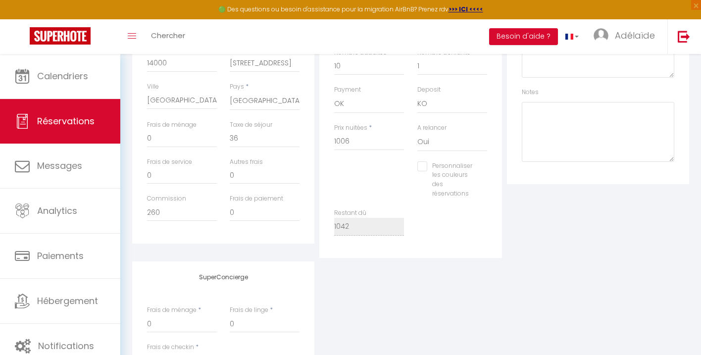
scroll to position [296, 0]
click at [355, 143] on input "1006" at bounding box center [369, 139] width 70 height 18
click at [185, 209] on input "260" at bounding box center [182, 210] width 70 height 18
click at [250, 137] on input "0" at bounding box center [265, 136] width 70 height 18
click at [364, 140] on input "1266" at bounding box center [369, 139] width 70 height 18
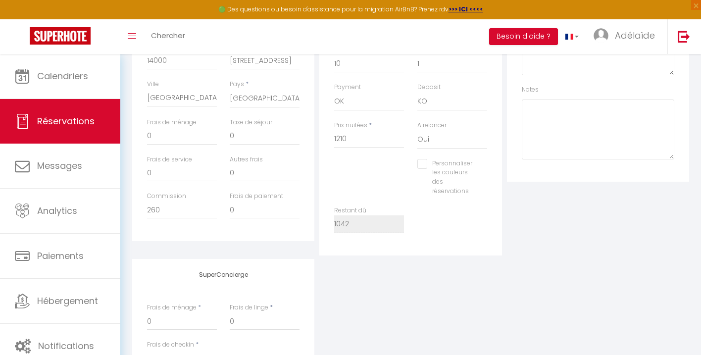
click at [356, 182] on div "Personnaliser les couleurs des réservations #D7092E" at bounding box center [411, 182] width 166 height 47
click at [189, 213] on input "260" at bounding box center [182, 210] width 70 height 18
click at [268, 254] on div "Détails Voyageur Prénom * [PERSON_NAME] * CORDIER Email * [EMAIL_ADDRESS][DOMAI…" at bounding box center [223, 71] width 187 height 368
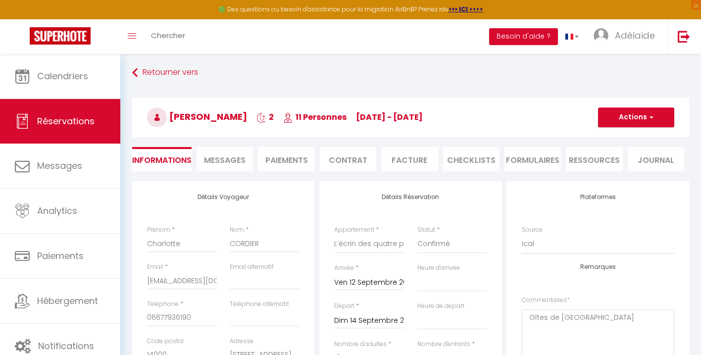
scroll to position [0, 0]
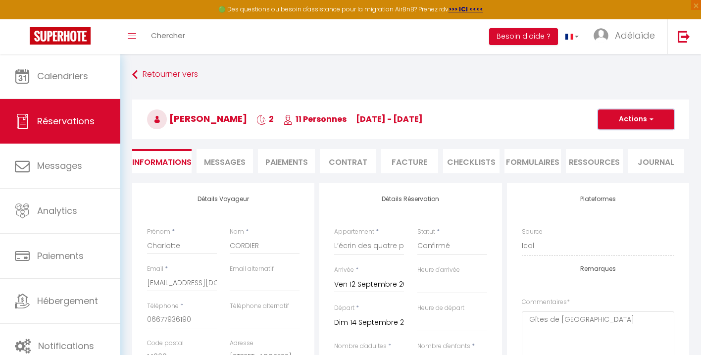
click at [650, 121] on span "button" at bounding box center [650, 119] width 6 height 9
click at [627, 142] on link "Enregistrer" at bounding box center [626, 141] width 78 height 13
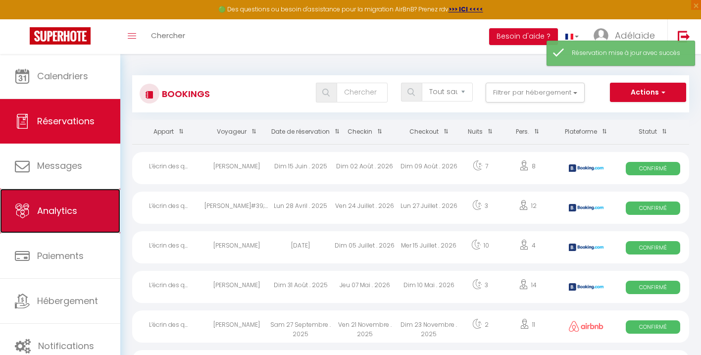
click at [85, 212] on link "Analytics" at bounding box center [60, 211] width 120 height 45
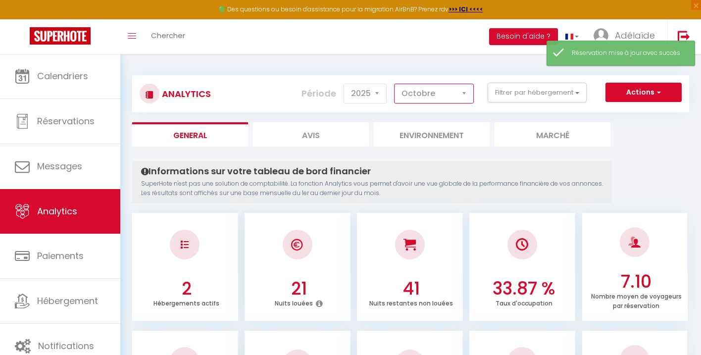
click at [427, 96] on select "[PERSON_NAME] Mars Avril Mai Juin Juillet Août Septembre Octobre Novembre Décem…" at bounding box center [434, 94] width 80 height 20
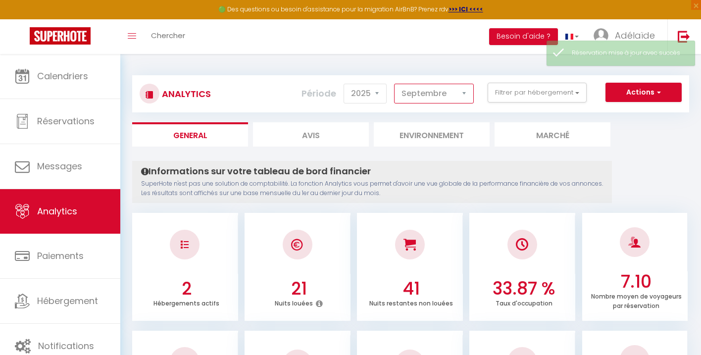
click at [395, 84] on select "[PERSON_NAME] Mars Avril Mai Juin Juillet Août Septembre Octobre Novembre Décem…" at bounding box center [434, 94] width 80 height 20
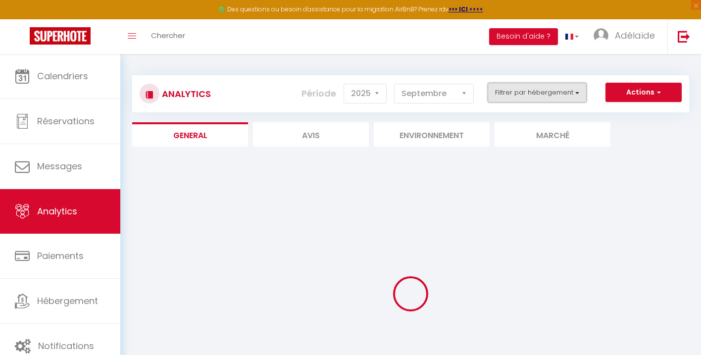
click at [548, 98] on button "Filtrer par hébergement" at bounding box center [537, 93] width 99 height 20
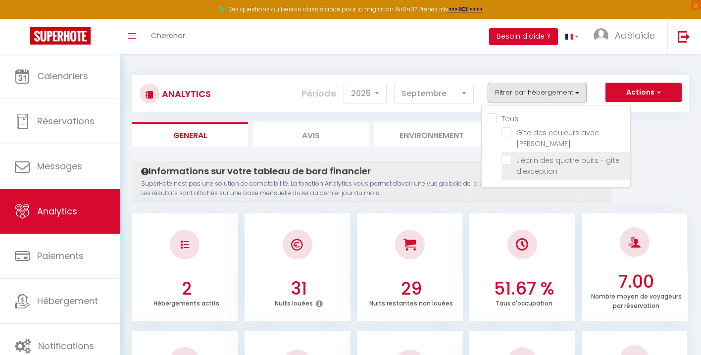
click at [508, 155] on d’exception "checkbox" at bounding box center [566, 160] width 129 height 10
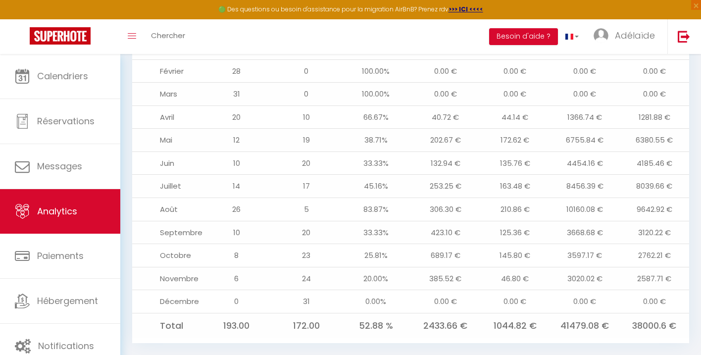
scroll to position [1100, 0]
drag, startPoint x: 432, startPoint y: 217, endPoint x: 471, endPoint y: 217, distance: 39.1
click at [471, 220] on td "423.10 €" at bounding box center [446, 231] width 70 height 23
drag, startPoint x: 463, startPoint y: 218, endPoint x: 424, endPoint y: 217, distance: 39.1
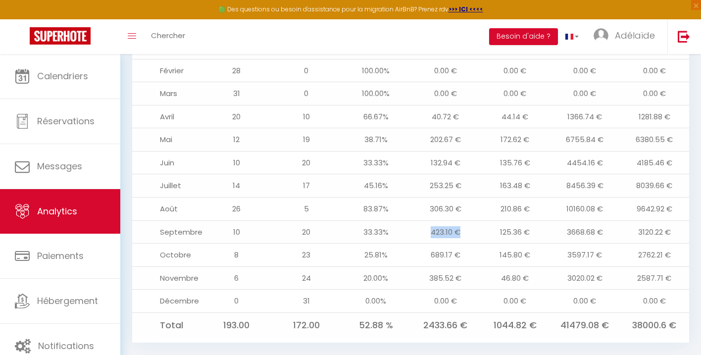
click at [424, 220] on td "423.10 €" at bounding box center [446, 231] width 70 height 23
drag, startPoint x: 434, startPoint y: 217, endPoint x: 477, endPoint y: 218, distance: 43.1
click at [477, 220] on td "423.10 €" at bounding box center [446, 231] width 70 height 23
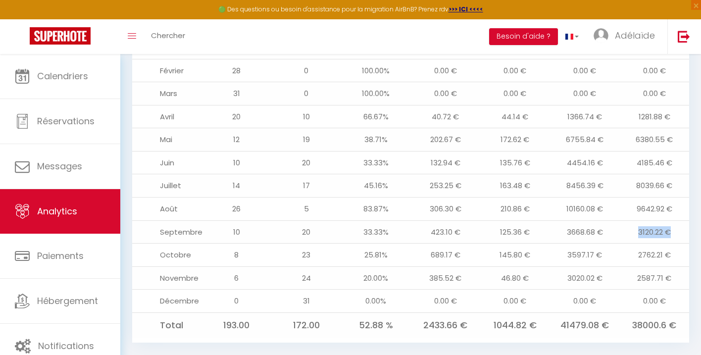
drag, startPoint x: 675, startPoint y: 216, endPoint x: 630, endPoint y: 215, distance: 44.6
click at [630, 220] on td "3120.22 €" at bounding box center [654, 231] width 70 height 23
drag, startPoint x: 638, startPoint y: 214, endPoint x: 676, endPoint y: 216, distance: 38.7
click at [676, 220] on td "3120.22 €" at bounding box center [654, 231] width 70 height 23
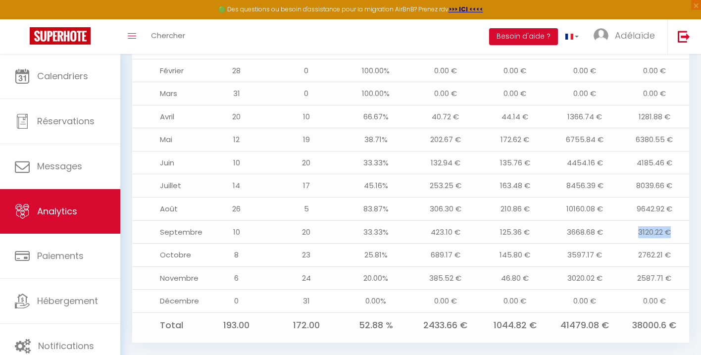
click at [676, 220] on td "3120.22 €" at bounding box center [654, 231] width 70 height 23
drag, startPoint x: 673, startPoint y: 216, endPoint x: 638, endPoint y: 215, distance: 35.2
click at [638, 220] on td "3120.22 €" at bounding box center [654, 231] width 70 height 23
drag, startPoint x: 638, startPoint y: 215, endPoint x: 675, endPoint y: 215, distance: 36.6
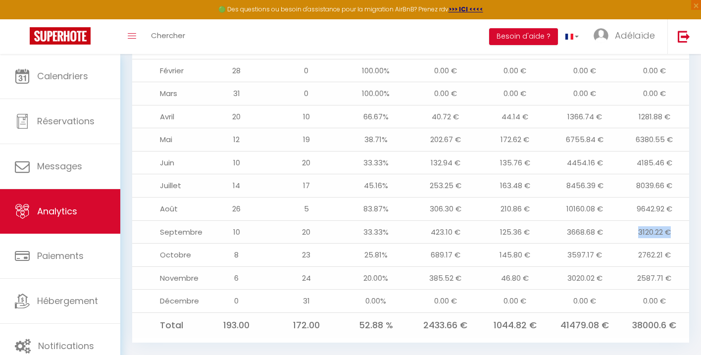
click at [675, 220] on td "3120.22 €" at bounding box center [654, 231] width 70 height 23
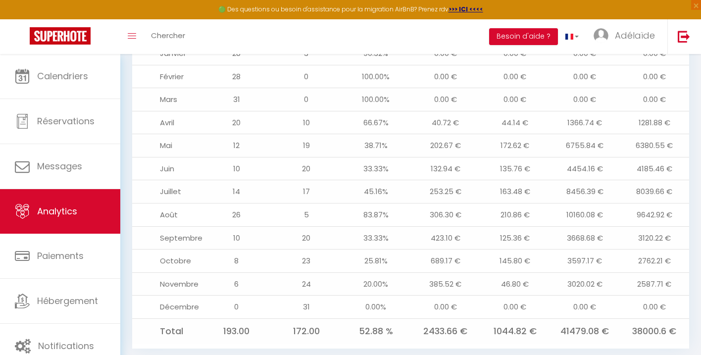
scroll to position [1092, 0]
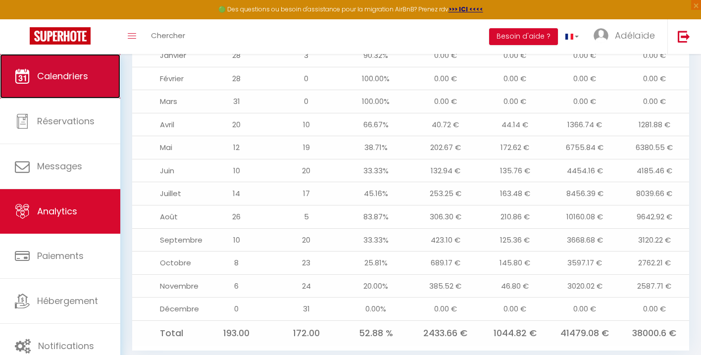
click at [73, 80] on span "Calendriers" at bounding box center [62, 76] width 51 height 12
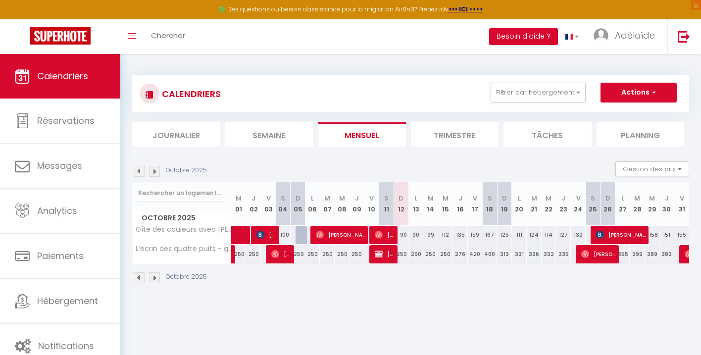
click at [138, 171] on img at bounding box center [139, 171] width 11 height 11
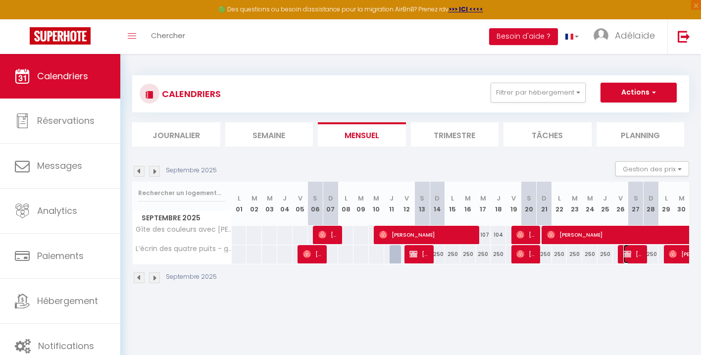
click at [640, 257] on span "[PERSON_NAME]" at bounding box center [633, 254] width 20 height 19
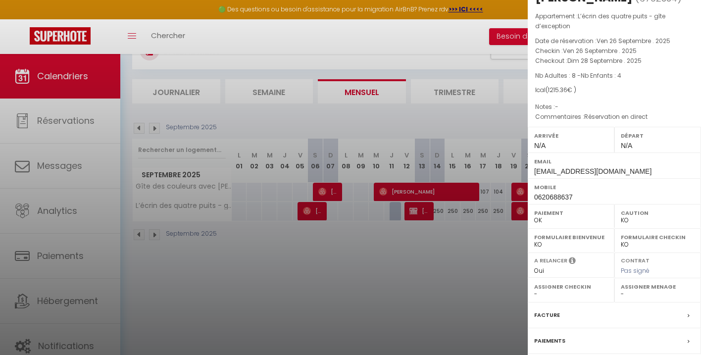
scroll to position [29, 0]
click at [492, 291] on div at bounding box center [350, 177] width 701 height 355
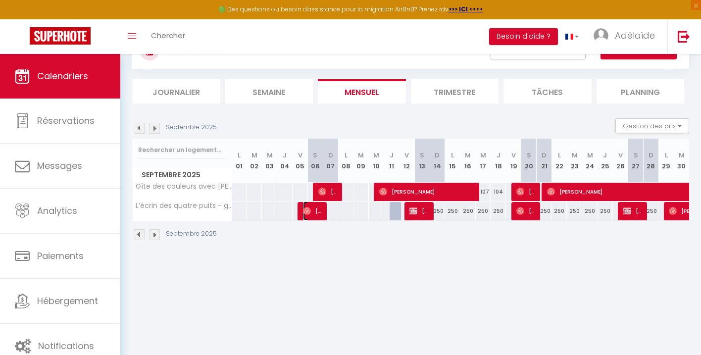
click at [312, 211] on span "[PERSON_NAME]" at bounding box center [313, 211] width 20 height 19
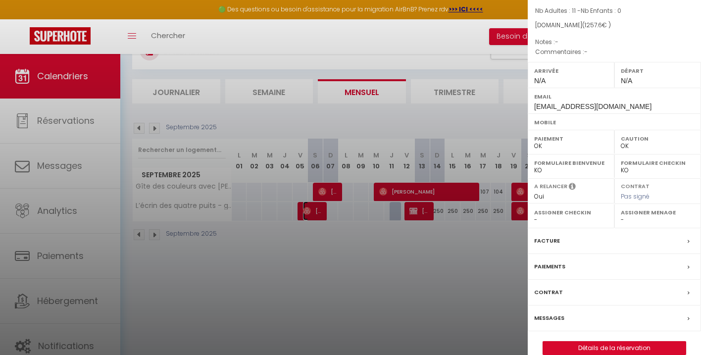
scroll to position [107, 0]
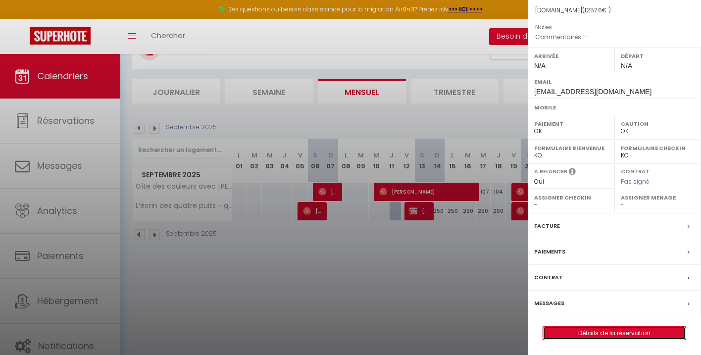
click at [599, 333] on link "Détails de la réservation" at bounding box center [614, 333] width 143 height 13
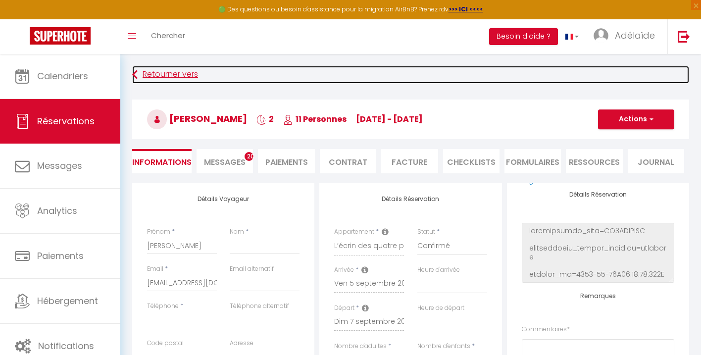
click at [164, 73] on link "Retourner vers" at bounding box center [410, 75] width 557 height 18
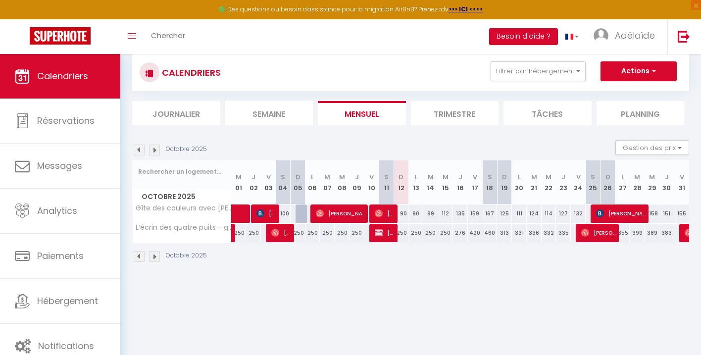
scroll to position [21, 0]
click at [138, 150] on img at bounding box center [139, 150] width 11 height 11
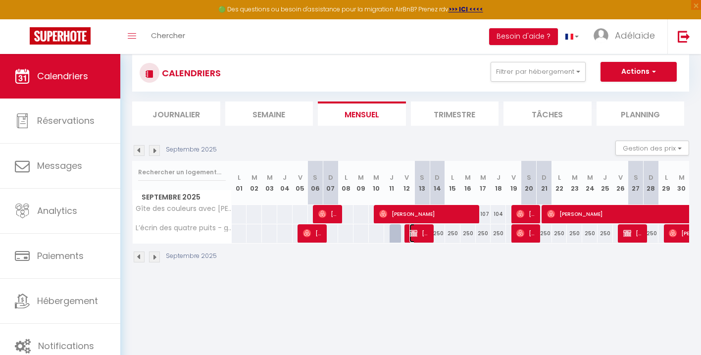
click at [419, 236] on span "[PERSON_NAME]" at bounding box center [420, 233] width 20 height 19
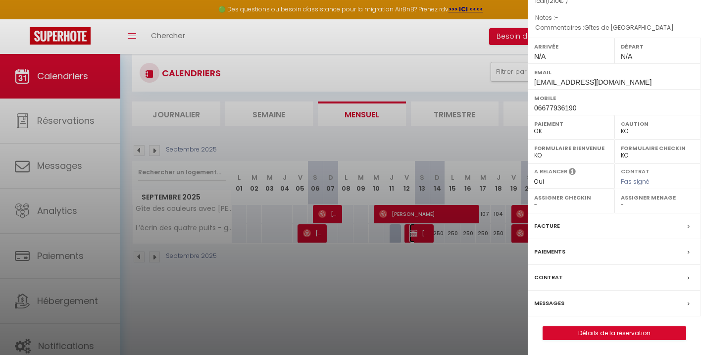
scroll to position [54, 0]
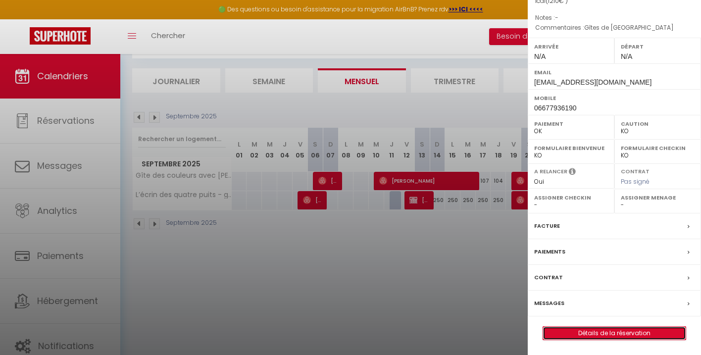
click at [615, 334] on link "Détails de la réservation" at bounding box center [614, 333] width 143 height 13
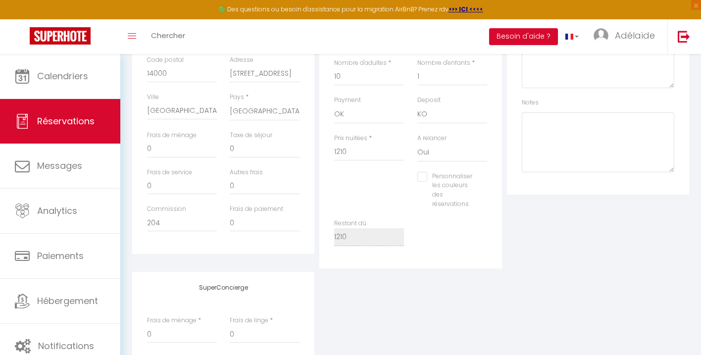
scroll to position [282, 0]
click at [239, 151] on input "0" at bounding box center [265, 150] width 70 height 18
click at [521, 258] on div "Plateformes Source Direct [DOMAIN_NAME] [DOMAIN_NAME] Chalet montagne Expedia G…" at bounding box center [598, 85] width 187 height 368
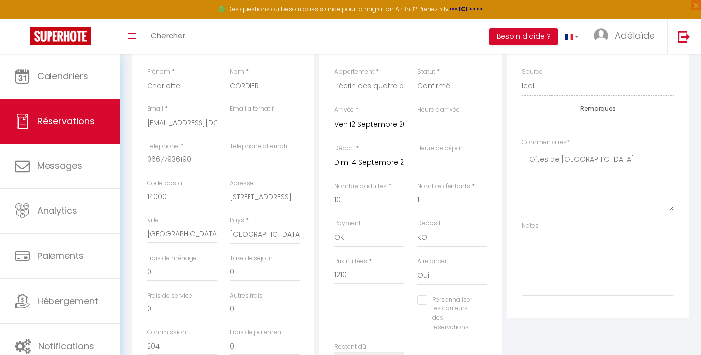
scroll to position [0, 0]
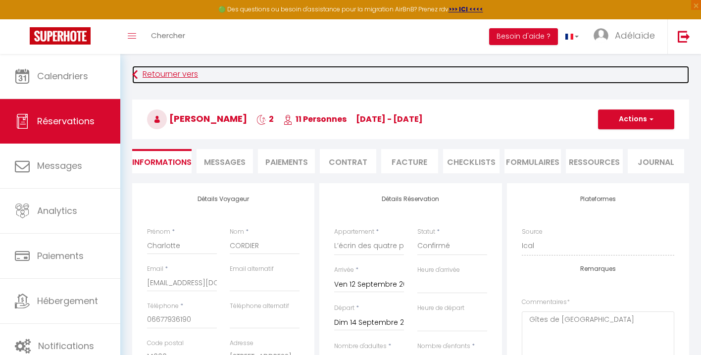
click at [175, 77] on link "Retourner vers" at bounding box center [410, 75] width 557 height 18
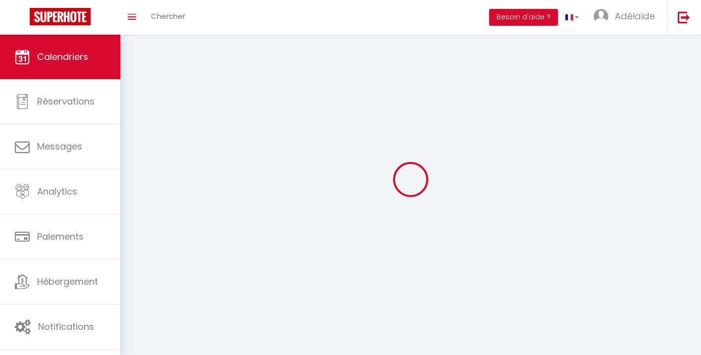
scroll to position [54, 0]
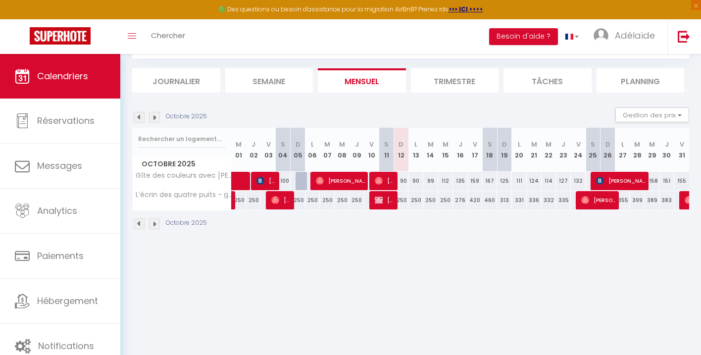
click at [137, 117] on img at bounding box center [139, 117] width 11 height 11
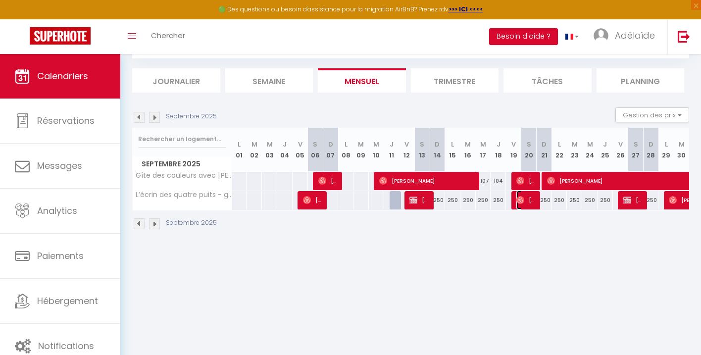
click at [531, 204] on span "[PERSON_NAME]" at bounding box center [526, 200] width 20 height 19
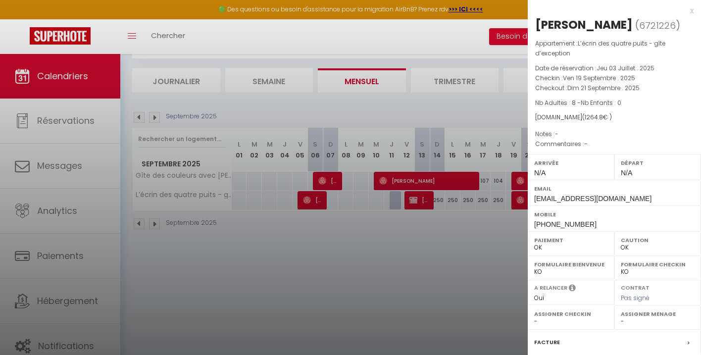
click at [466, 298] on div at bounding box center [350, 177] width 701 height 355
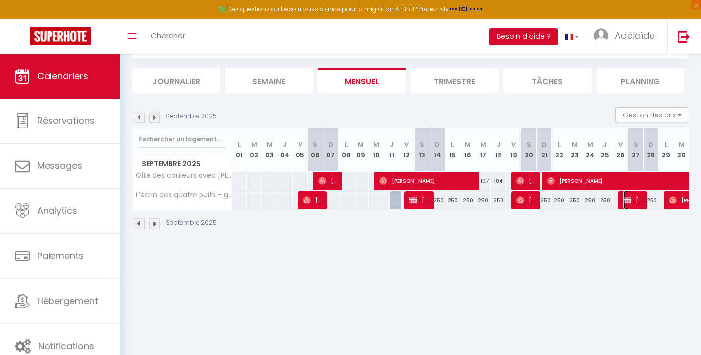
click at [631, 203] on span "[PERSON_NAME]" at bounding box center [633, 200] width 20 height 19
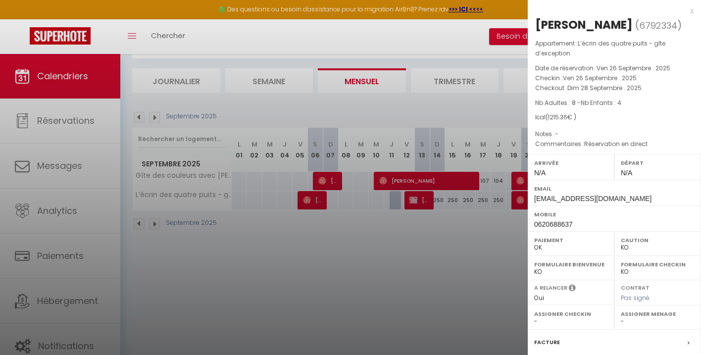
click at [447, 234] on div at bounding box center [350, 177] width 701 height 355
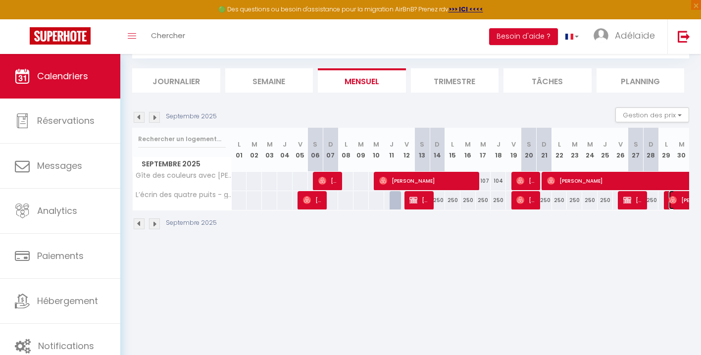
click at [678, 201] on span "[PERSON_NAME]" at bounding box center [692, 200] width 46 height 19
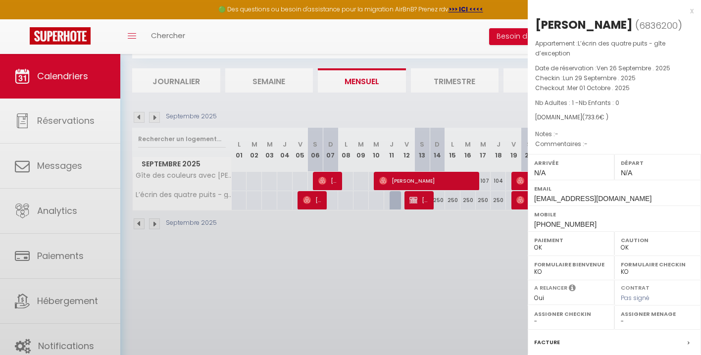
click at [467, 262] on div at bounding box center [350, 177] width 701 height 355
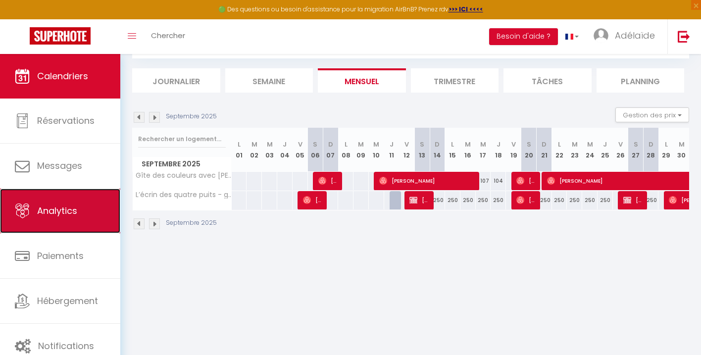
click at [77, 213] on span "Analytics" at bounding box center [57, 211] width 40 height 12
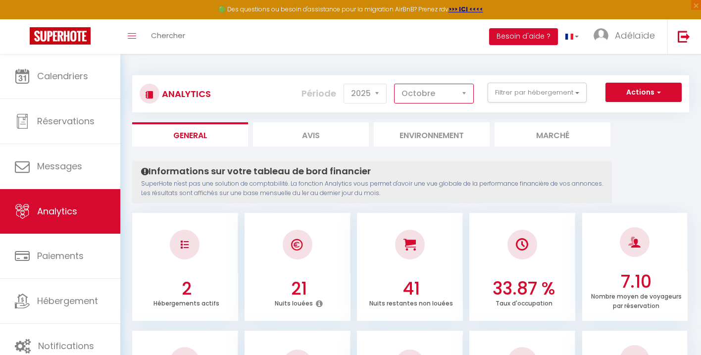
click at [445, 100] on select "[PERSON_NAME] Mars Avril Mai Juin Juillet Août Septembre Octobre Novembre Décem…" at bounding box center [434, 94] width 80 height 20
click at [395, 84] on select "[PERSON_NAME] Mars Avril Mai Juin Juillet Août Septembre Octobre Novembre Décem…" at bounding box center [434, 94] width 80 height 20
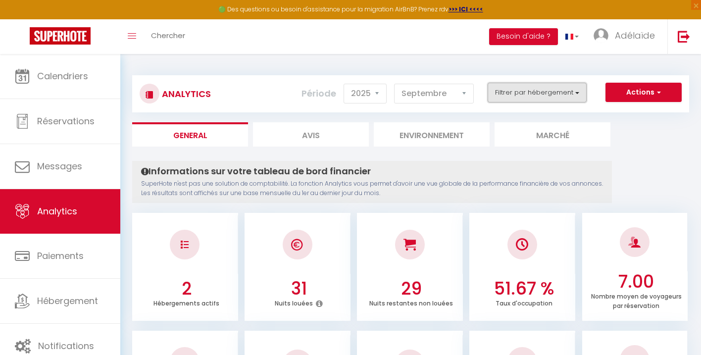
click at [555, 98] on button "Filtrer par hébergement" at bounding box center [537, 93] width 99 height 20
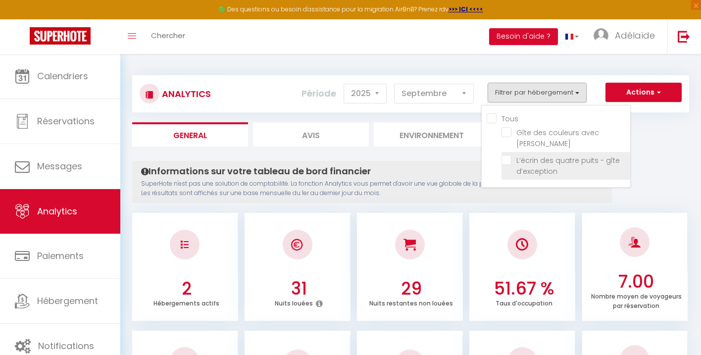
click at [509, 155] on d’exception "checkbox" at bounding box center [566, 160] width 129 height 10
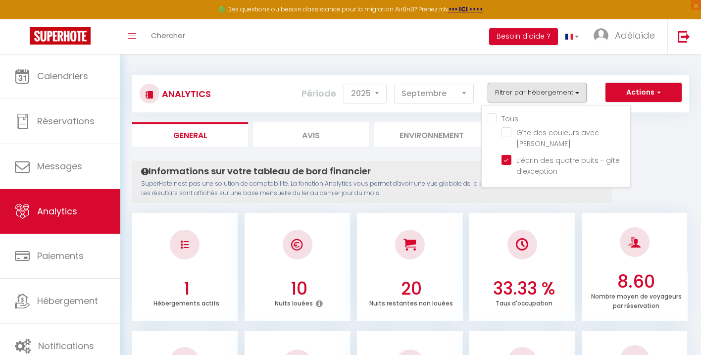
click at [463, 224] on ul "1 Hébergements actifs 10 Nuits louées 20 Nuits restantes non louées 33.33 % Tau…" at bounding box center [410, 265] width 557 height 110
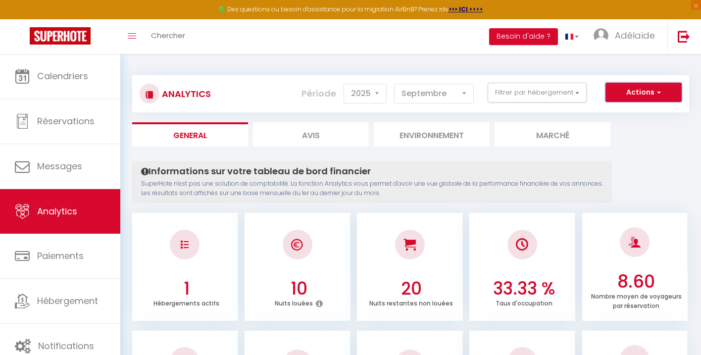
click at [656, 99] on button "Actions" at bounding box center [644, 93] width 76 height 20
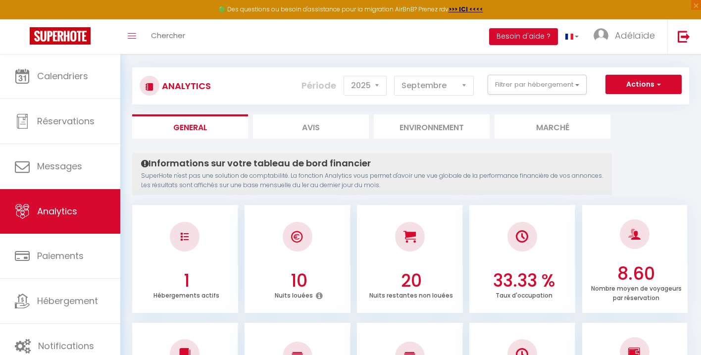
scroll to position [7, 0]
click at [475, 129] on li "Environnement" at bounding box center [432, 127] width 116 height 24
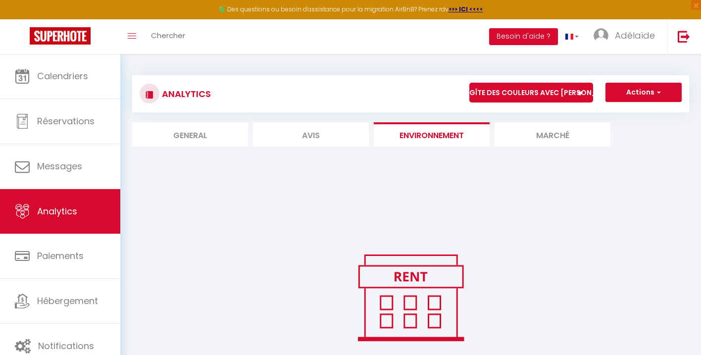
click at [188, 140] on li "General" at bounding box center [190, 134] width 116 height 24
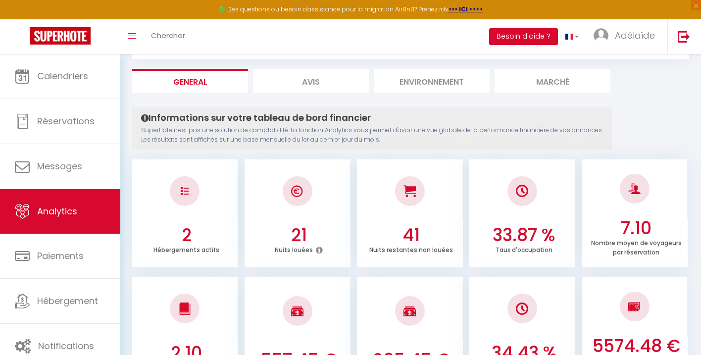
scroll to position [59, 0]
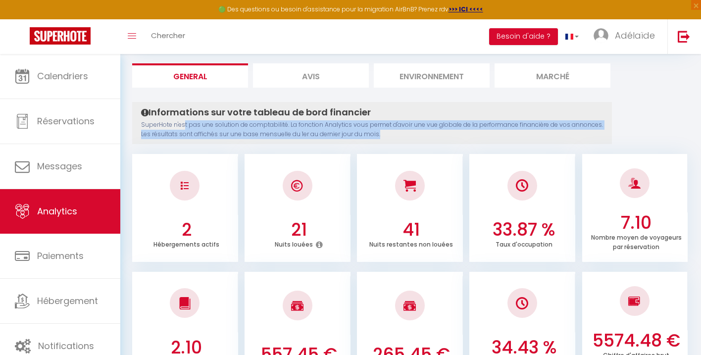
drag, startPoint x: 185, startPoint y: 124, endPoint x: 395, endPoint y: 135, distance: 210.2
click at [395, 135] on p "SuperHote n'est pas une solution de comptabilité. La fonction Analytics vous pe…" at bounding box center [372, 129] width 462 height 19
drag, startPoint x: 395, startPoint y: 135, endPoint x: 395, endPoint y: 121, distance: 13.9
click at [395, 121] on p "SuperHote n'est pas une solution de comptabilité. La fonction Analytics vous pe…" at bounding box center [372, 129] width 462 height 19
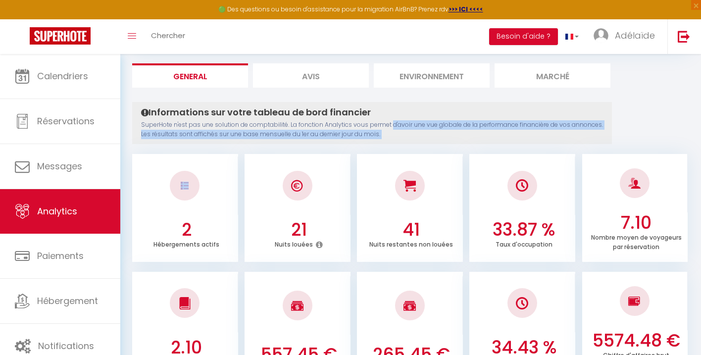
click at [395, 121] on p "SuperHote n'est pas une solution de comptabilité. La fonction Analytics vous pe…" at bounding box center [372, 129] width 462 height 19
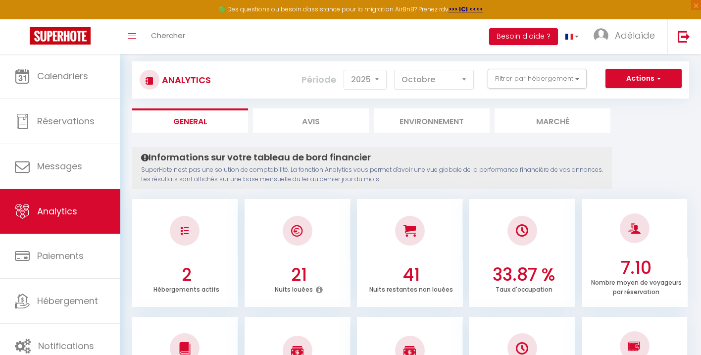
scroll to position [0, 0]
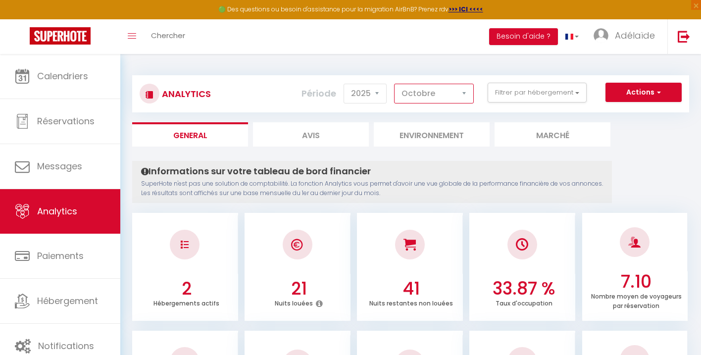
click at [420, 103] on select "[PERSON_NAME] Mars Avril Mai Juin Juillet Août Septembre Octobre Novembre Décem…" at bounding box center [434, 94] width 80 height 20
click at [395, 84] on select "[PERSON_NAME] Mars Avril Mai Juin Juillet Août Septembre Octobre Novembre Décem…" at bounding box center [434, 94] width 80 height 20
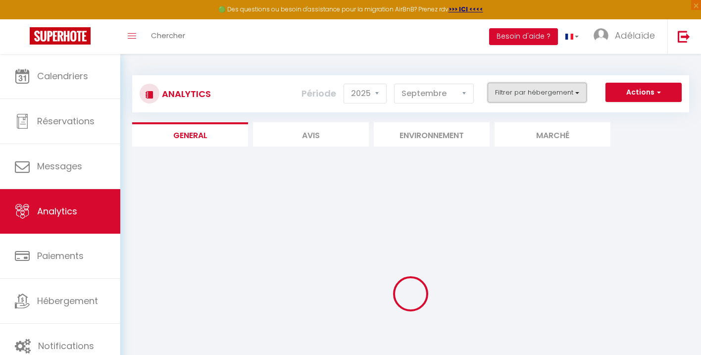
click at [522, 90] on button "Filtrer par hébergement" at bounding box center [537, 93] width 99 height 20
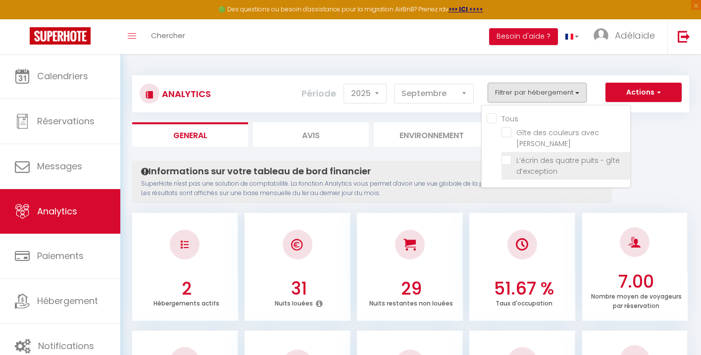
click at [507, 155] on d’exception "checkbox" at bounding box center [566, 160] width 129 height 10
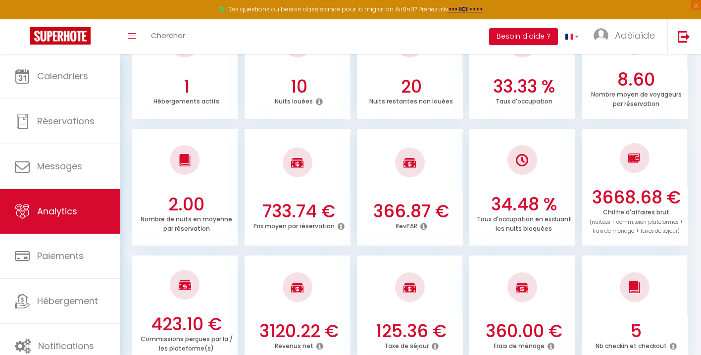
scroll to position [197, 0]
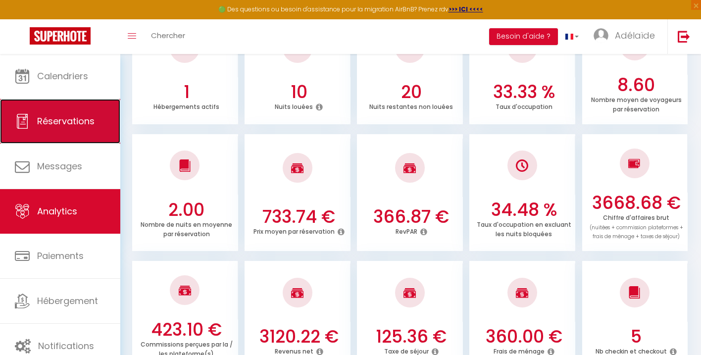
click at [61, 114] on link "Réservations" at bounding box center [60, 121] width 120 height 45
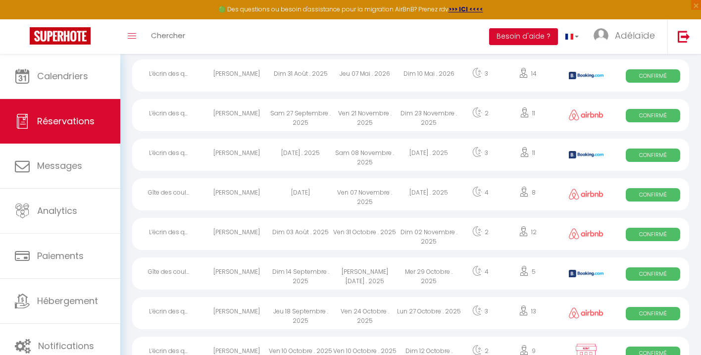
scroll to position [763, 0]
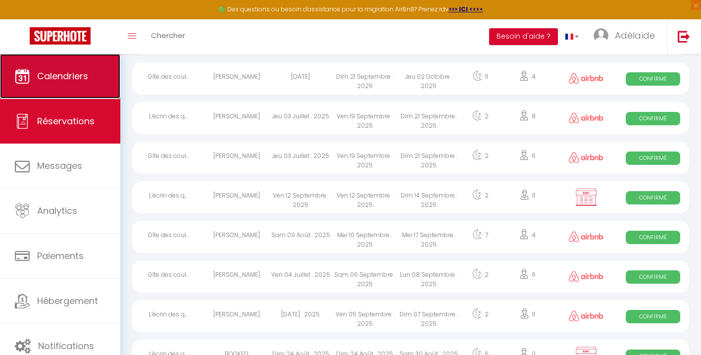
click at [74, 74] on span "Calendriers" at bounding box center [62, 76] width 51 height 12
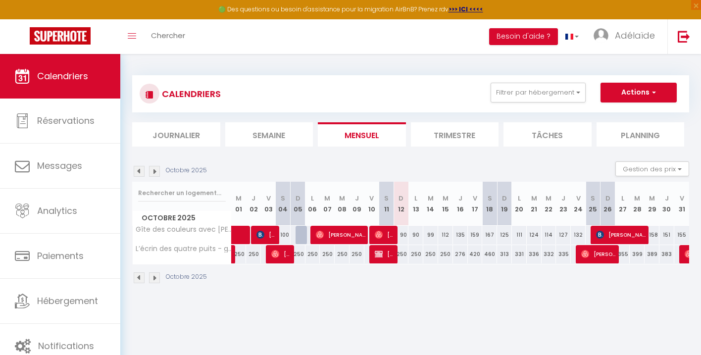
click at [138, 171] on img at bounding box center [139, 171] width 11 height 11
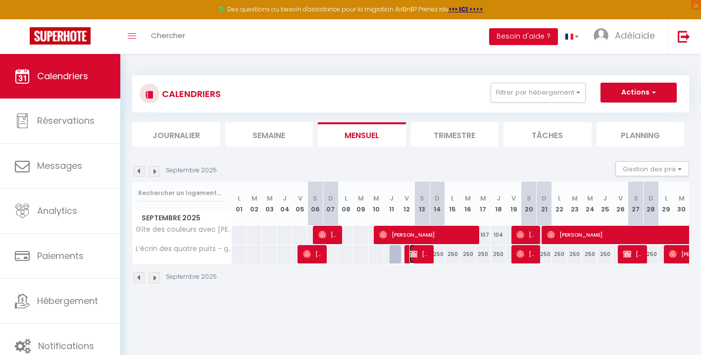
click at [421, 257] on span "[PERSON_NAME]" at bounding box center [420, 254] width 20 height 19
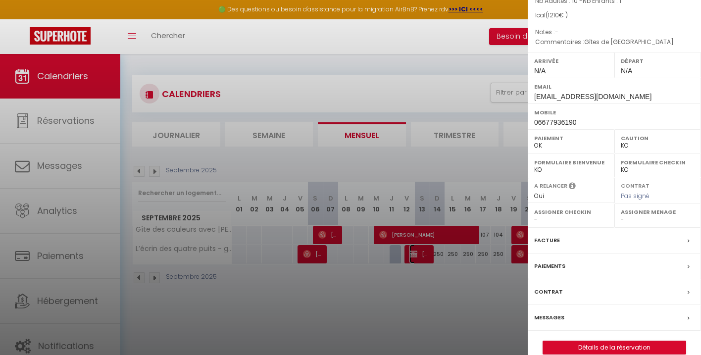
scroll to position [116, 0]
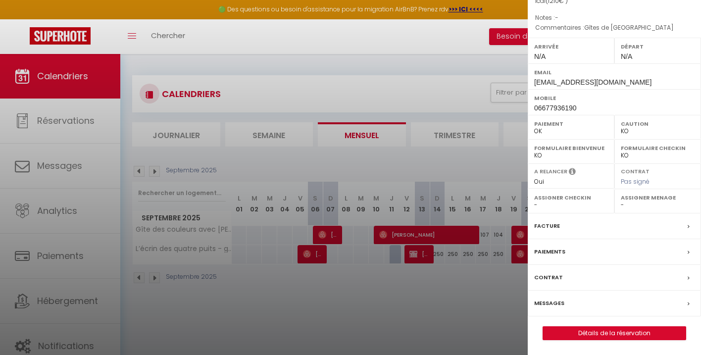
click at [559, 254] on label "Paiements" at bounding box center [549, 252] width 31 height 10
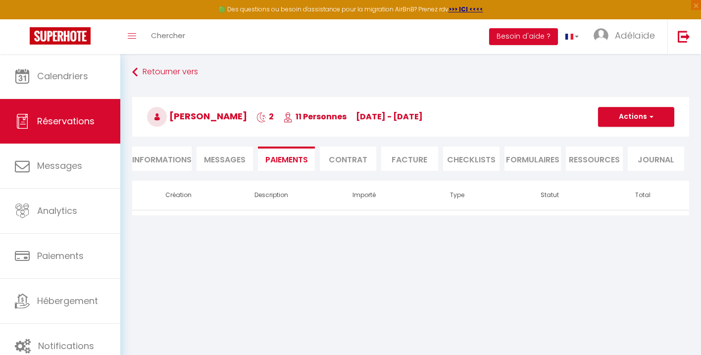
scroll to position [54, 0]
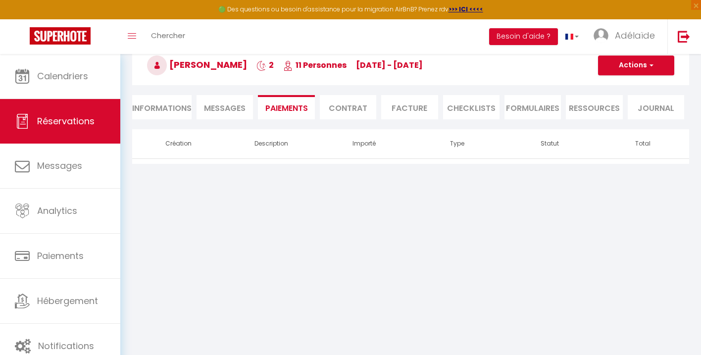
click at [220, 106] on span "Messages" at bounding box center [225, 108] width 42 height 11
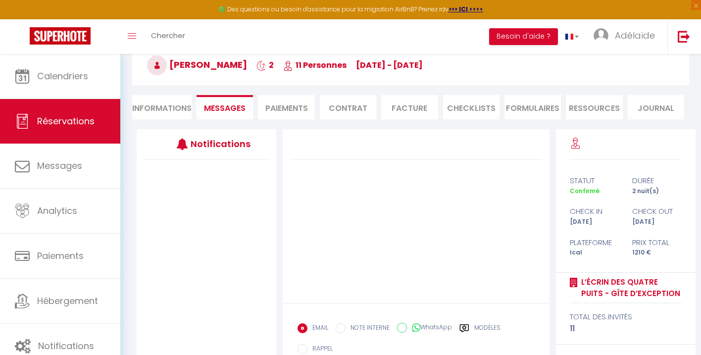
click at [158, 111] on li "Informations" at bounding box center [161, 107] width 59 height 24
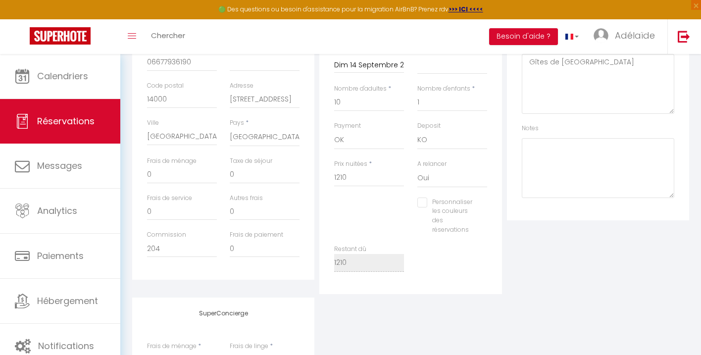
scroll to position [254, 0]
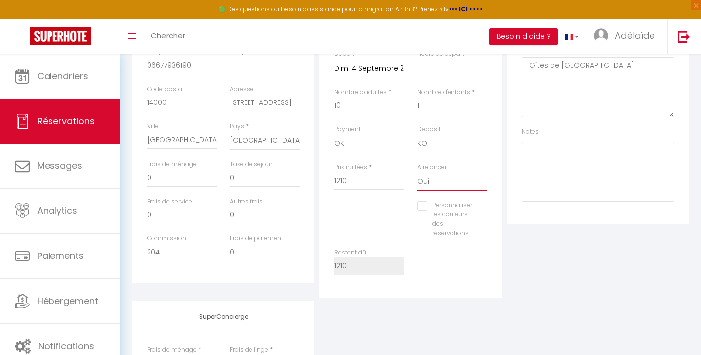
click at [425, 186] on select "Oui Non" at bounding box center [452, 181] width 70 height 19
click at [417, 172] on select "Oui Non" at bounding box center [452, 181] width 70 height 19
click at [377, 148] on select "OK KO" at bounding box center [369, 143] width 70 height 19
click at [334, 134] on select "OK KO" at bounding box center [369, 143] width 70 height 19
click at [372, 223] on div "Personnaliser les couleurs des réservations #D7092E" at bounding box center [411, 224] width 166 height 47
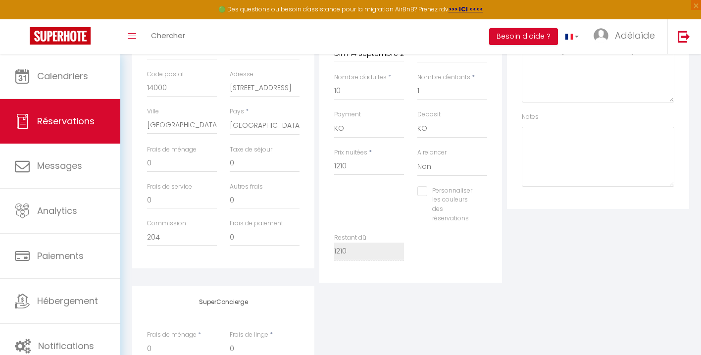
scroll to position [260, 0]
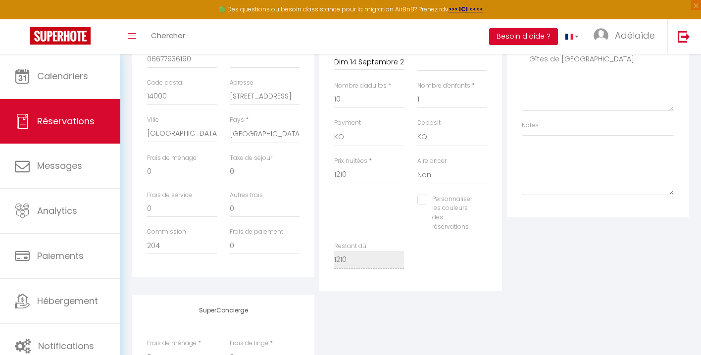
click at [372, 220] on div "Personnaliser les couleurs des réservations #D7092E" at bounding box center [411, 218] width 166 height 47
click at [435, 137] on select "OK KO" at bounding box center [452, 137] width 70 height 19
click at [417, 128] on select "OK KO" at bounding box center [452, 137] width 70 height 19
click at [370, 138] on select "OK KO" at bounding box center [369, 137] width 70 height 19
click at [334, 128] on select "OK KO" at bounding box center [369, 137] width 70 height 19
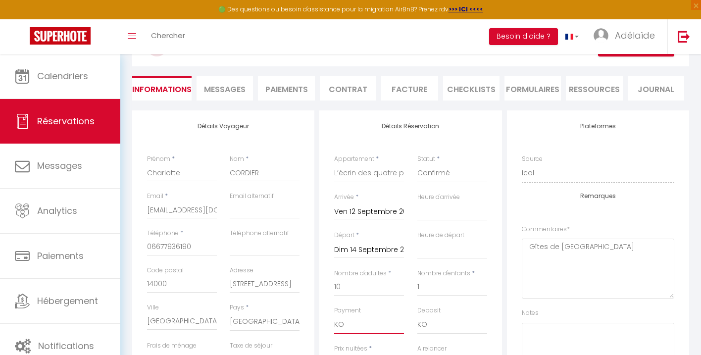
scroll to position [0, 0]
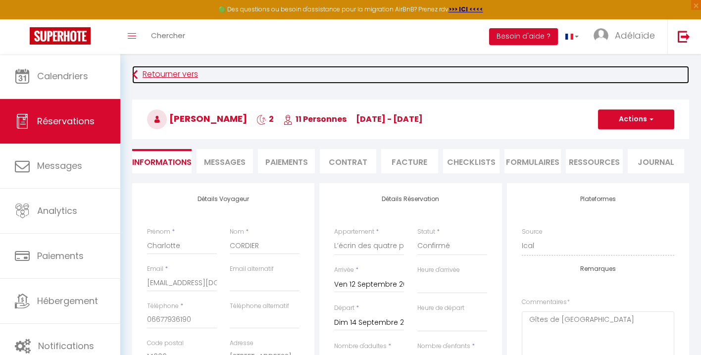
click at [160, 76] on link "Retourner vers" at bounding box center [410, 75] width 557 height 18
